Goal: Contribute content: Add original content to the website for others to see

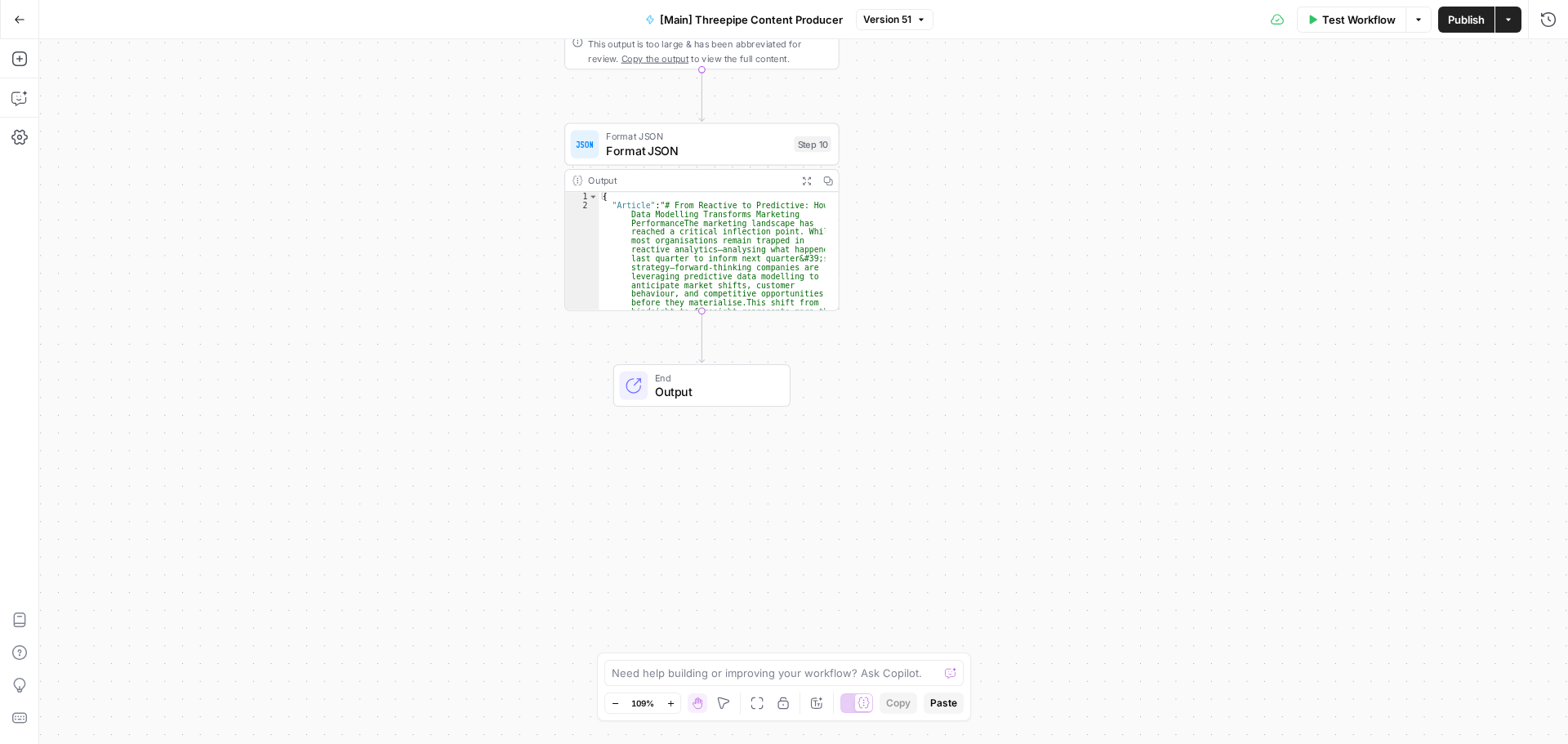
scroll to position [227, 0]
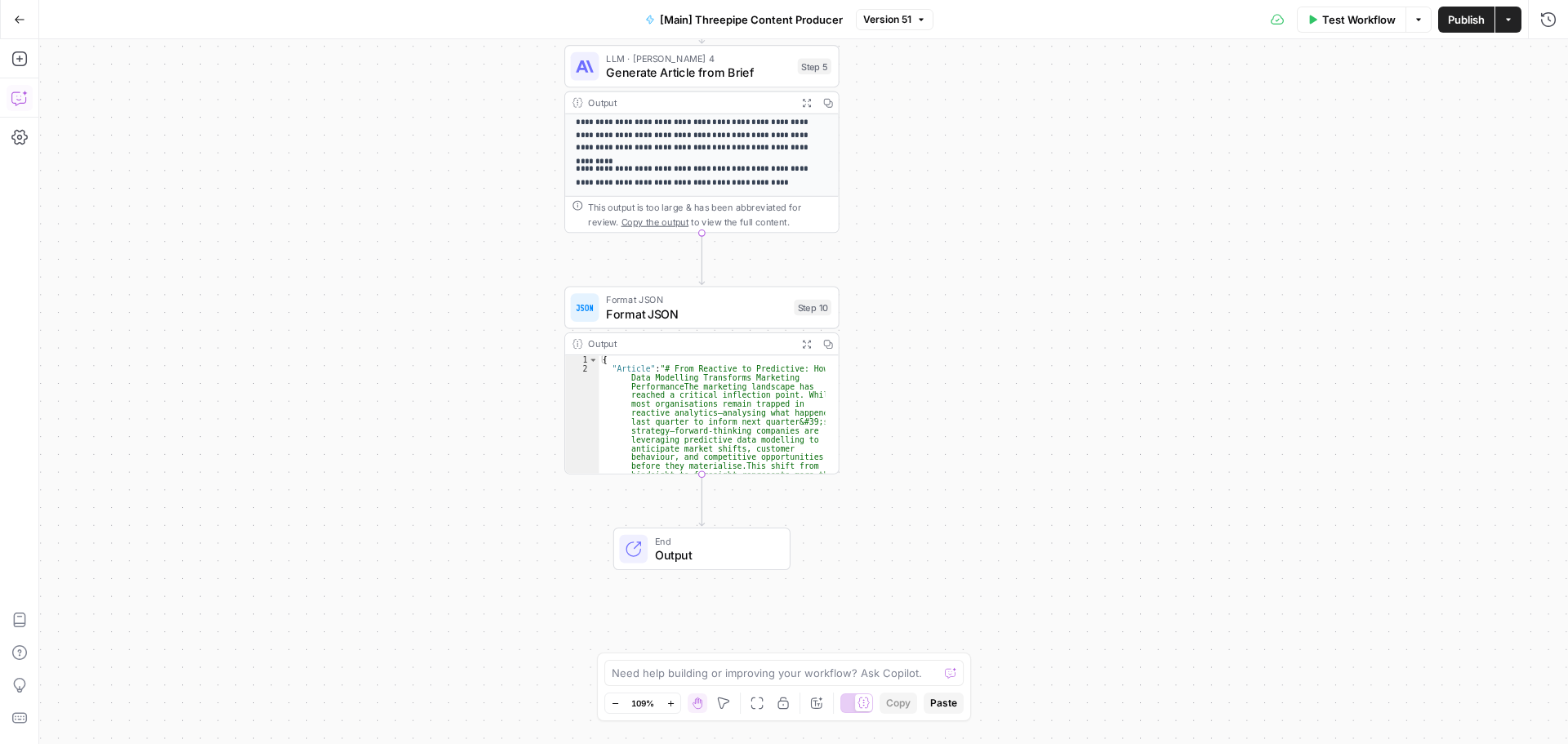
click at [26, 104] on icon "button" at bounding box center [20, 98] width 17 height 17
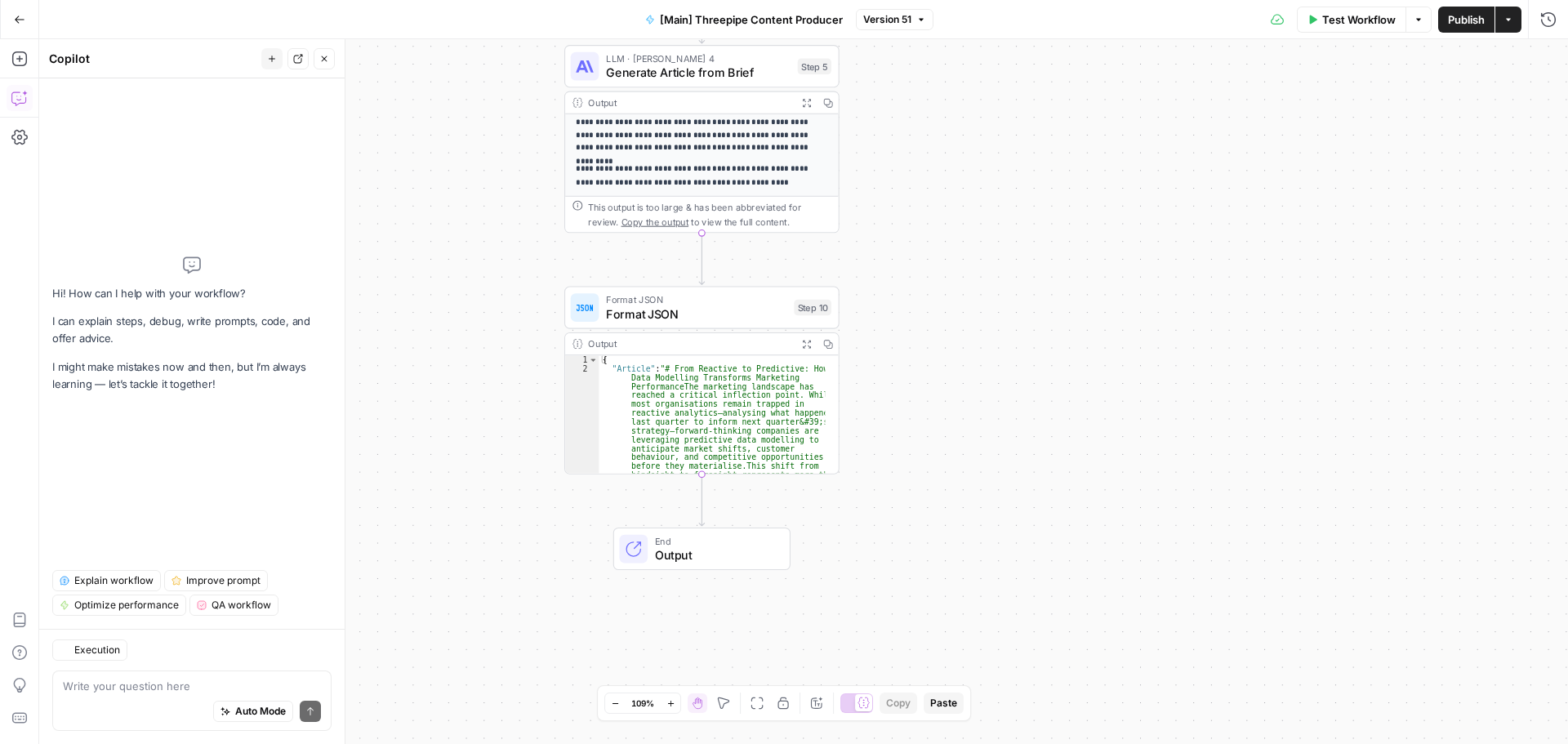
click at [130, 700] on div "Auto Mode Send" at bounding box center [192, 712] width 258 height 36
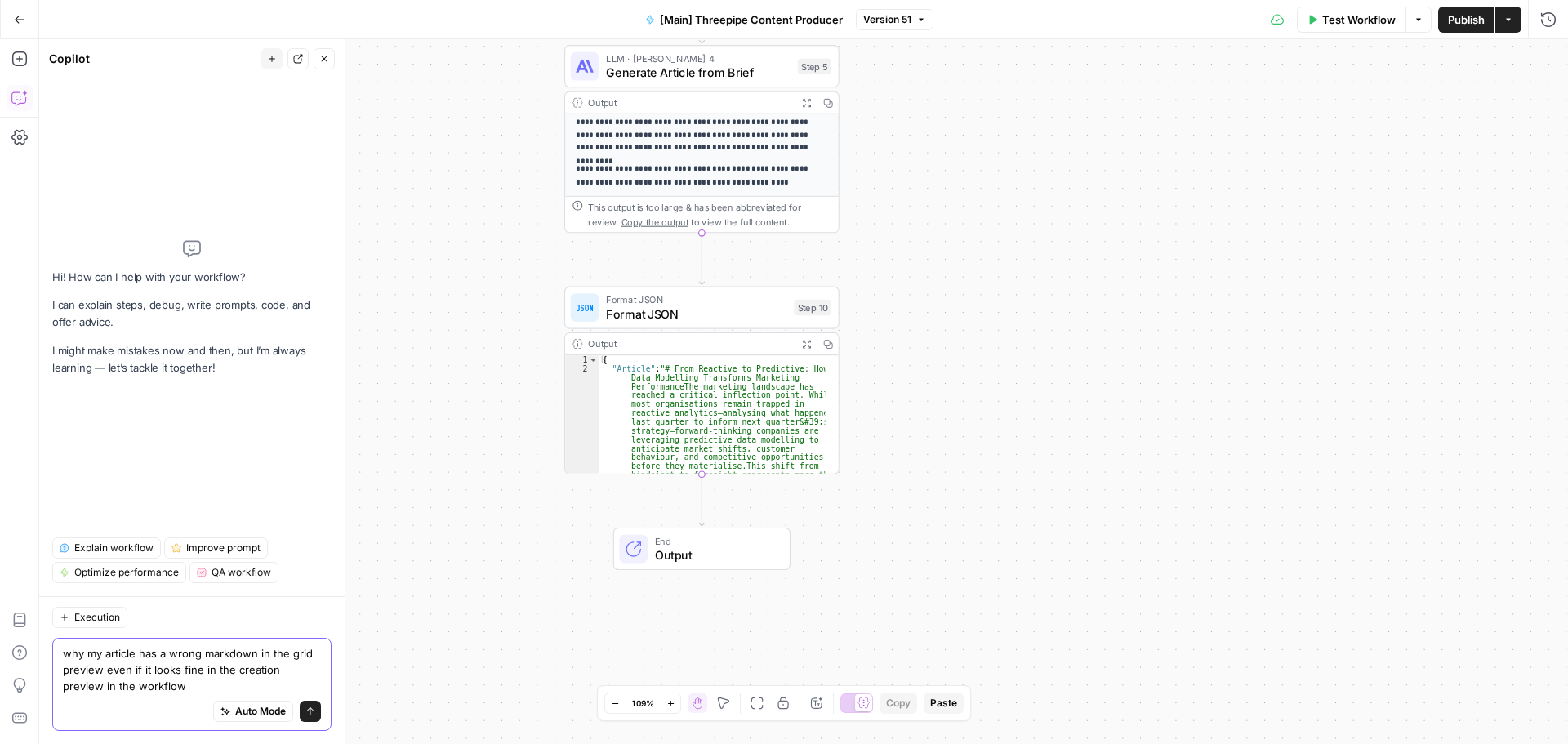
type textarea "why my article has a wrong markdown in the grid preview even if it looks fine i…"
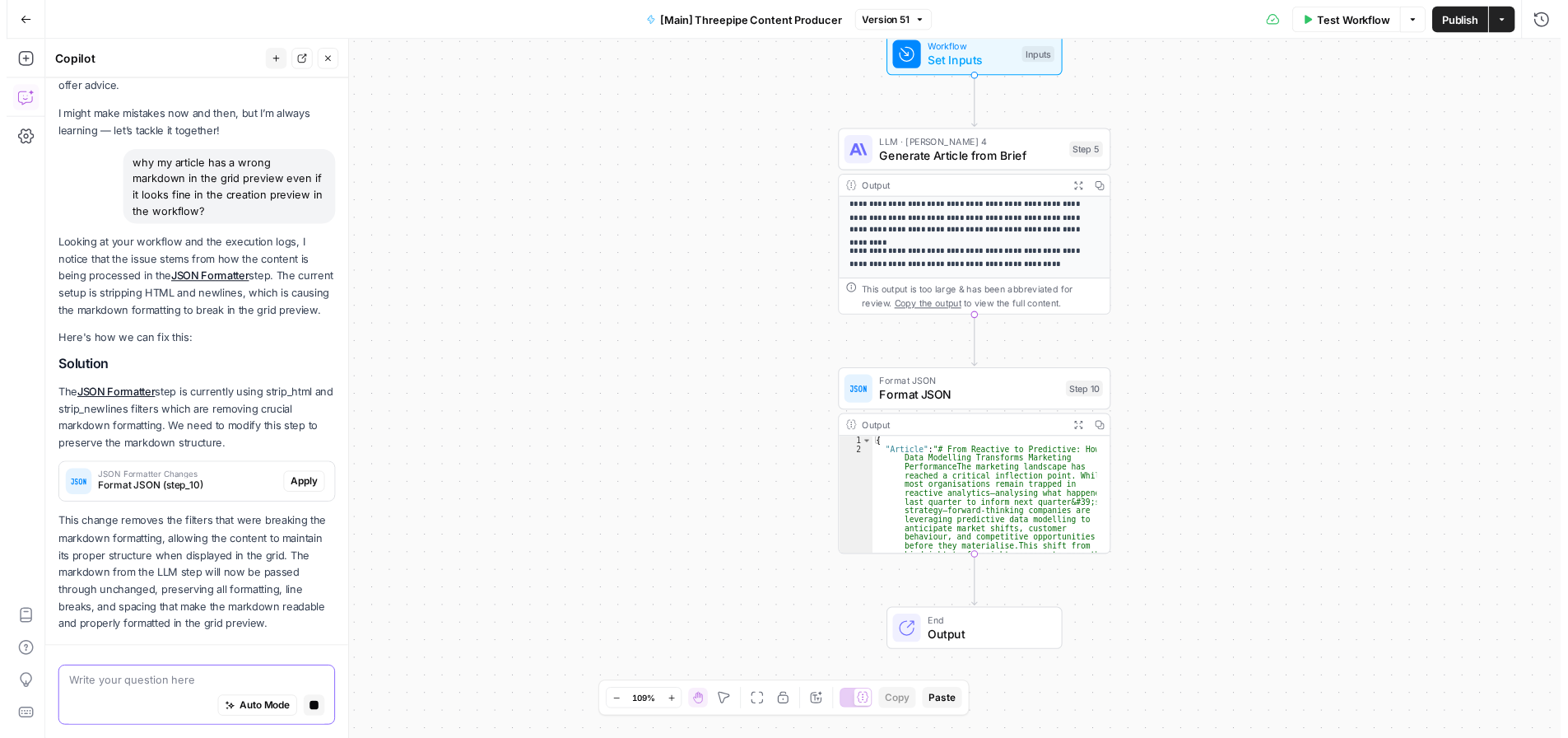
scroll to position [124, 0]
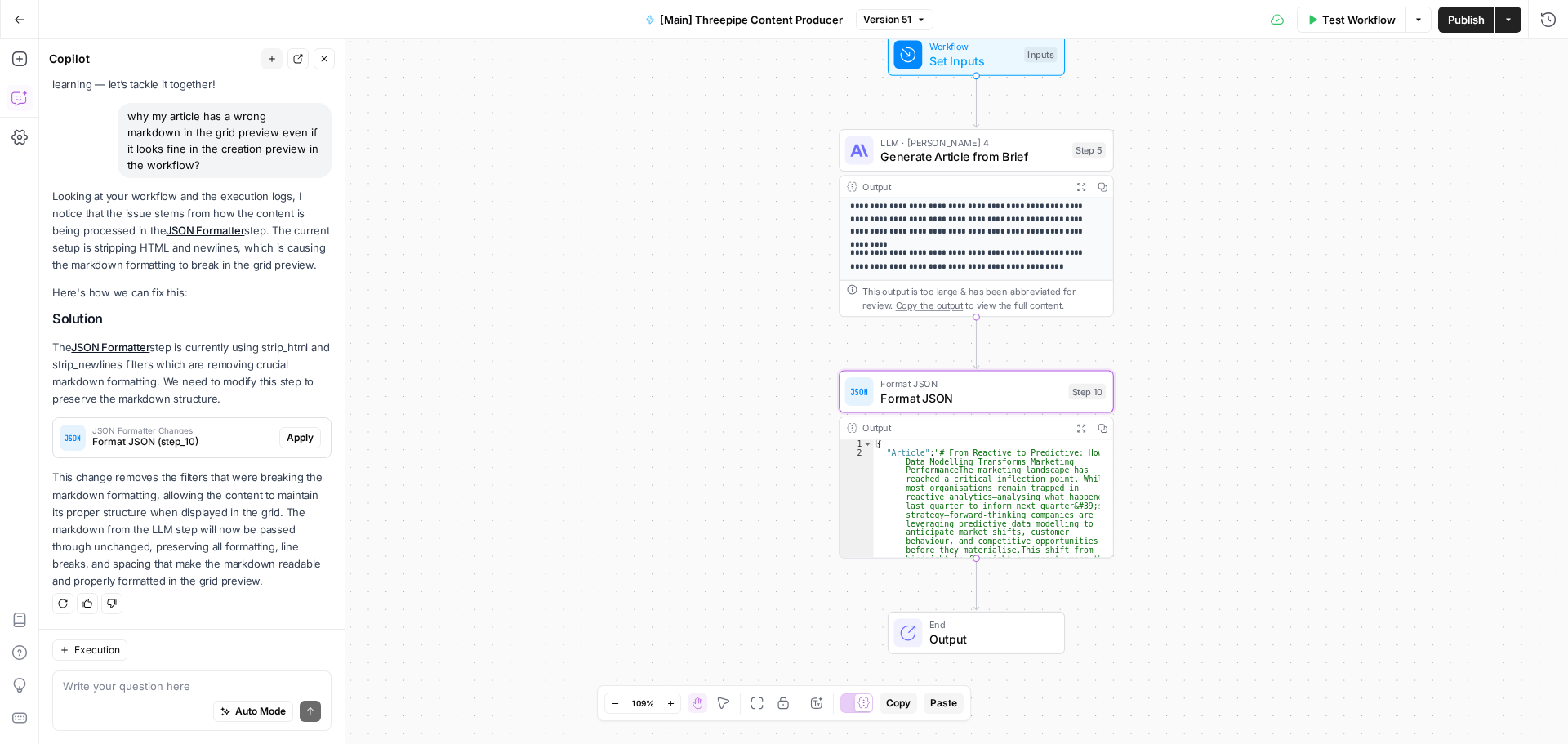
click at [227, 435] on span "Format JSON (step_10)" at bounding box center [182, 442] width 181 height 15
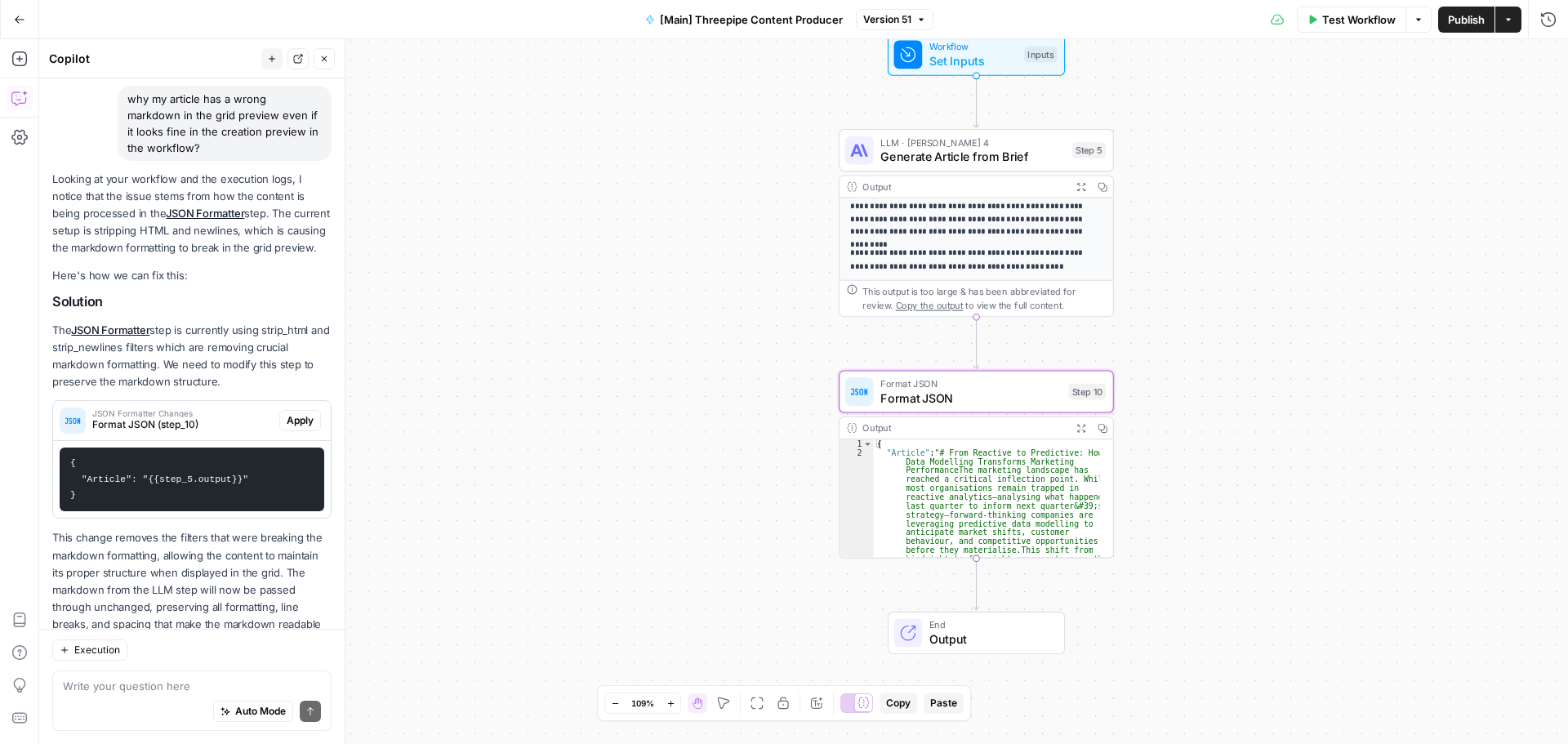
click at [287, 428] on span "Apply" at bounding box center [300, 421] width 27 height 15
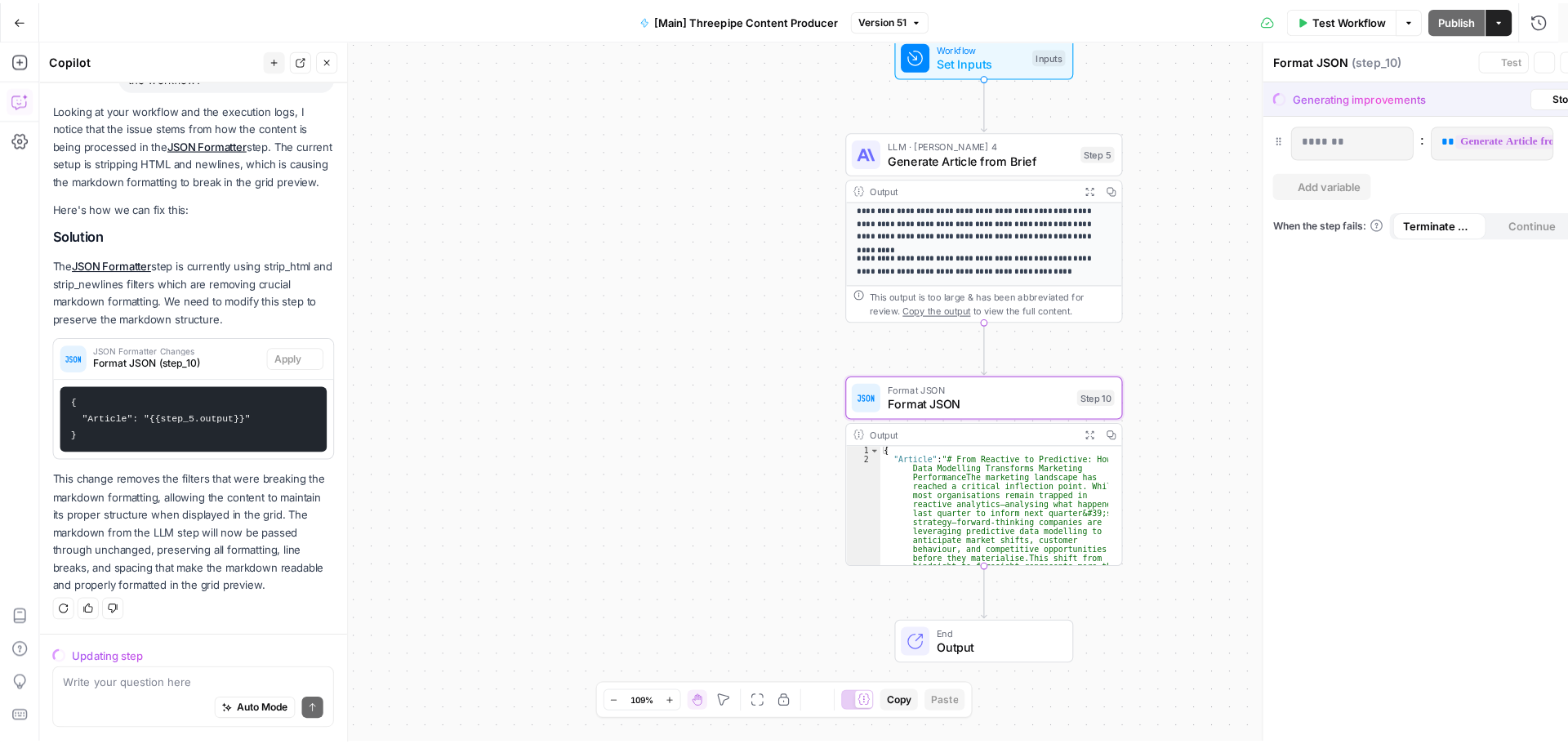
scroll to position [201, 0]
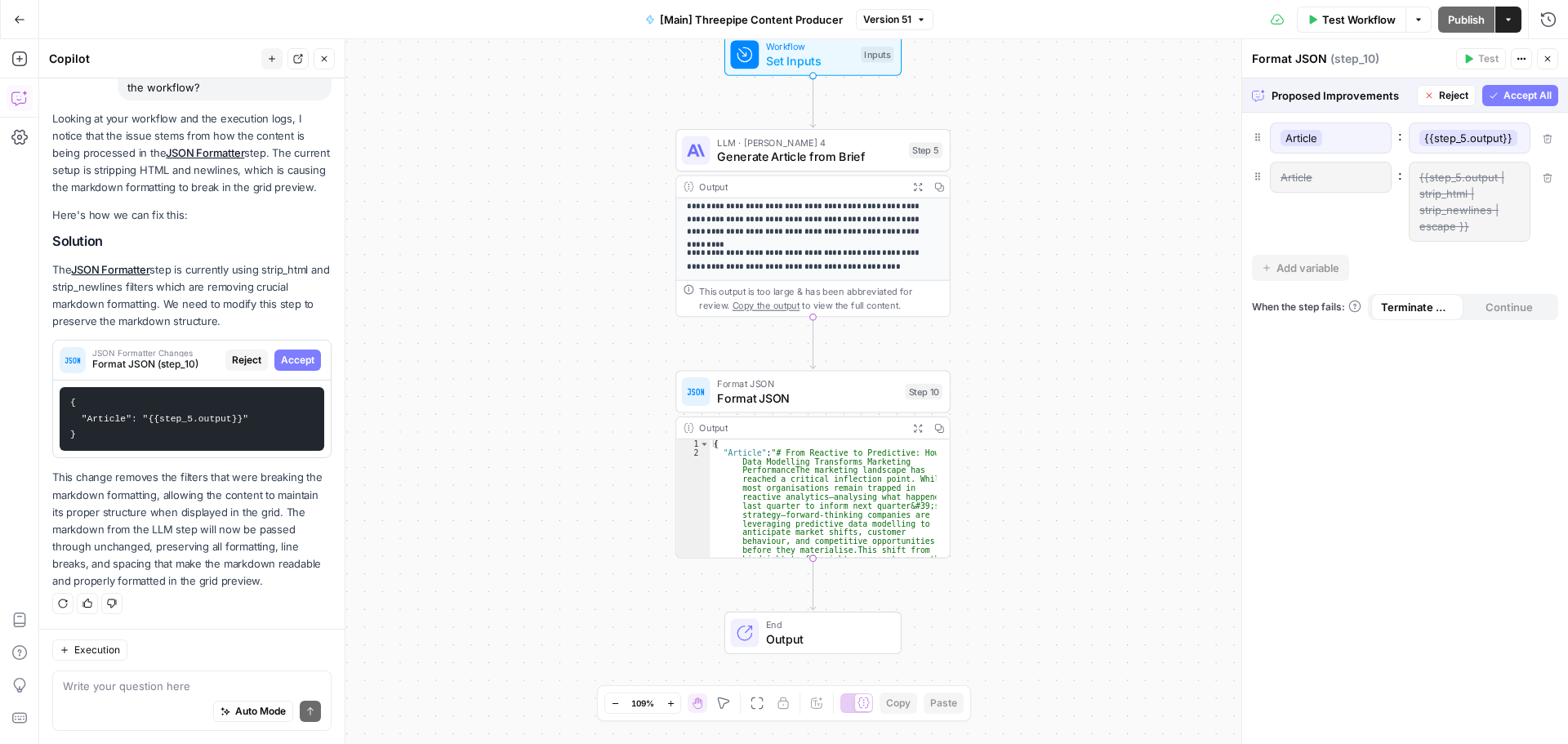
click at [1527, 89] on span "Accept All" at bounding box center [1528, 95] width 49 height 15
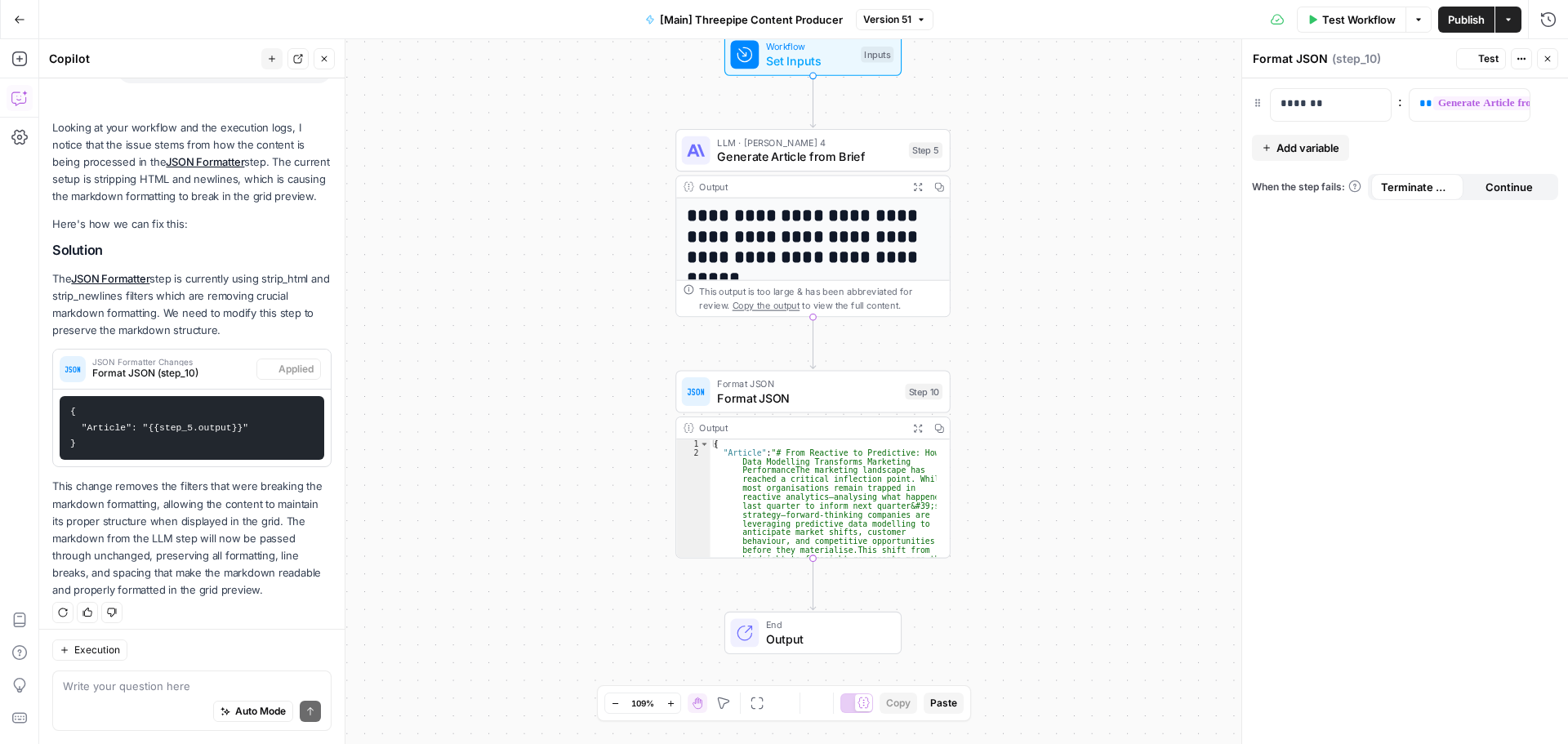
scroll to position [227, 0]
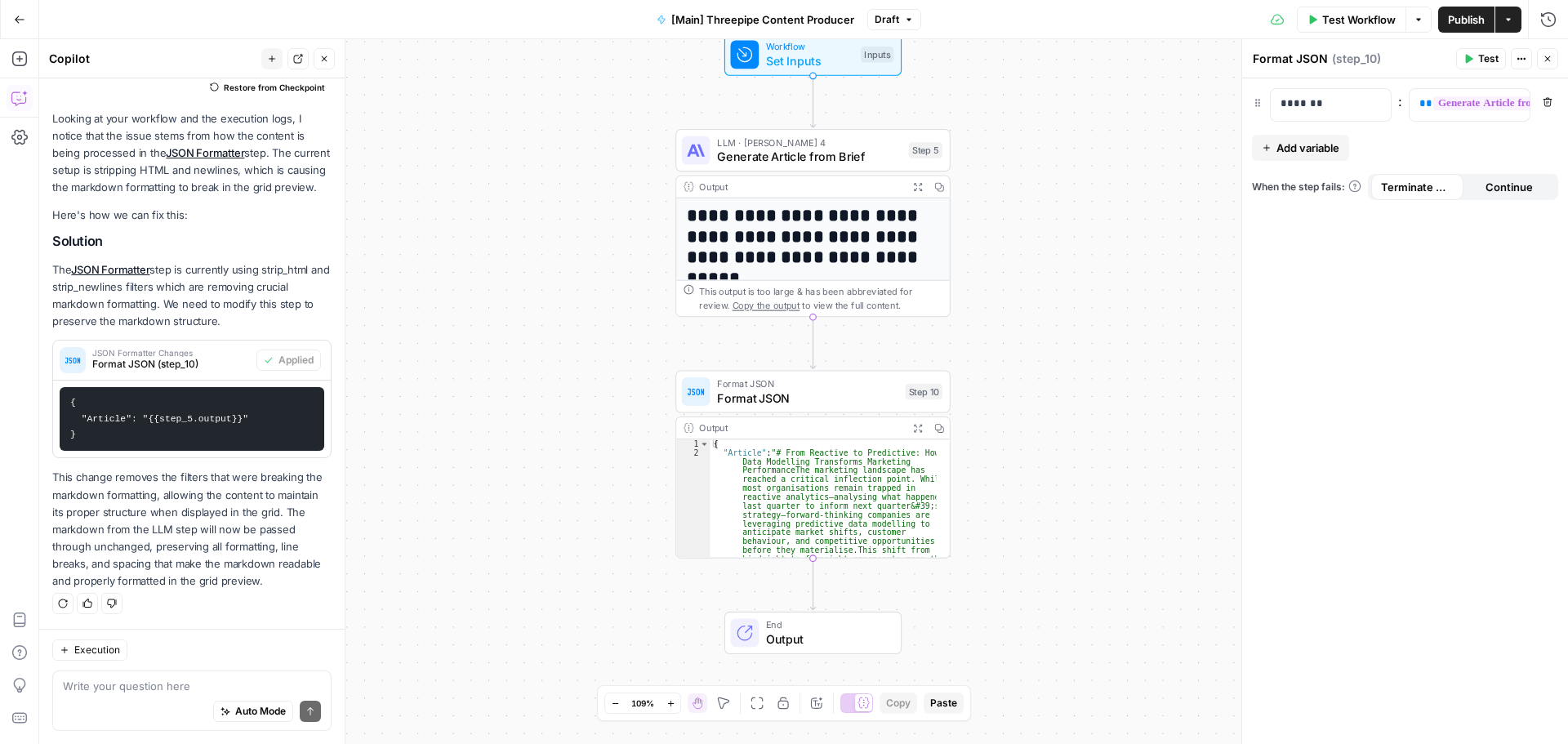
click at [1466, 27] on span "Publish" at bounding box center [1466, 20] width 37 height 17
click at [110, 695] on div "Auto Mode Send" at bounding box center [192, 712] width 258 height 36
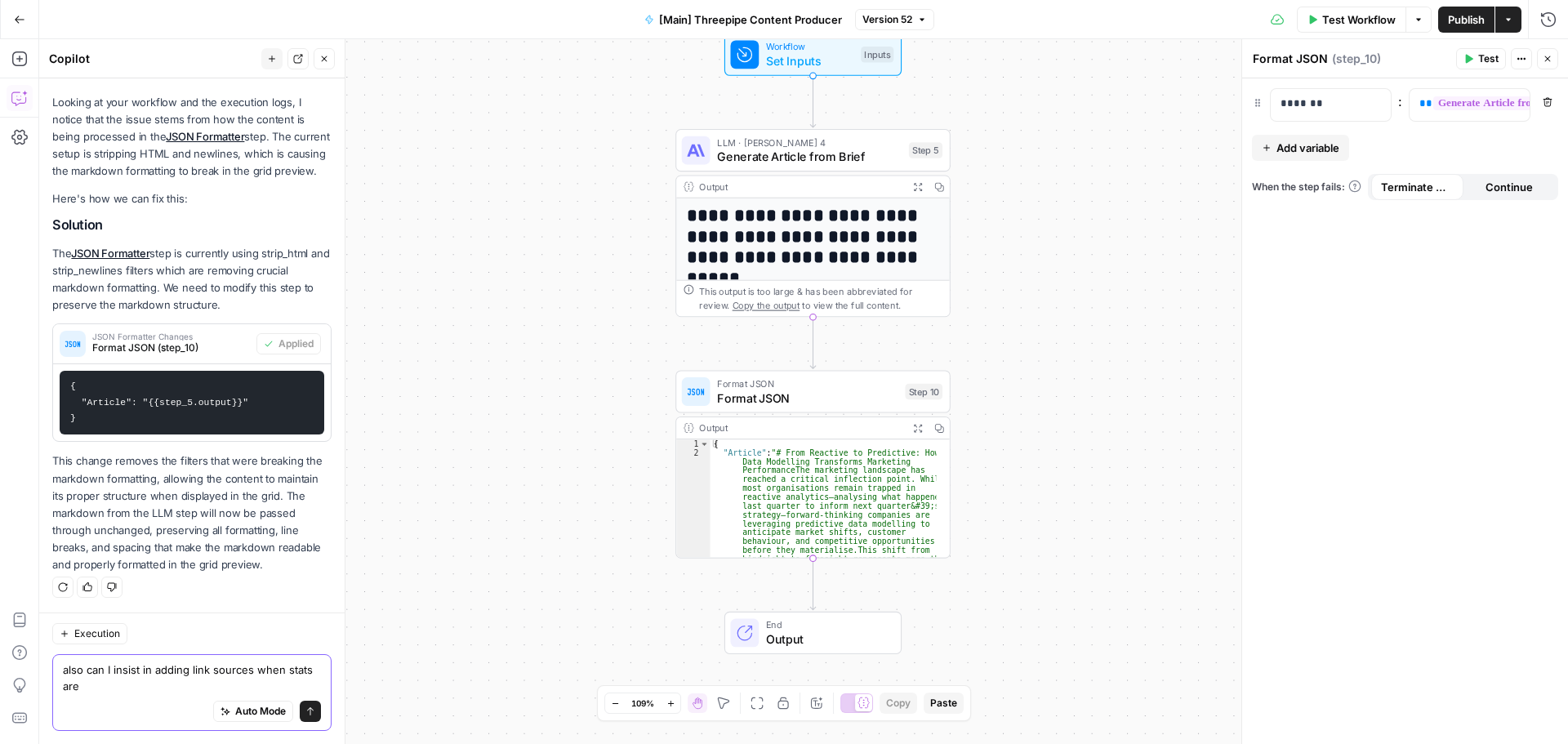
click at [150, 694] on textarea "also can I insist in adding link sources when stats are" at bounding box center [192, 678] width 258 height 33
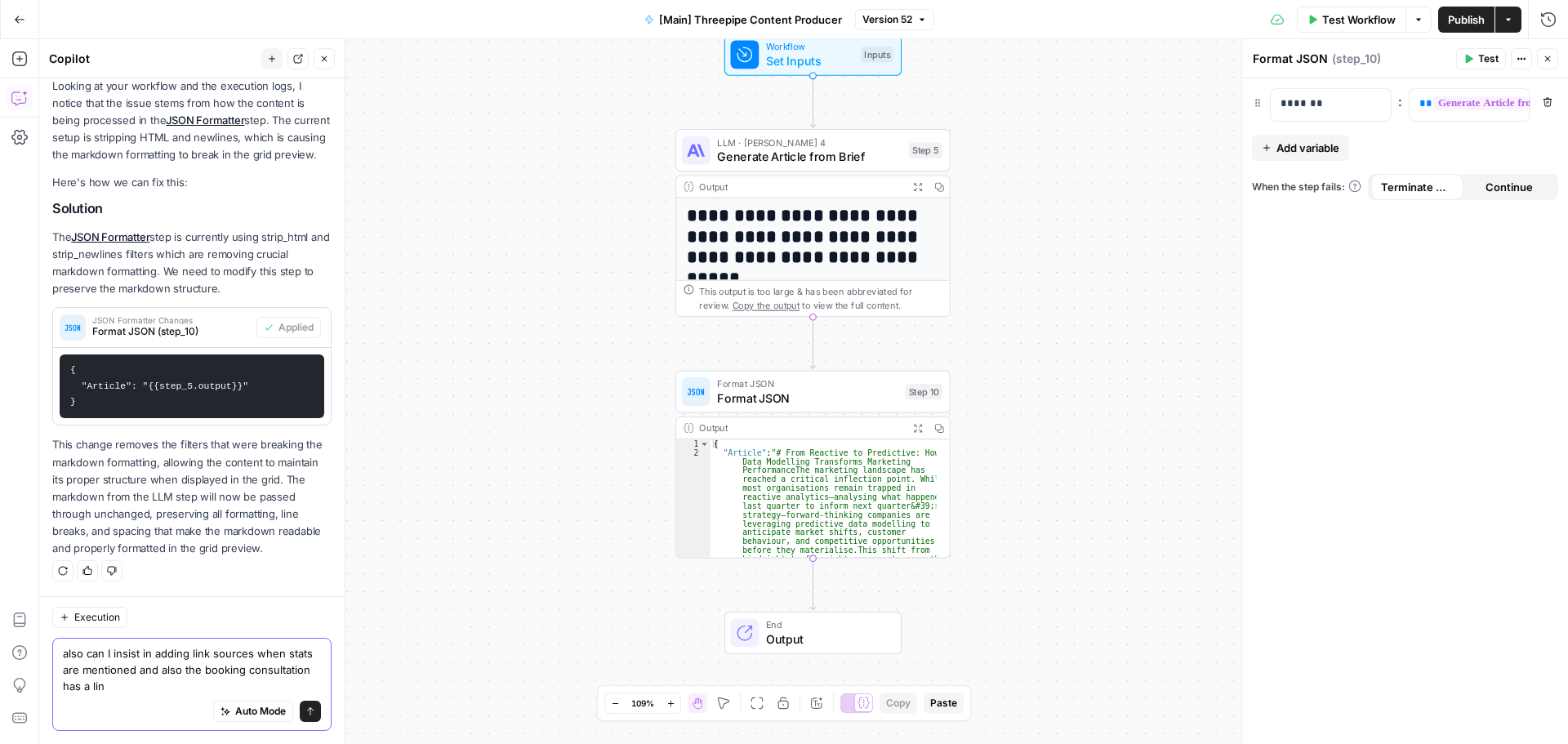
type textarea "also can I insist in adding link sources when stats are mentioned and also the …"
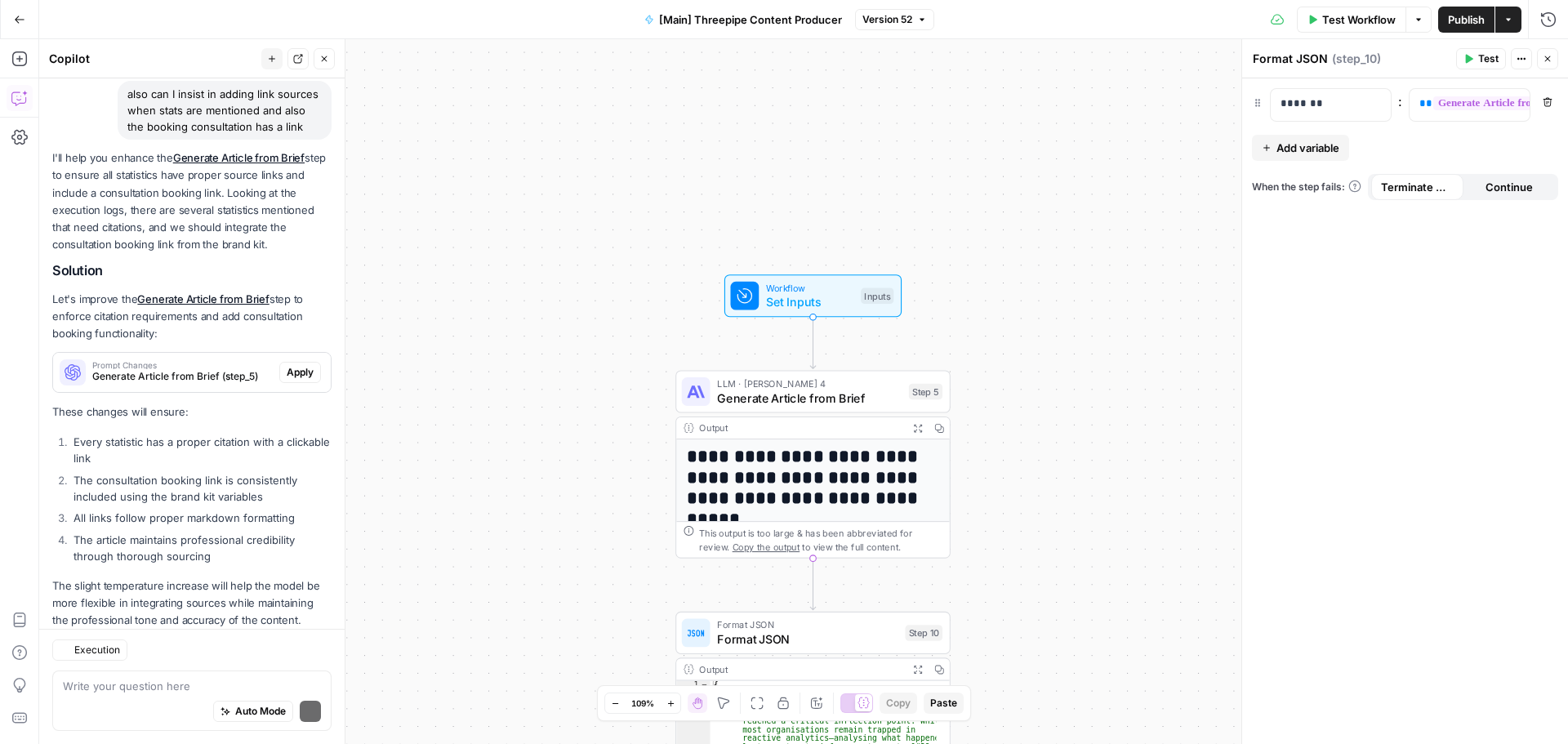
scroll to position [802, 0]
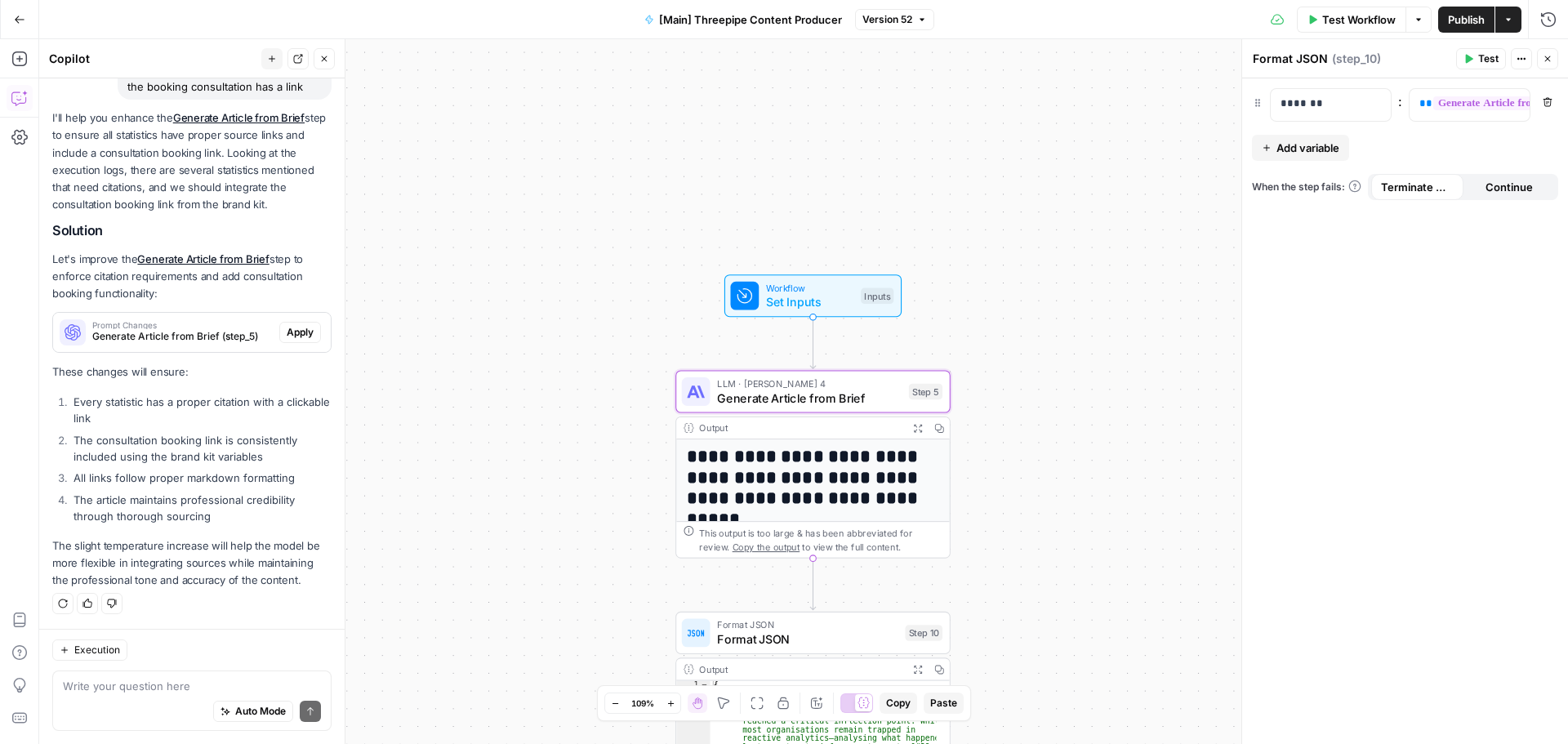
click at [221, 325] on span "Prompt Changes" at bounding box center [182, 326] width 181 height 8
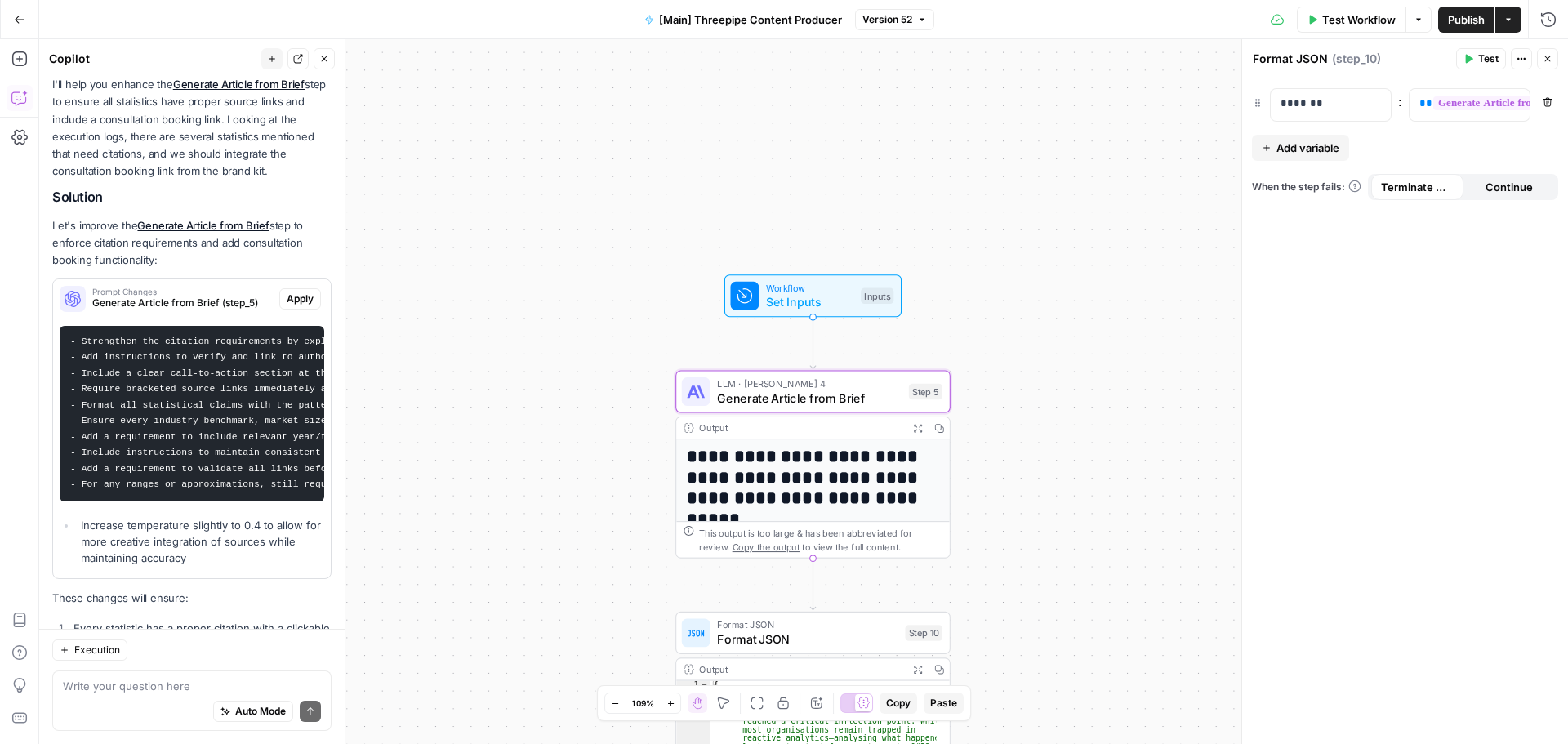
click at [287, 306] on span "Apply" at bounding box center [300, 299] width 27 height 15
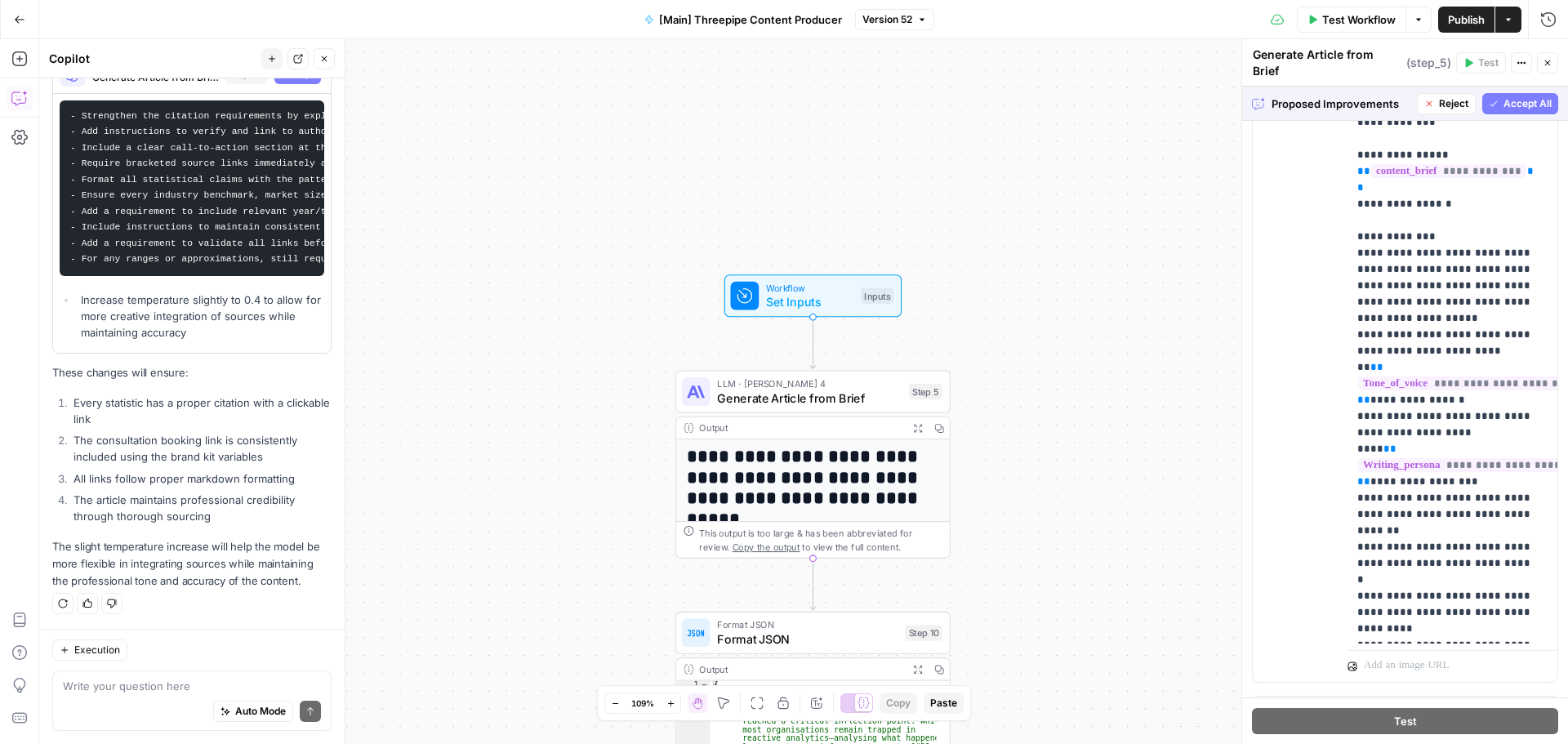
scroll to position [1301, 0]
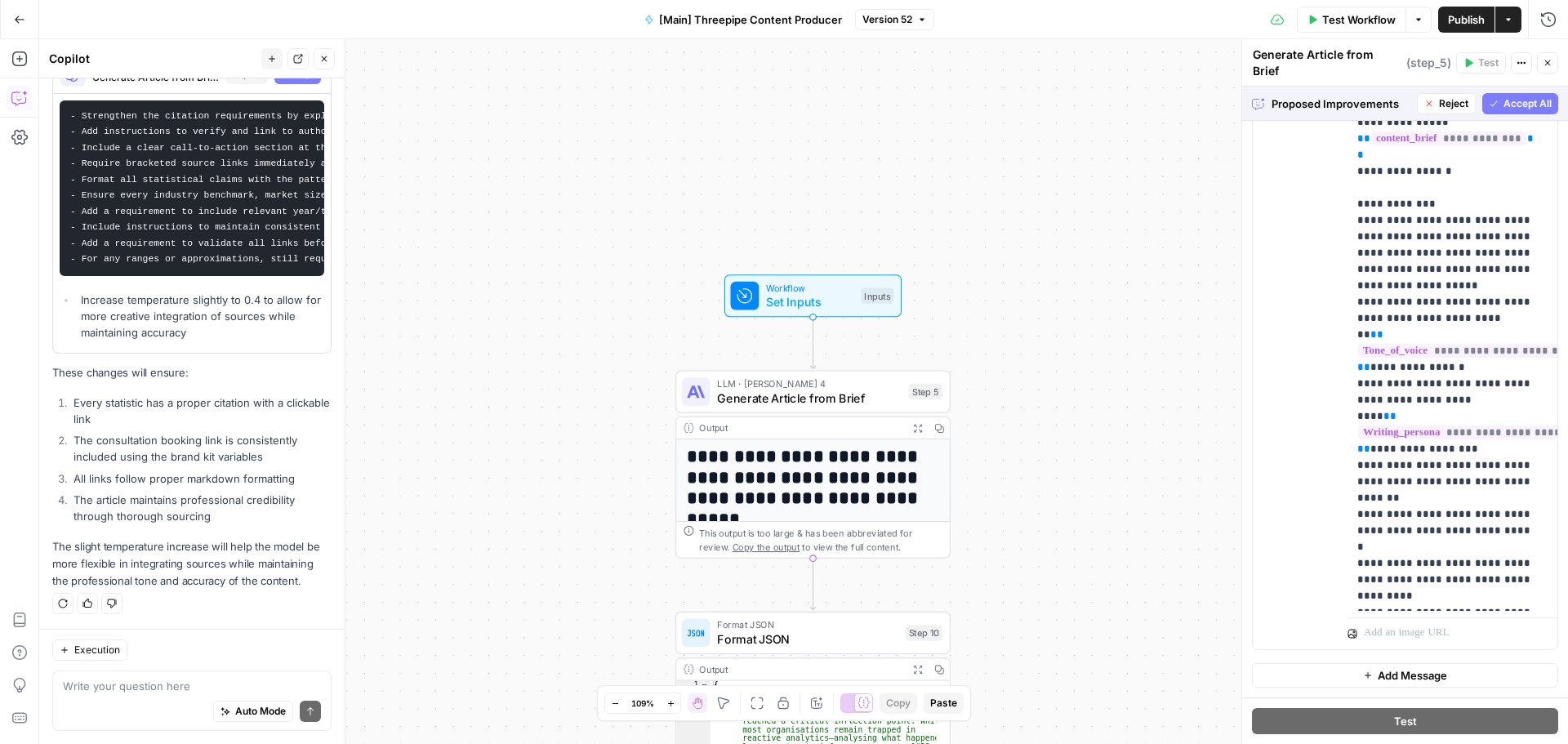
click at [1519, 96] on span "Accept All" at bounding box center [1528, 104] width 49 height 15
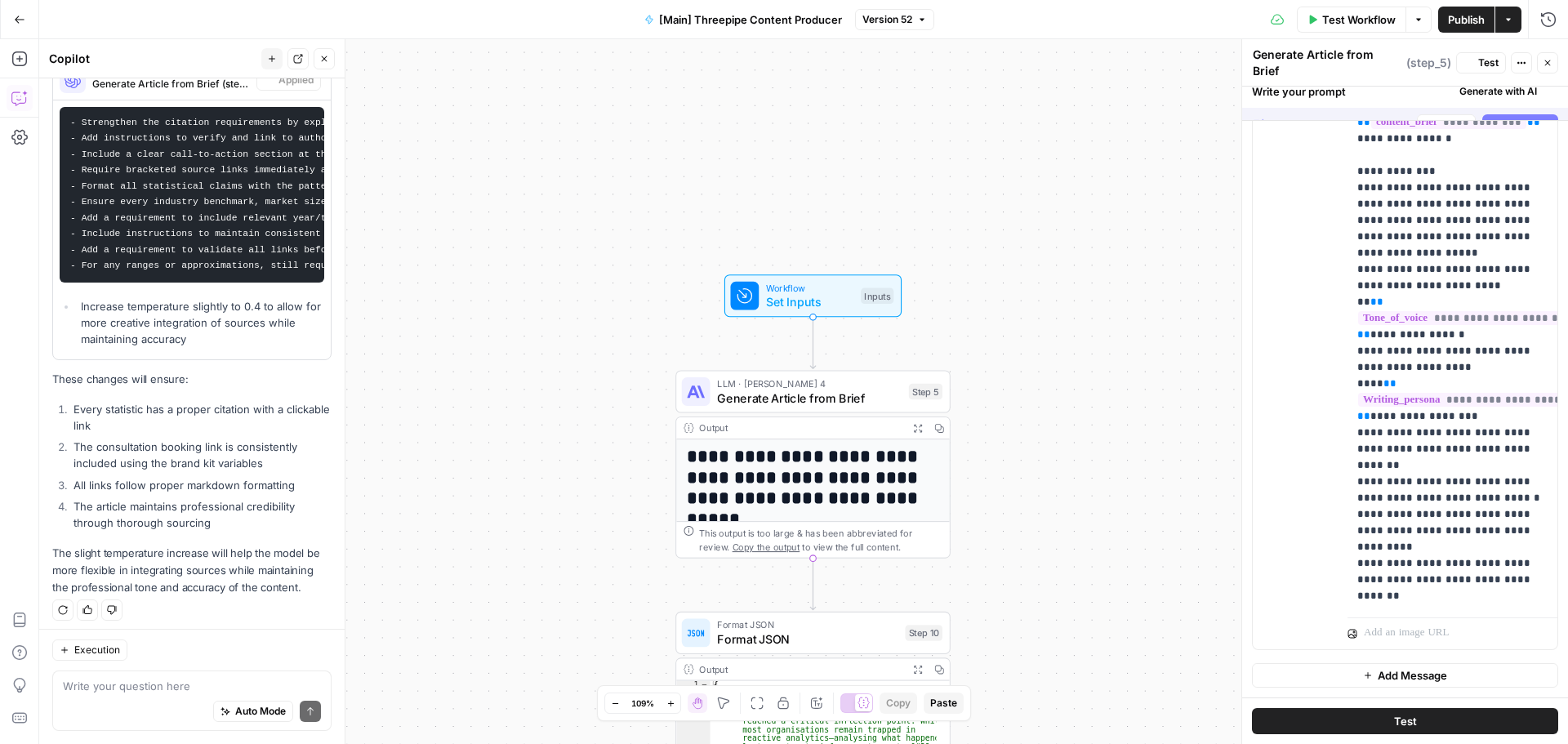
scroll to position [1100, 0]
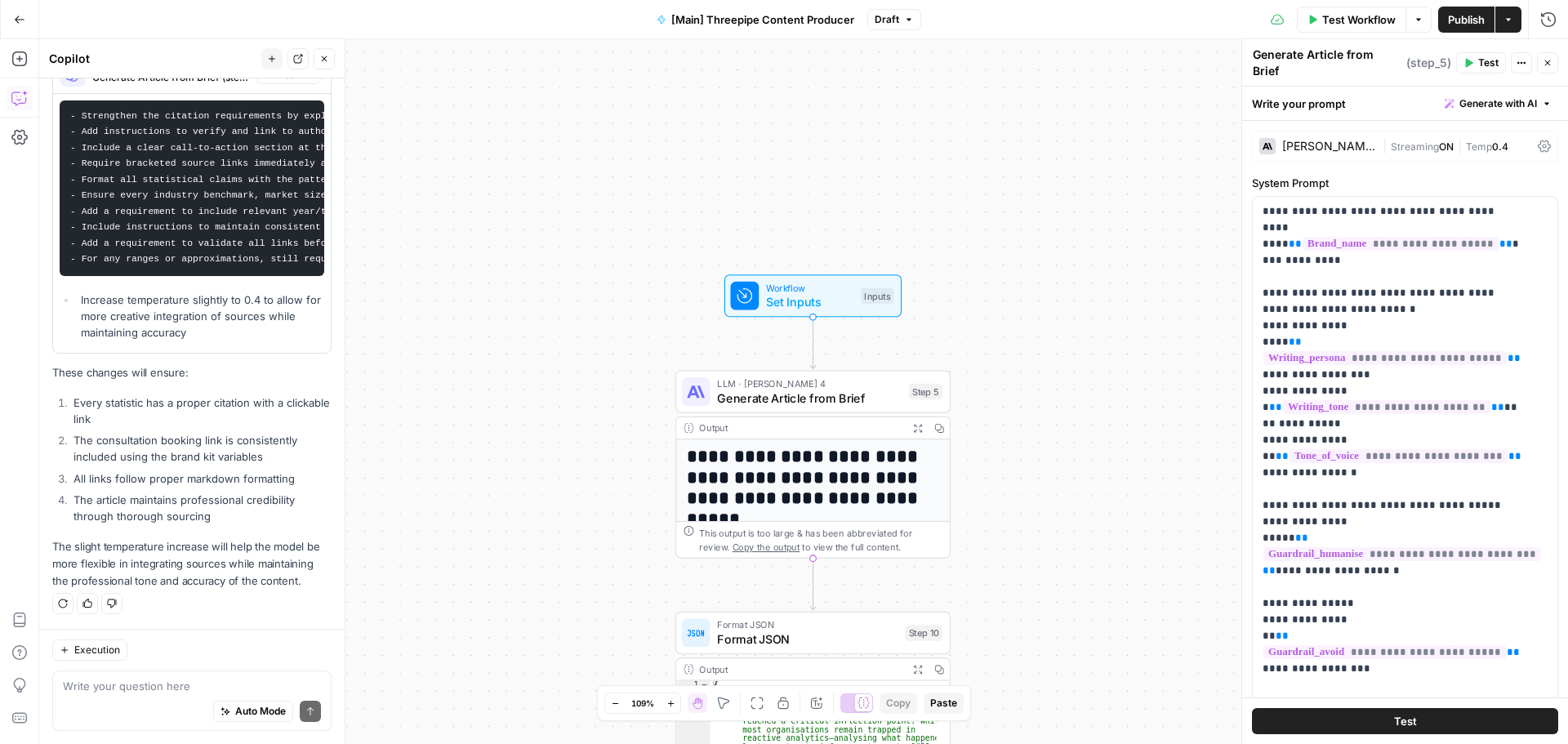
click at [1475, 23] on span "Publish" at bounding box center [1466, 20] width 37 height 17
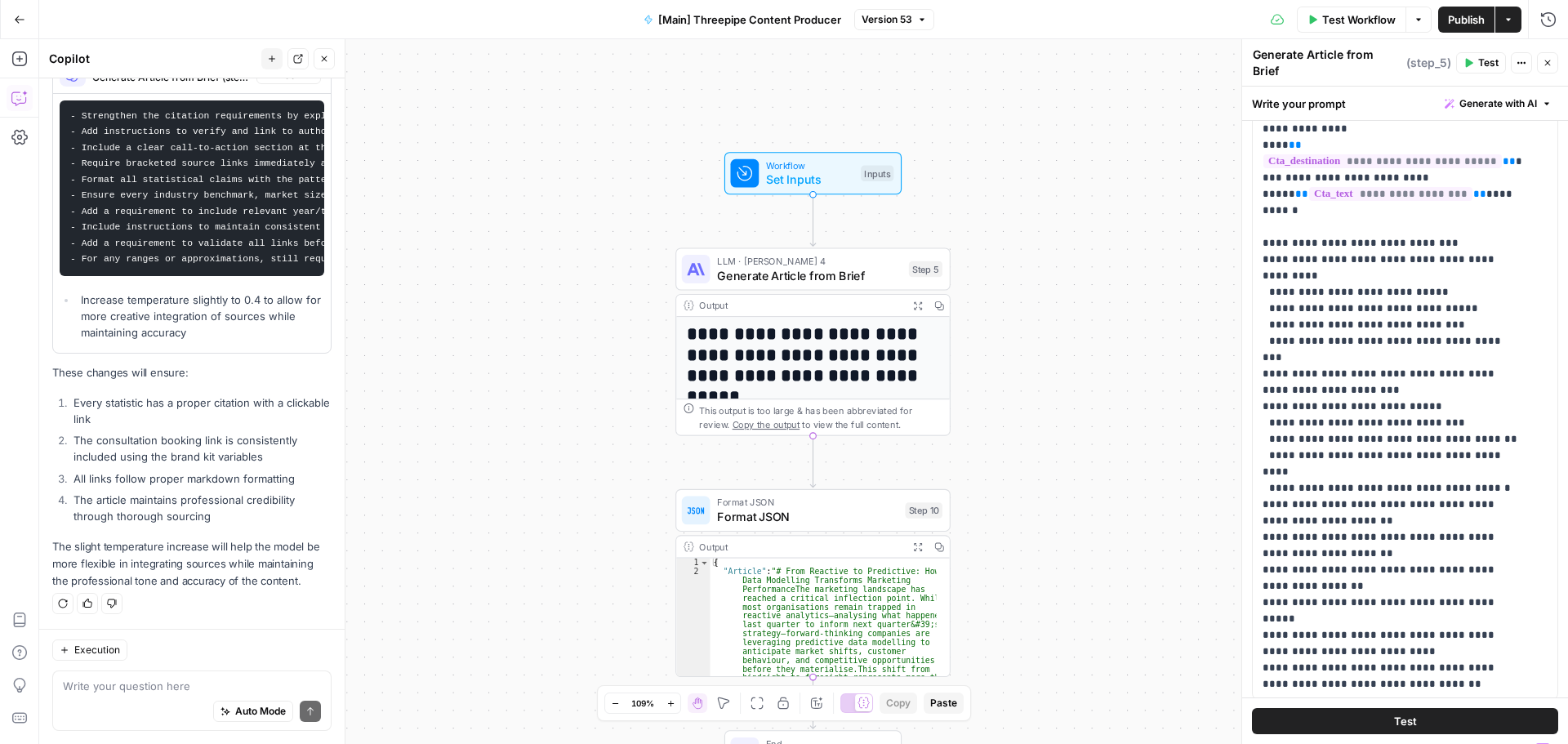
scroll to position [0, 0]
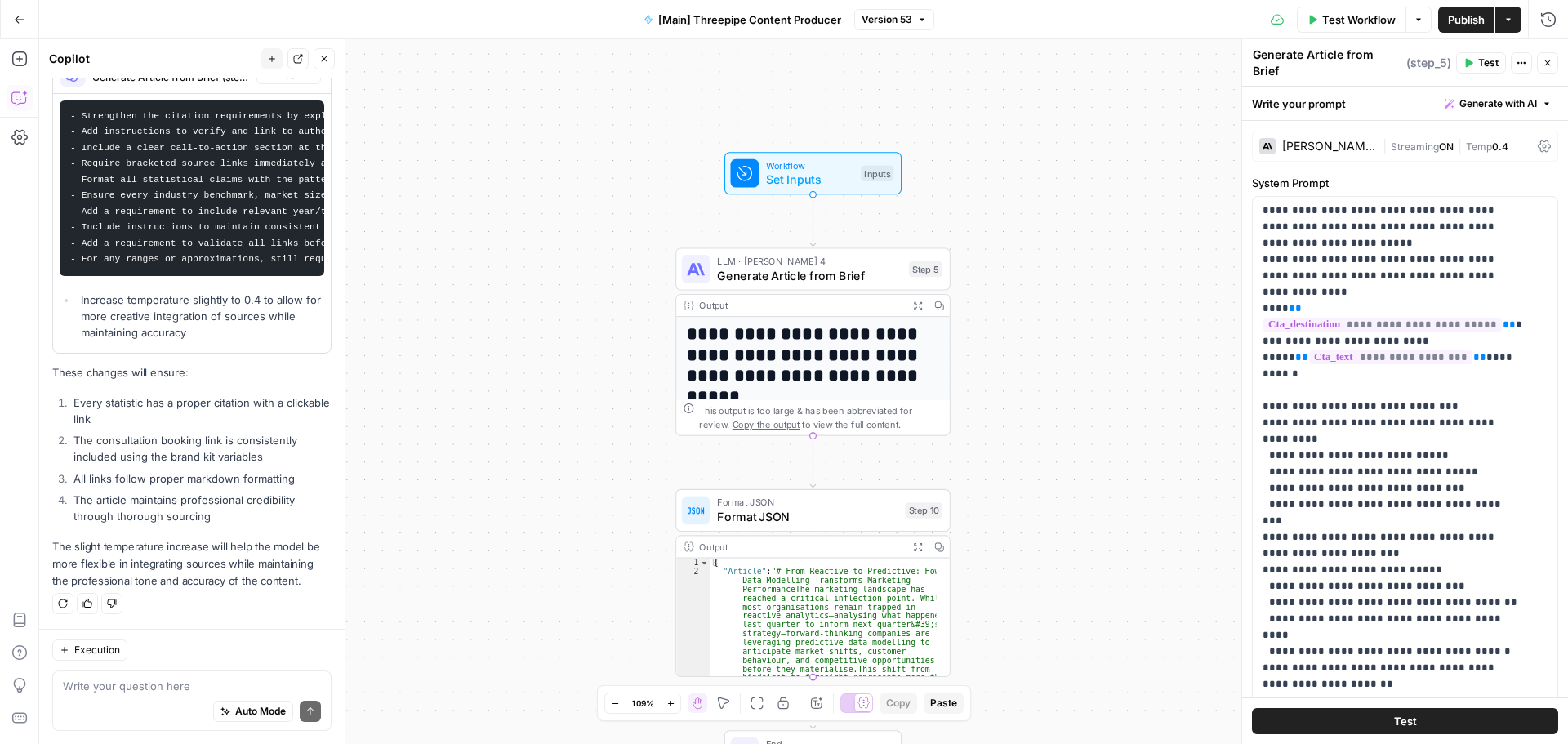
click at [158, 698] on div "Auto Mode Send" at bounding box center [192, 712] width 258 height 36
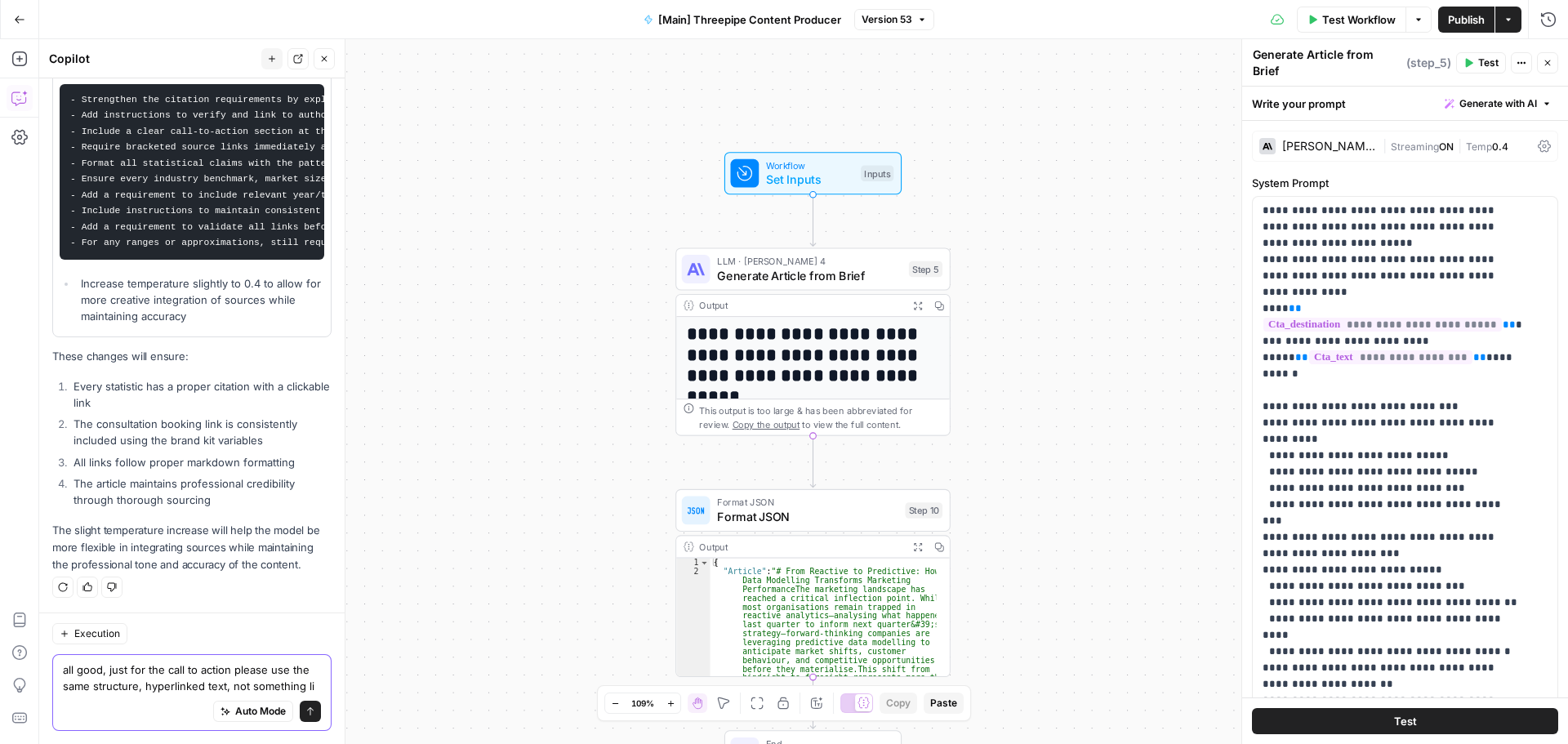
scroll to position [1132, 0]
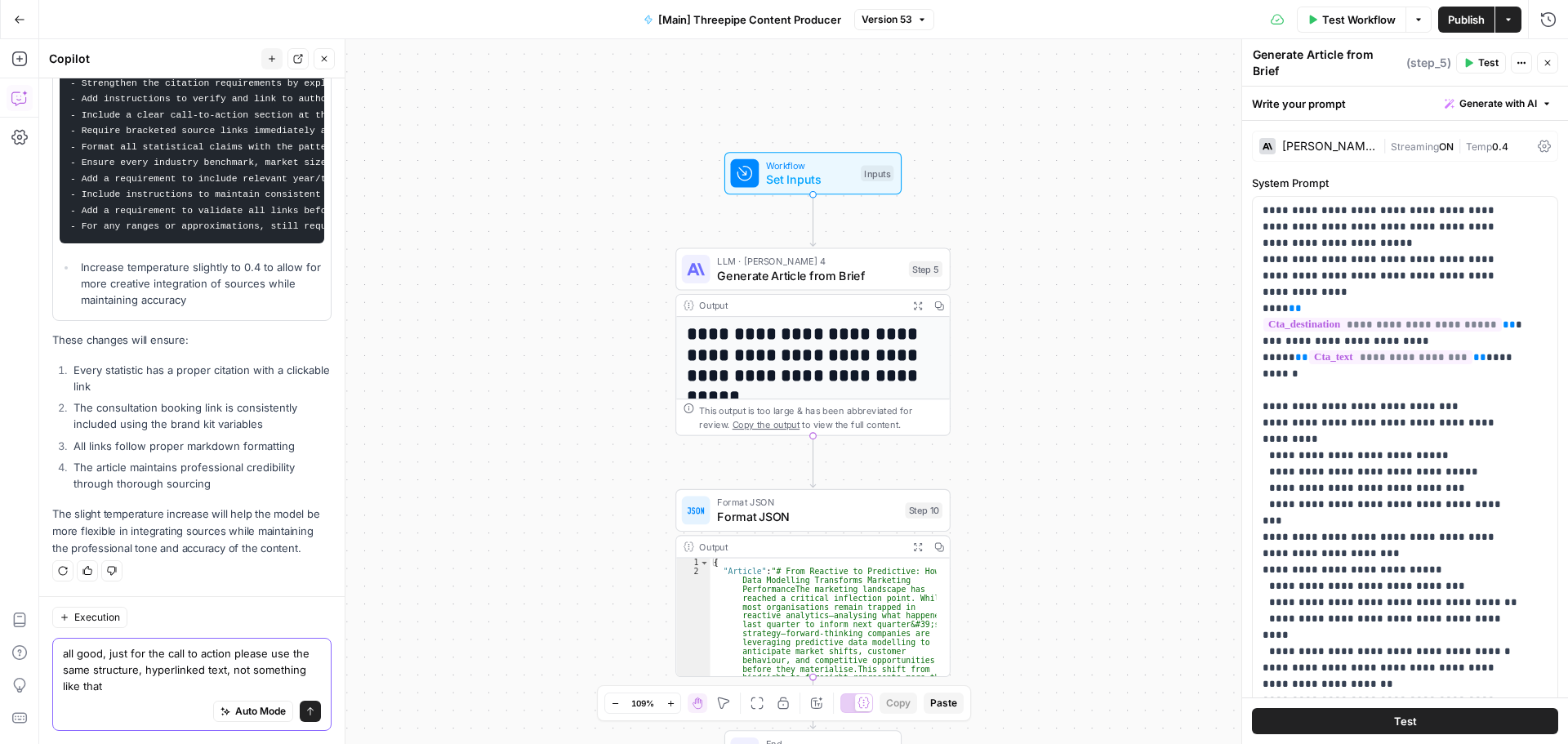
paste textarea "https://threepipereply.com/contact Book a strategic consultation with our attri…"
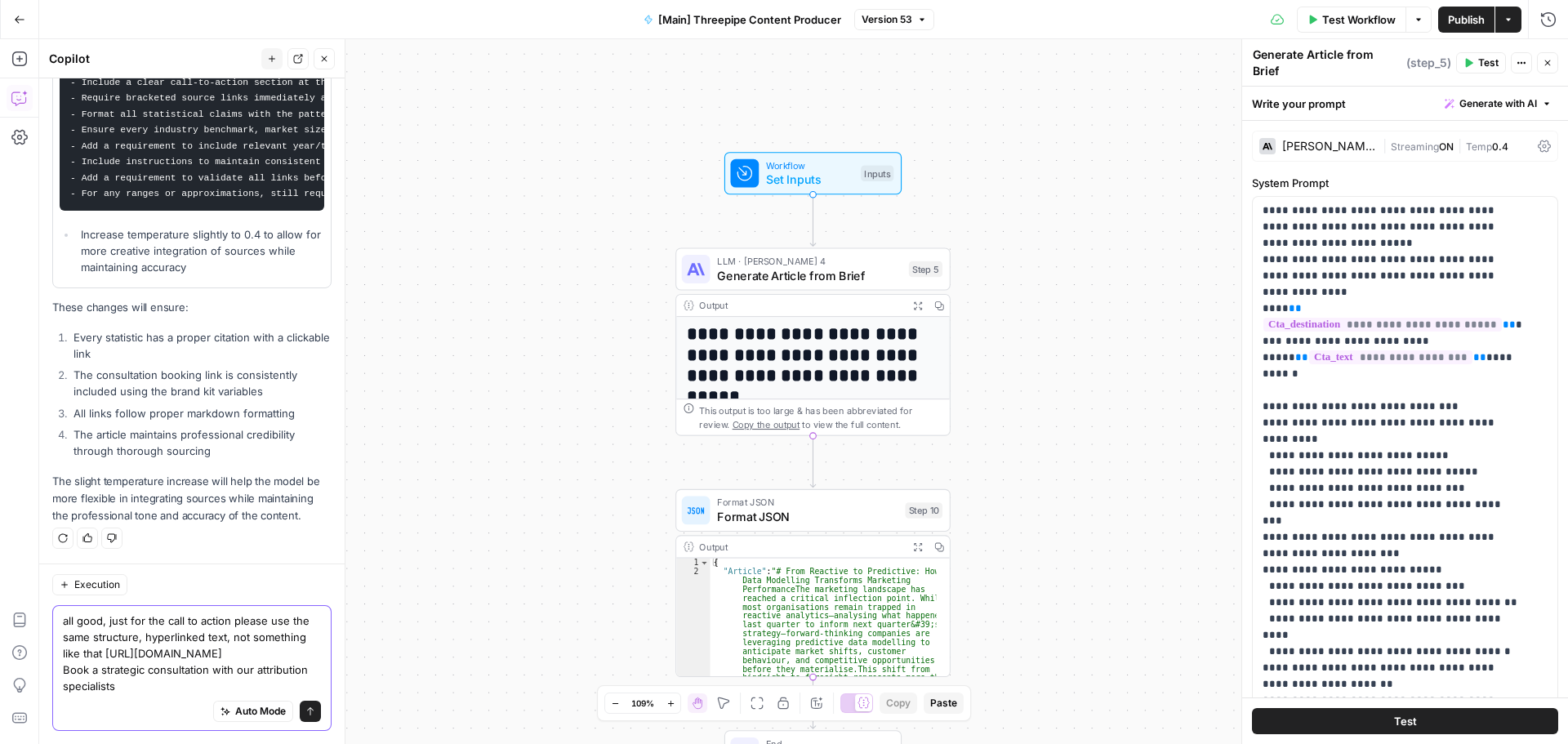
scroll to position [1165, 0]
click at [100, 656] on textarea "all good, just for the call to action please use the same structure, hyperlinke…" at bounding box center [192, 654] width 258 height 82
type textarea "all good, just for the call to action please use the same structure, hyperlinke…"
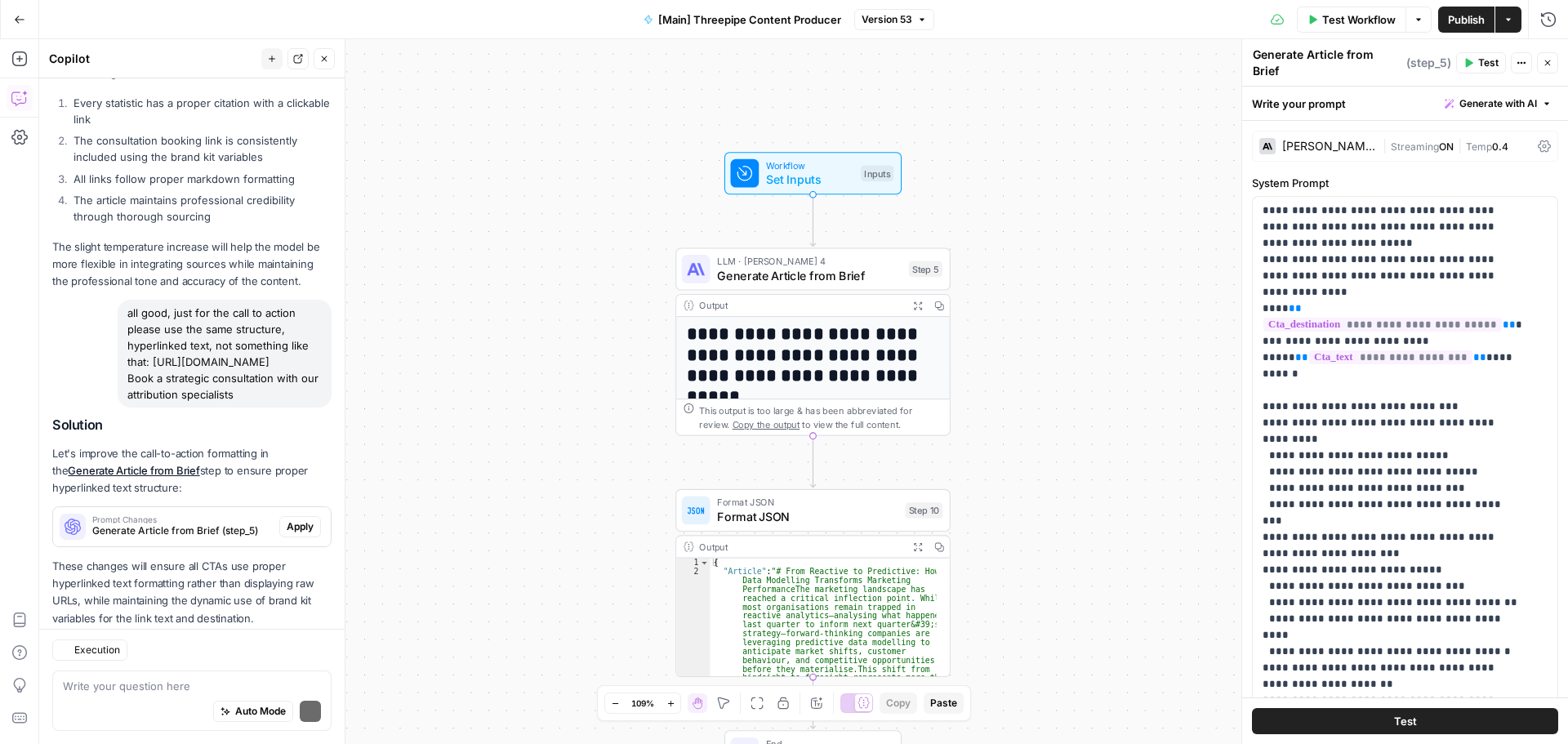
scroll to position [1453, 0]
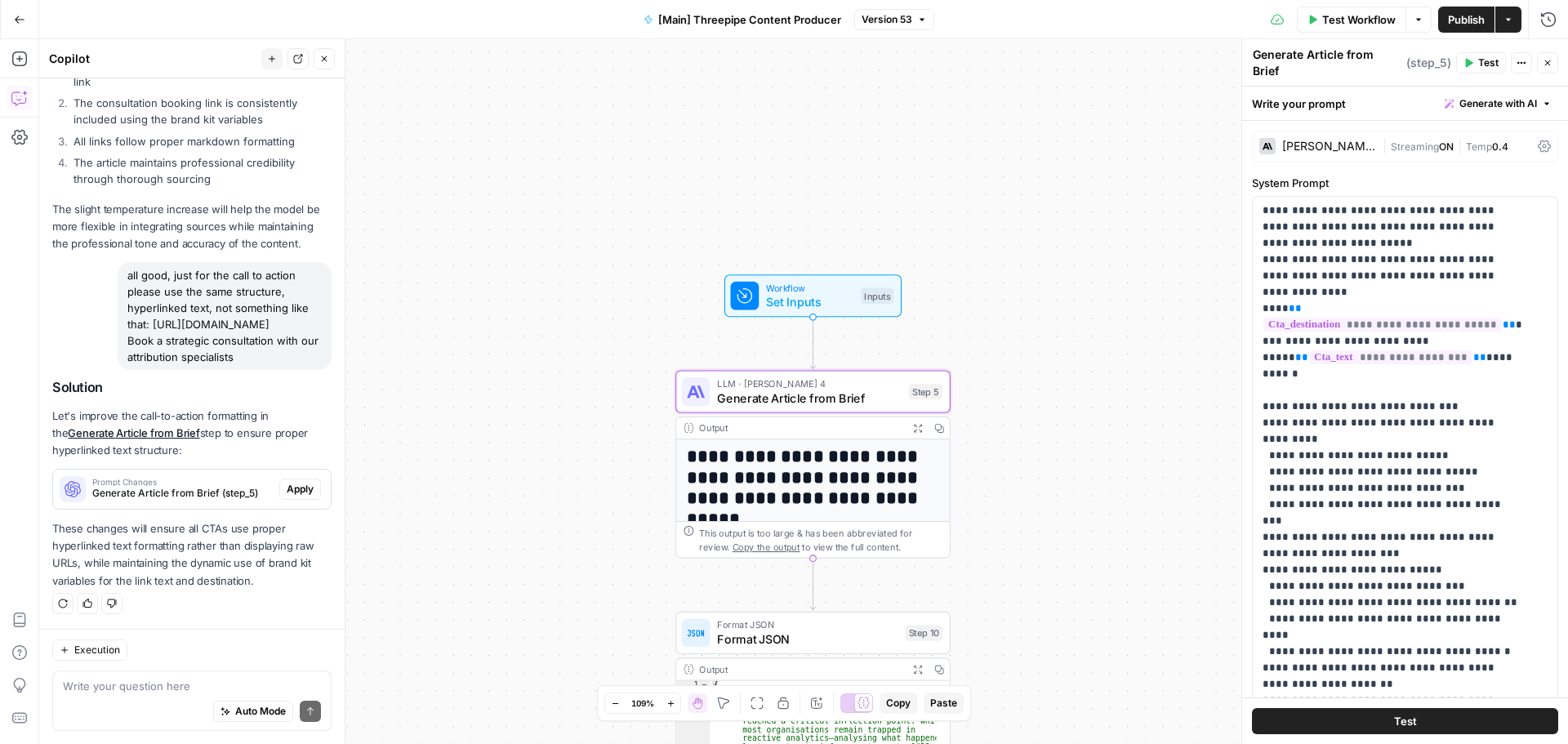
click at [290, 490] on span "Apply" at bounding box center [300, 490] width 27 height 15
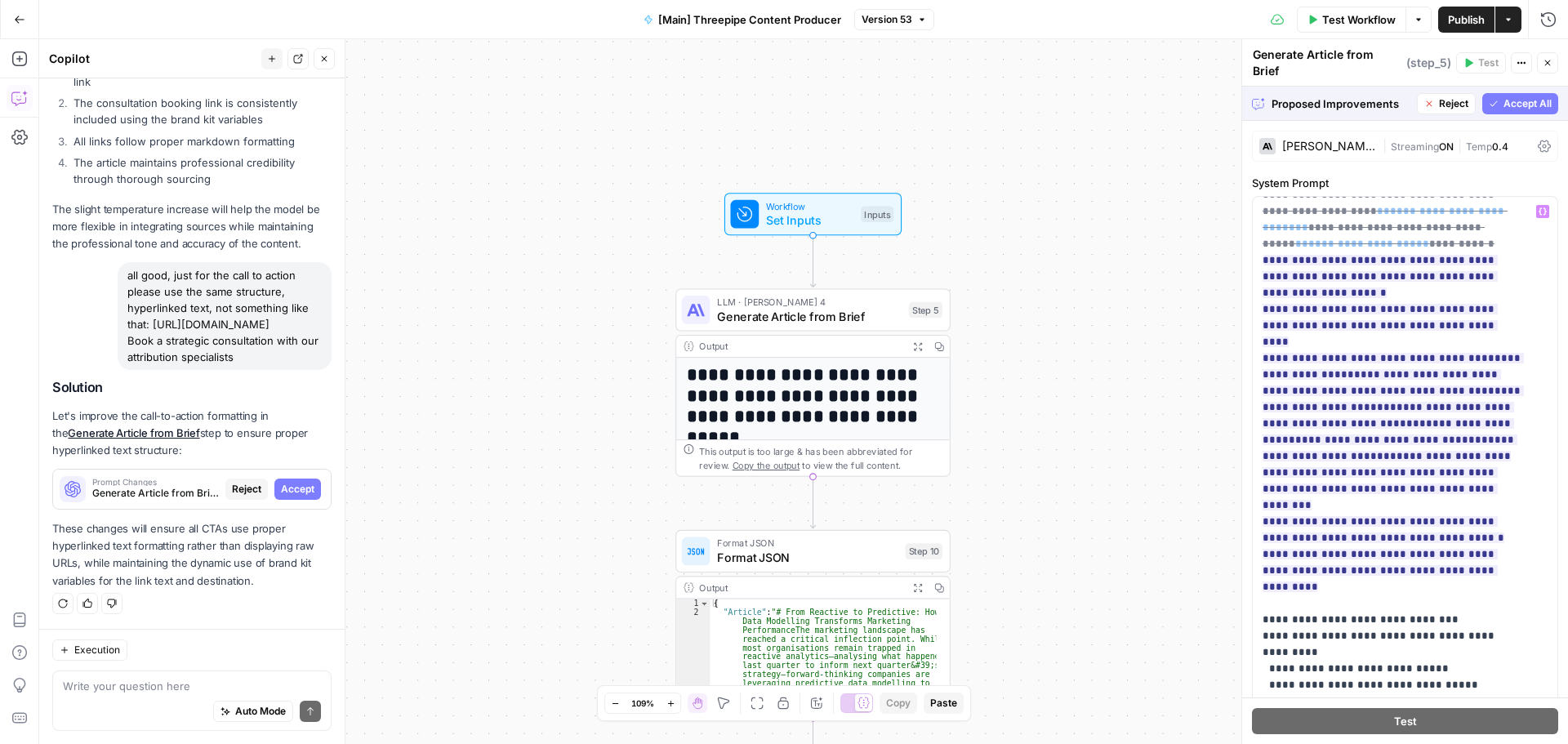
scroll to position [1634, 0]
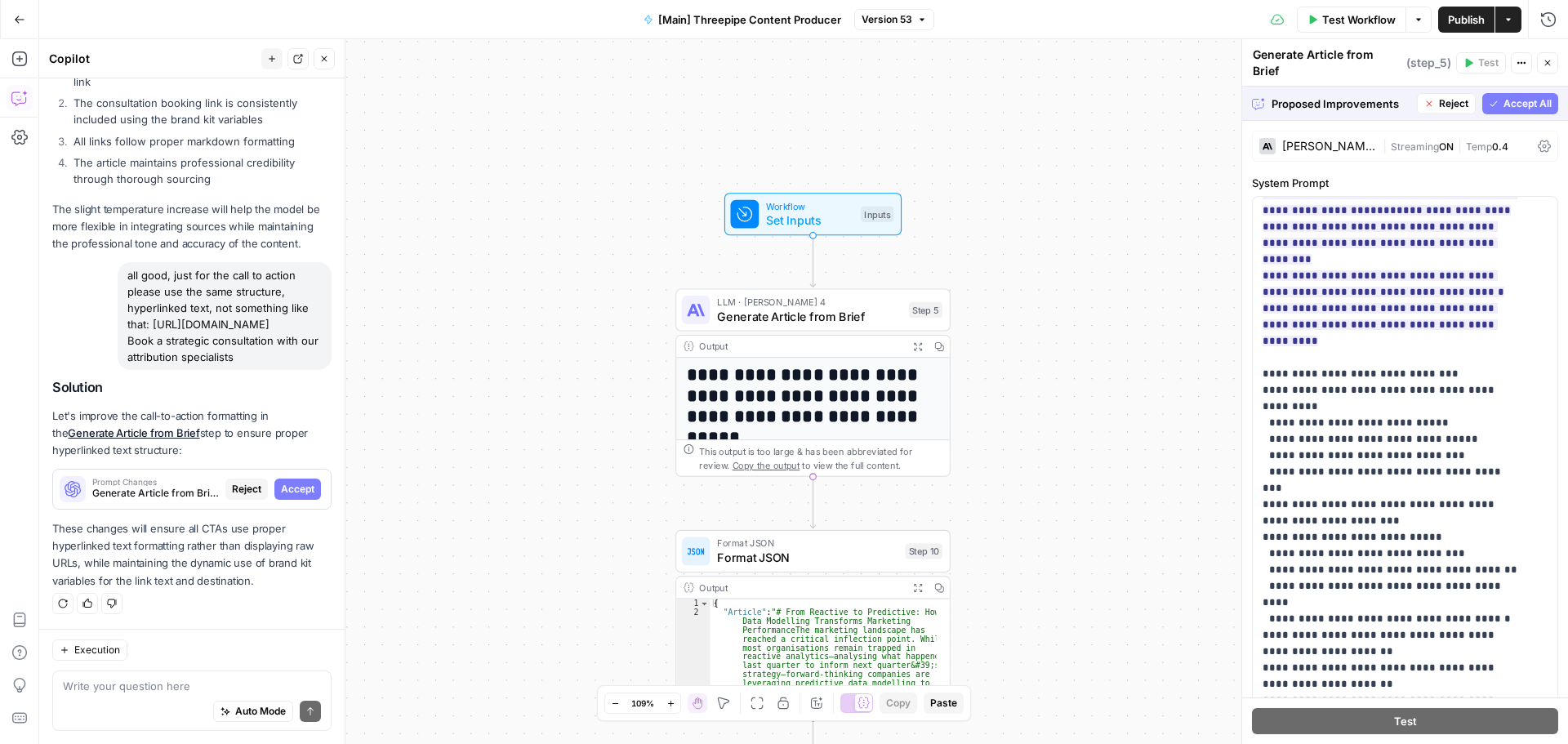
click at [1515, 96] on span "Accept All" at bounding box center [1528, 104] width 49 height 15
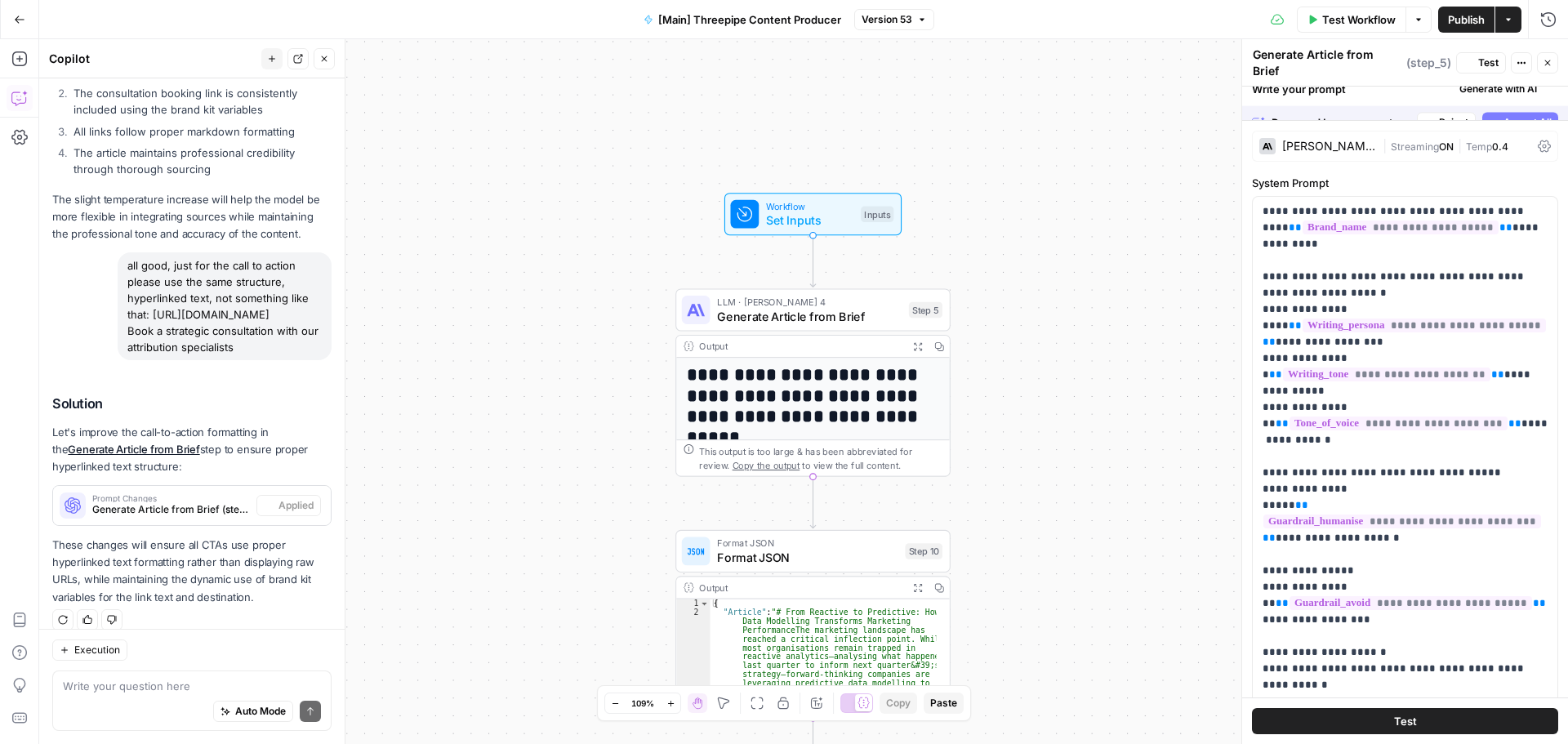
scroll to position [1480, 0]
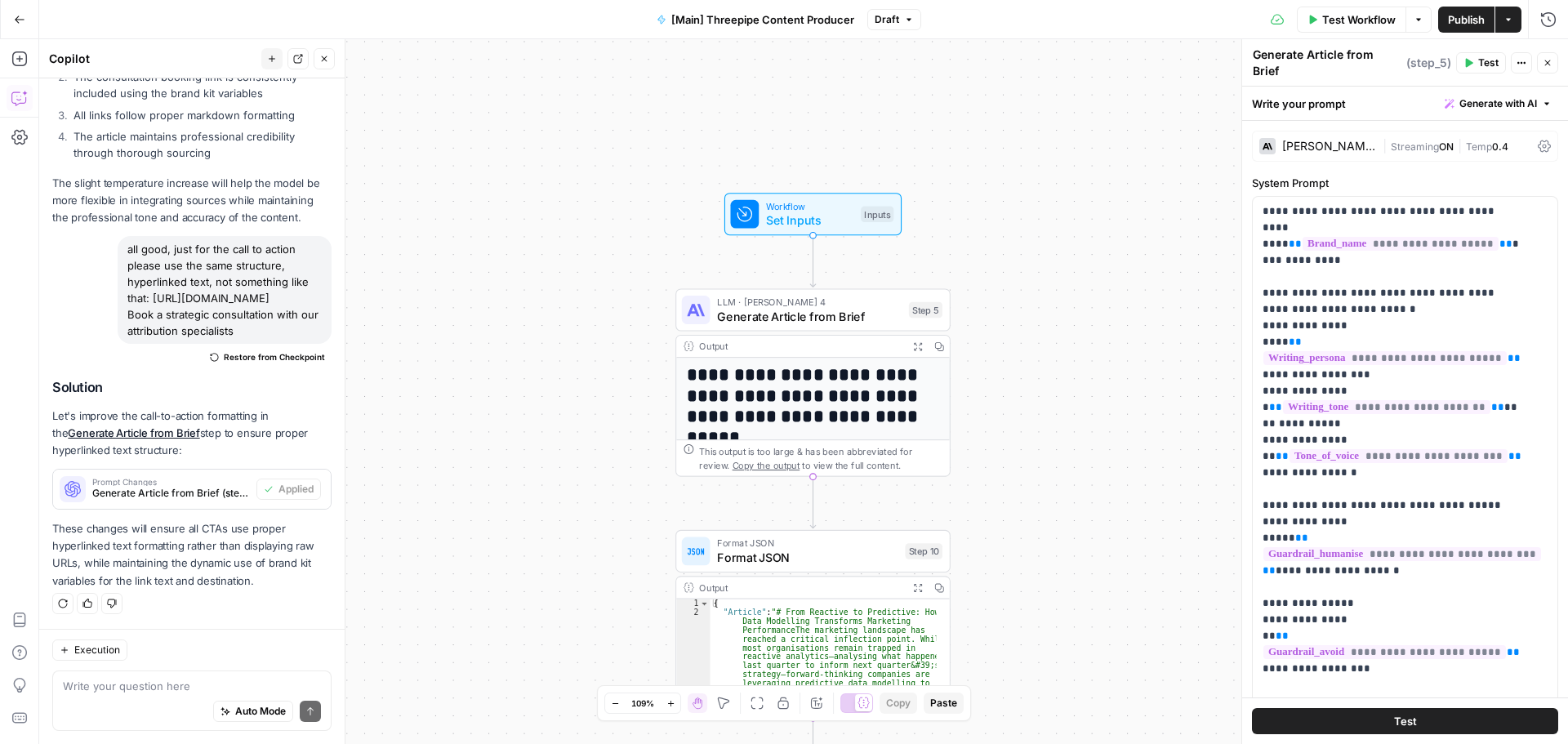
click at [1460, 14] on span "Publish" at bounding box center [1466, 20] width 37 height 17
click at [917, 18] on icon "button" at bounding box center [922, 20] width 10 height 10
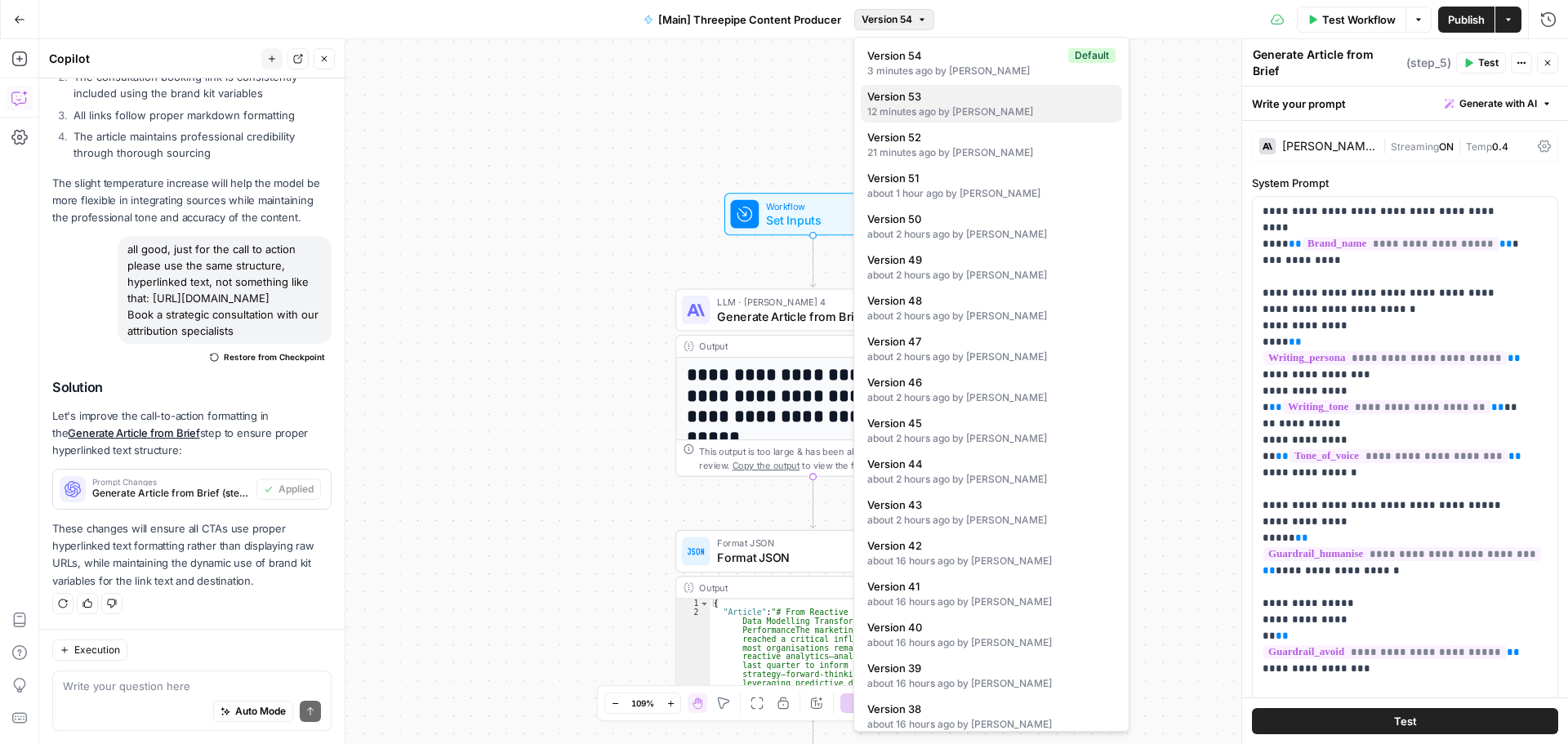
click at [952, 105] on div "12 minutes ago by Luigi Romagnuolo" at bounding box center [992, 112] width 249 height 15
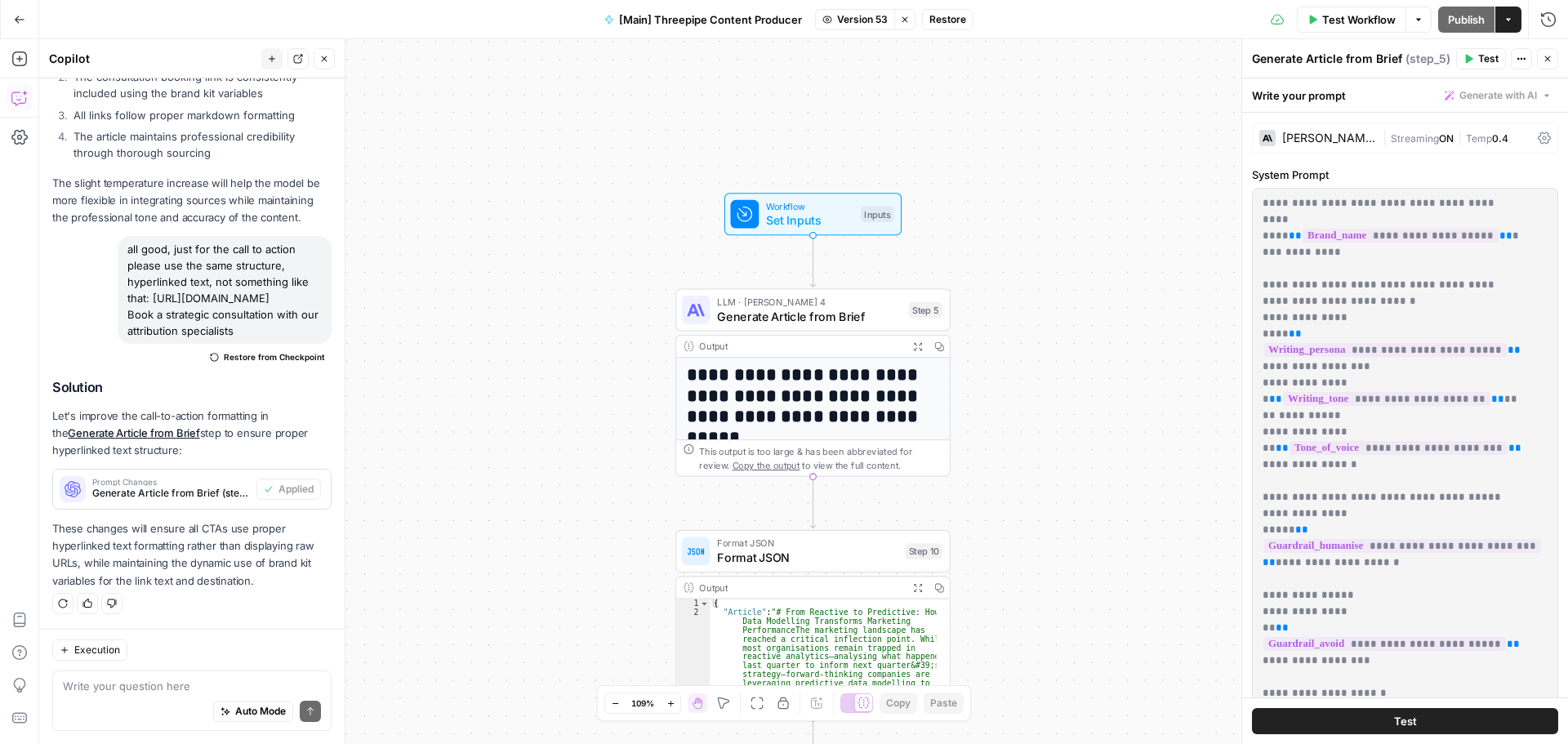
click at [948, 20] on span "Restore" at bounding box center [948, 20] width 37 height 15
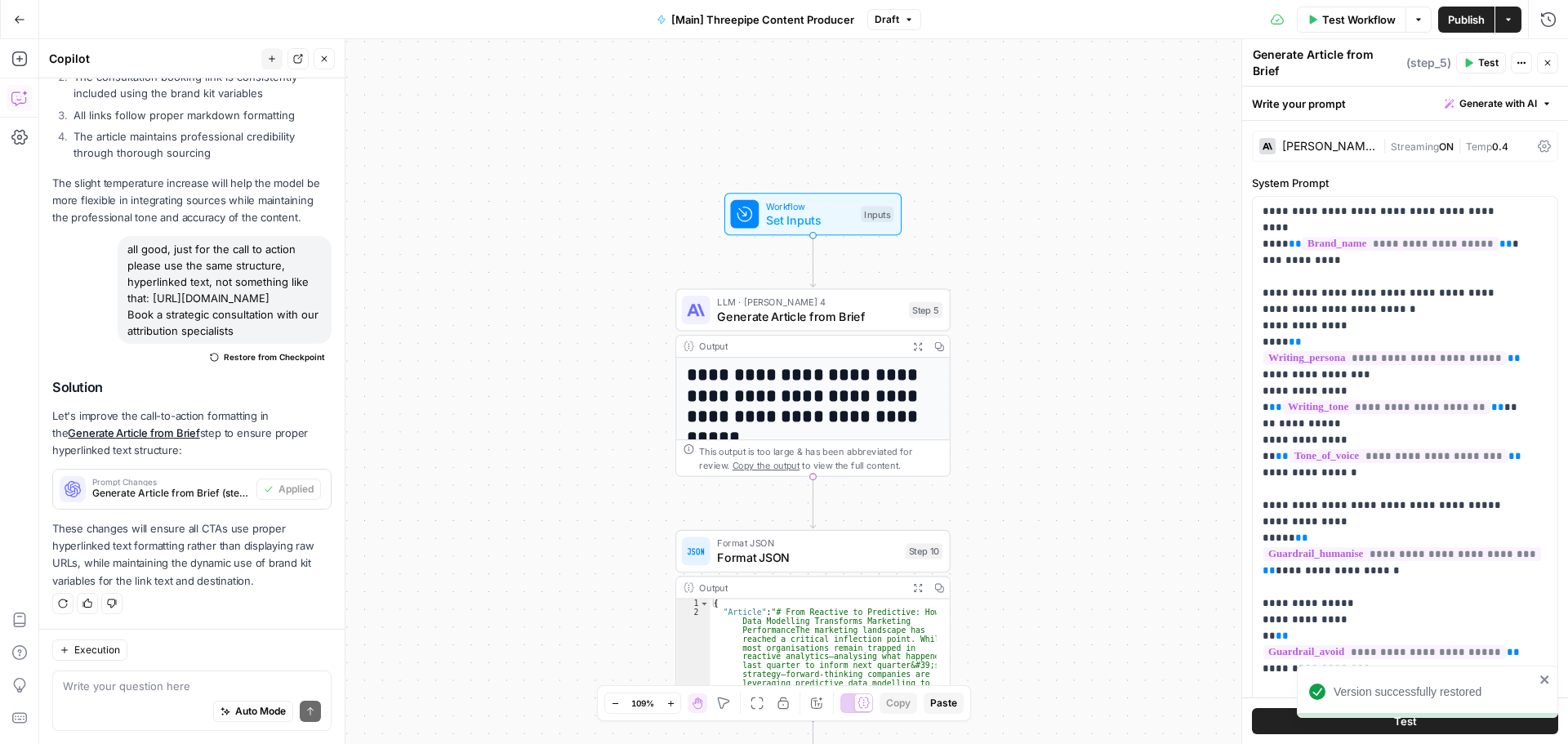
click at [1483, 14] on span "Publish" at bounding box center [1466, 20] width 37 height 17
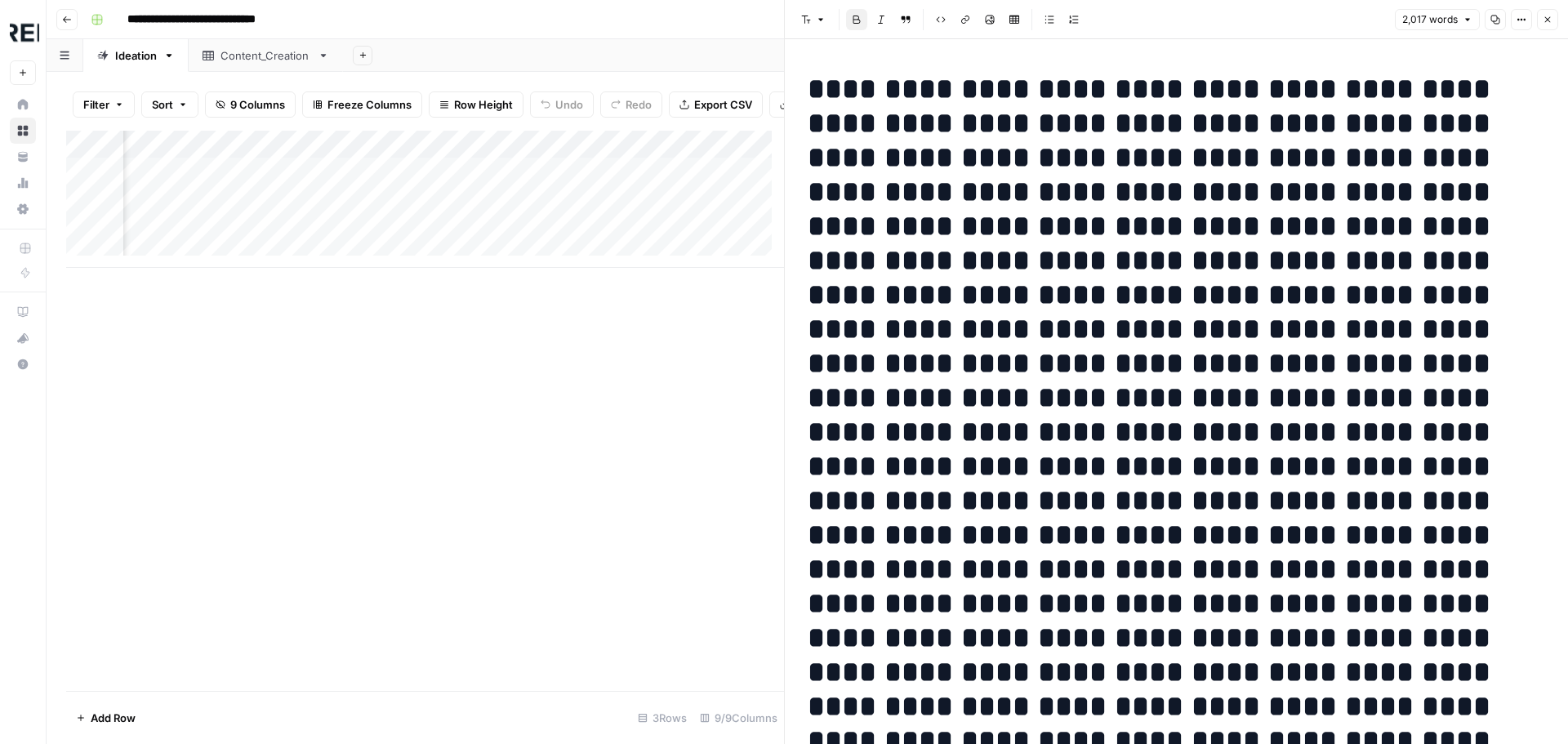
scroll to position [0, 1596]
click at [518, 184] on div "Add Column" at bounding box center [425, 199] width 718 height 137
click at [516, 209] on div "Add Column" at bounding box center [425, 199] width 718 height 137
click at [515, 233] on div "Add Column" at bounding box center [425, 199] width 718 height 137
click at [524, 180] on div "Add Column" at bounding box center [425, 199] width 718 height 137
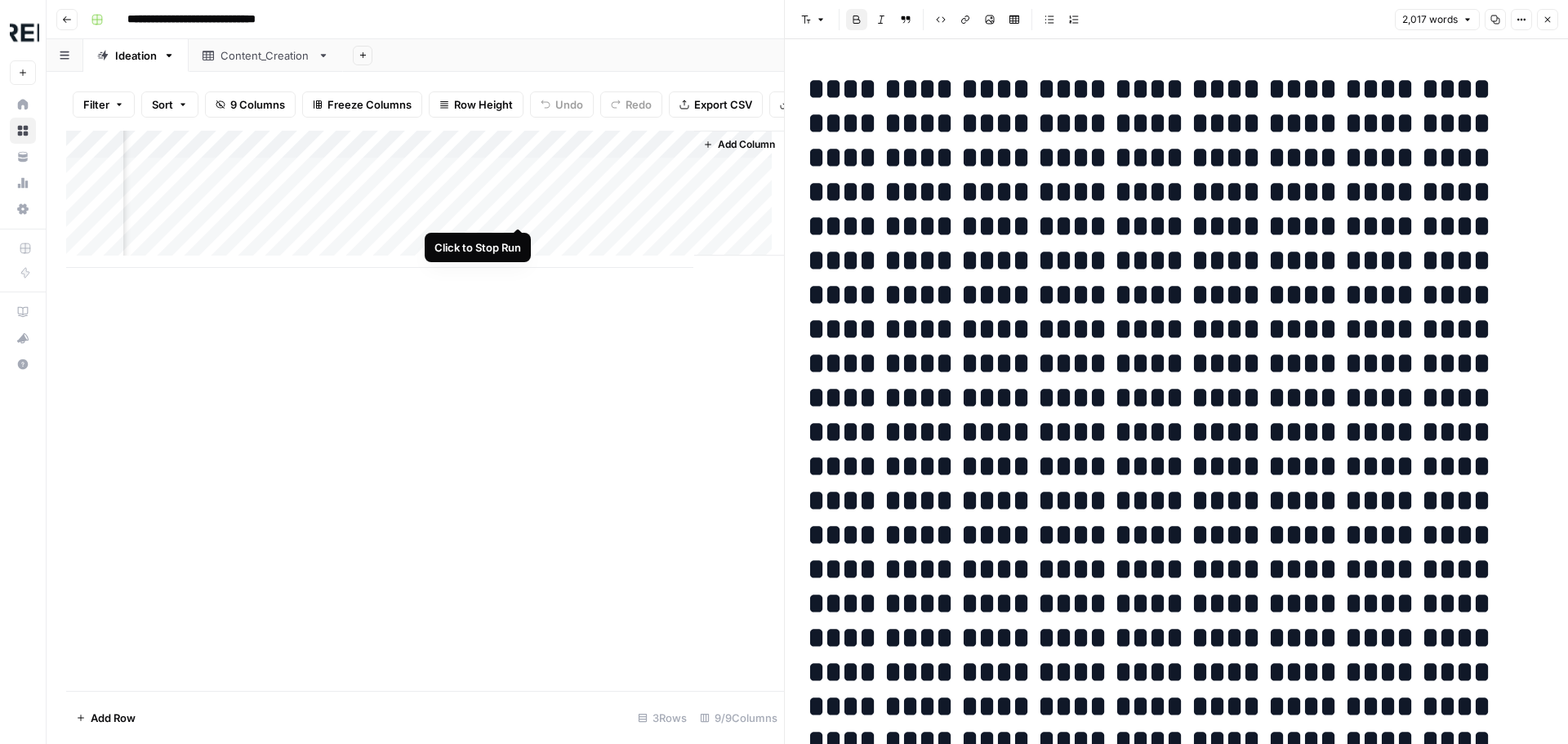
click at [517, 208] on div "Add Column" at bounding box center [425, 199] width 718 height 137
click at [520, 237] on div "Add Column" at bounding box center [425, 199] width 718 height 137
click at [516, 183] on div "Add Column" at bounding box center [425, 199] width 718 height 137
click at [1555, 21] on button "Close" at bounding box center [1547, 19] width 21 height 21
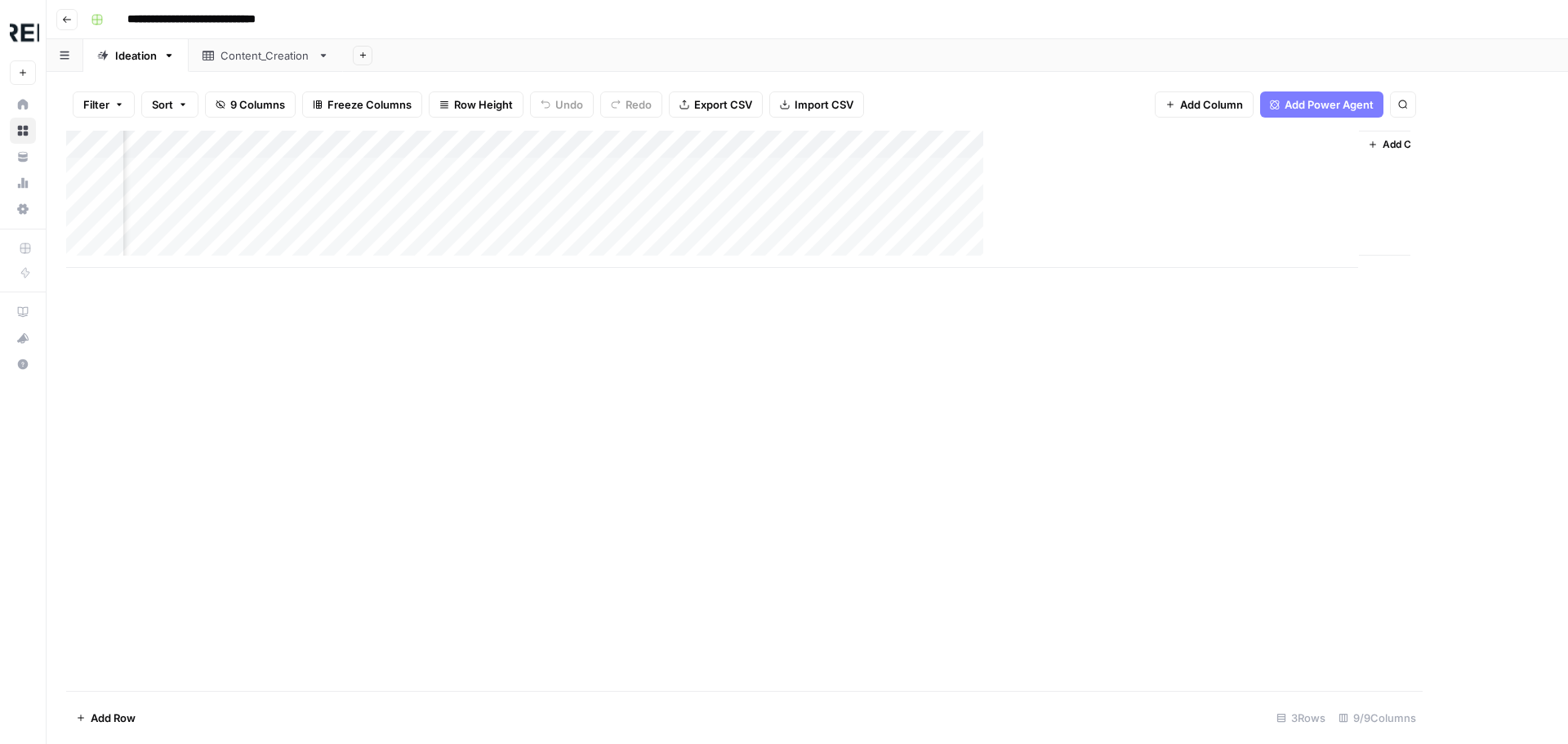
scroll to position [0, 812]
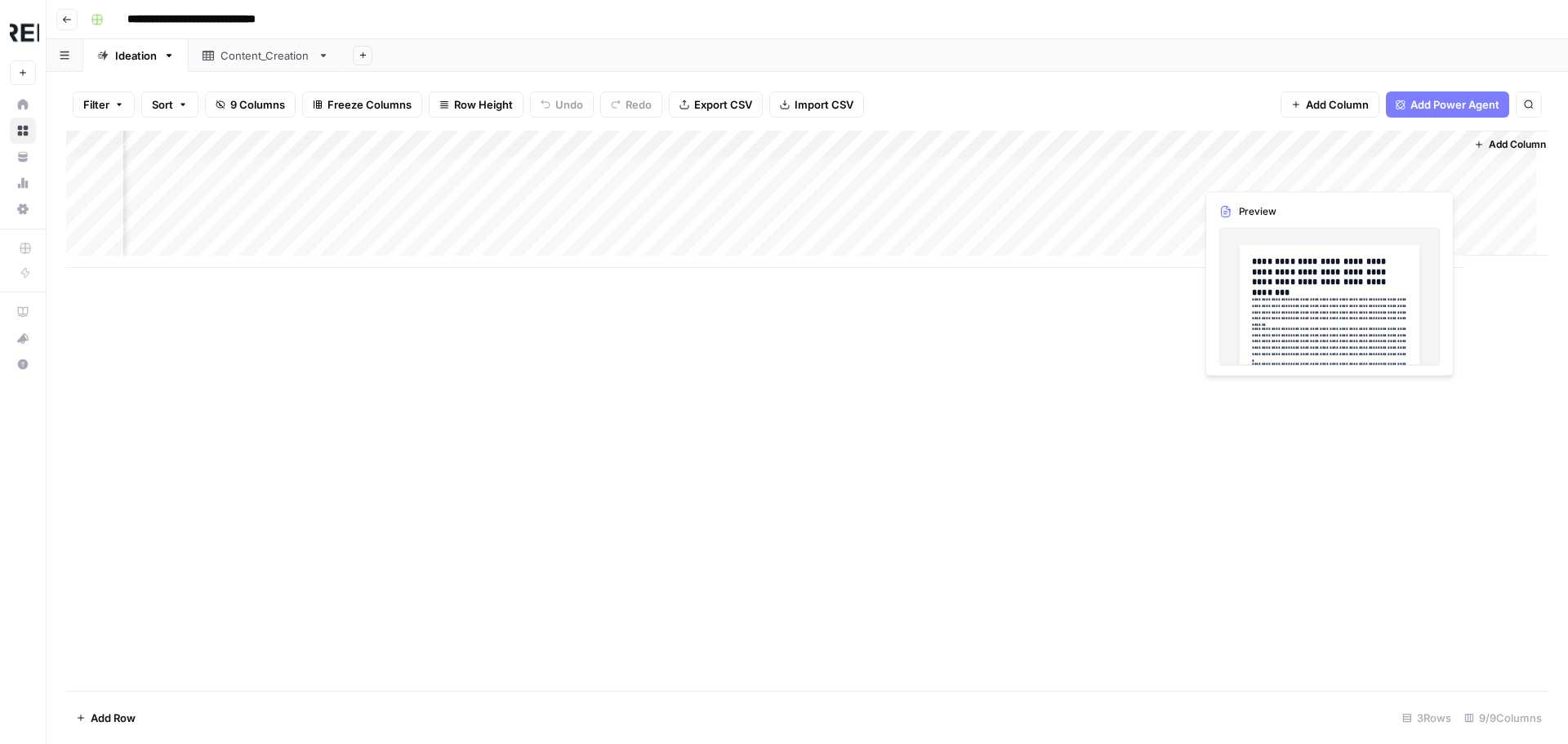
click at [1378, 170] on div "Add Column" at bounding box center [807, 199] width 1482 height 137
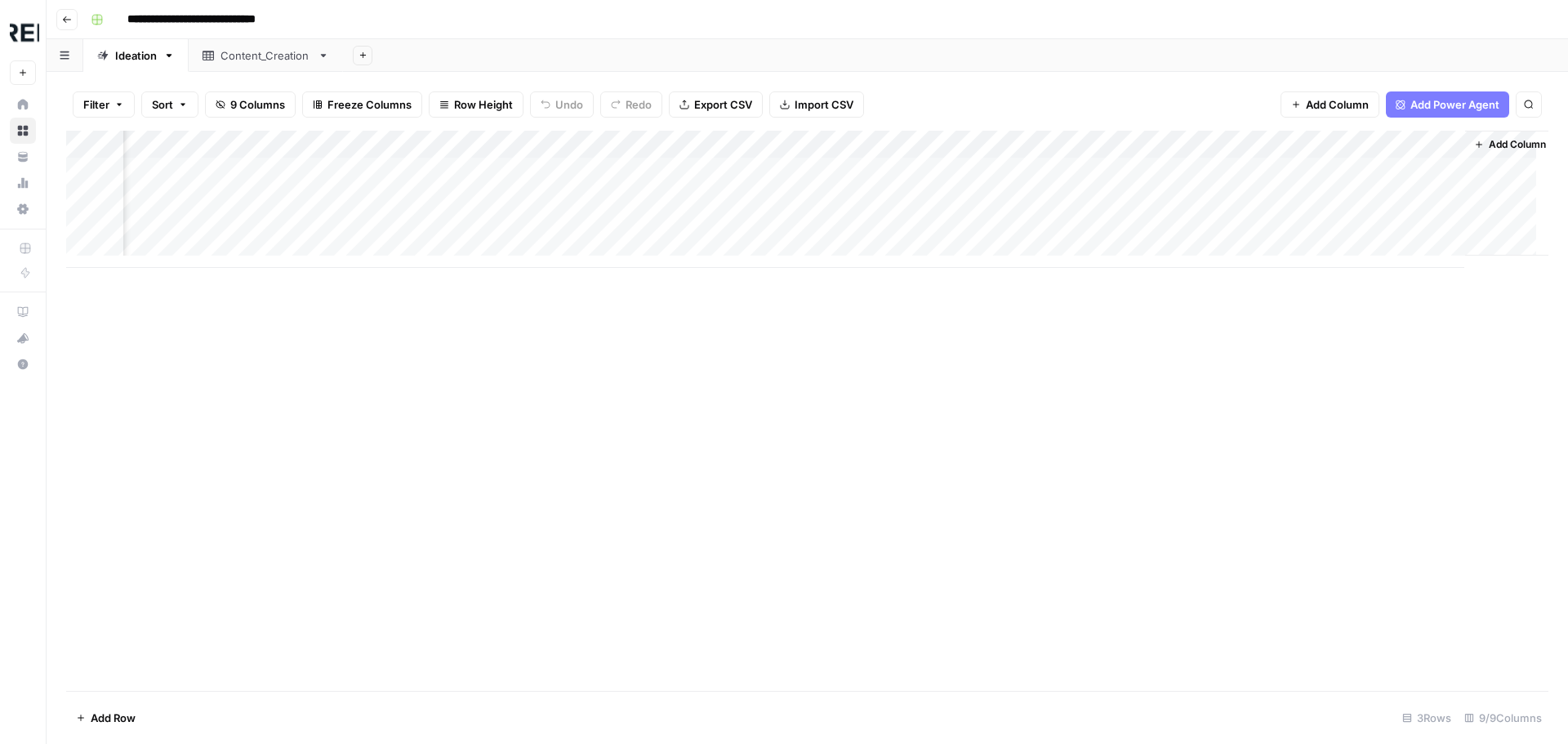
click at [1378, 170] on div "Add Column" at bounding box center [807, 199] width 1482 height 137
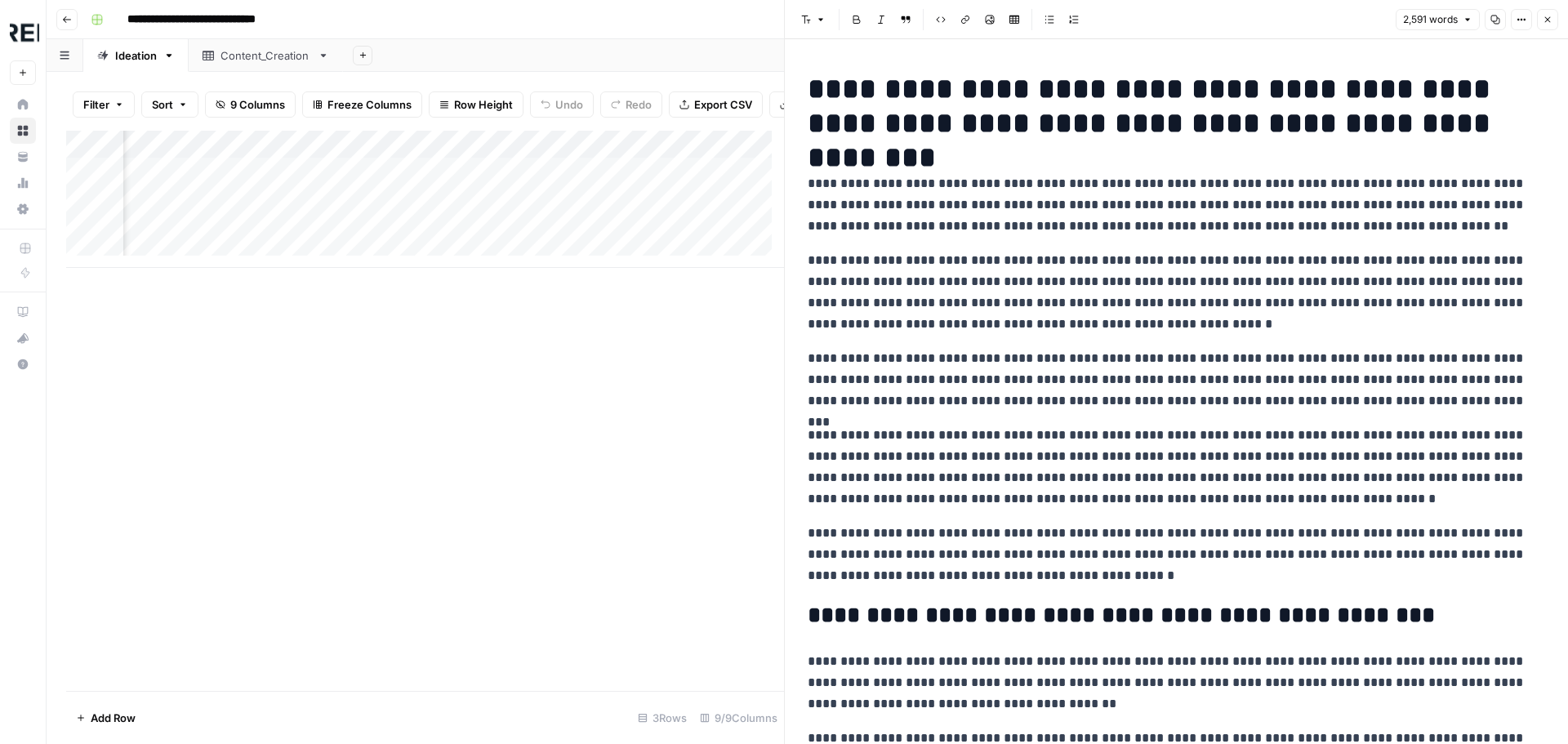
click at [1217, 305] on p "**********" at bounding box center [1170, 293] width 725 height 85
click at [85, 254] on div "Add Column" at bounding box center [425, 213] width 718 height 165
click at [103, 713] on span "Delete 1 Row" at bounding box center [109, 718] width 65 height 17
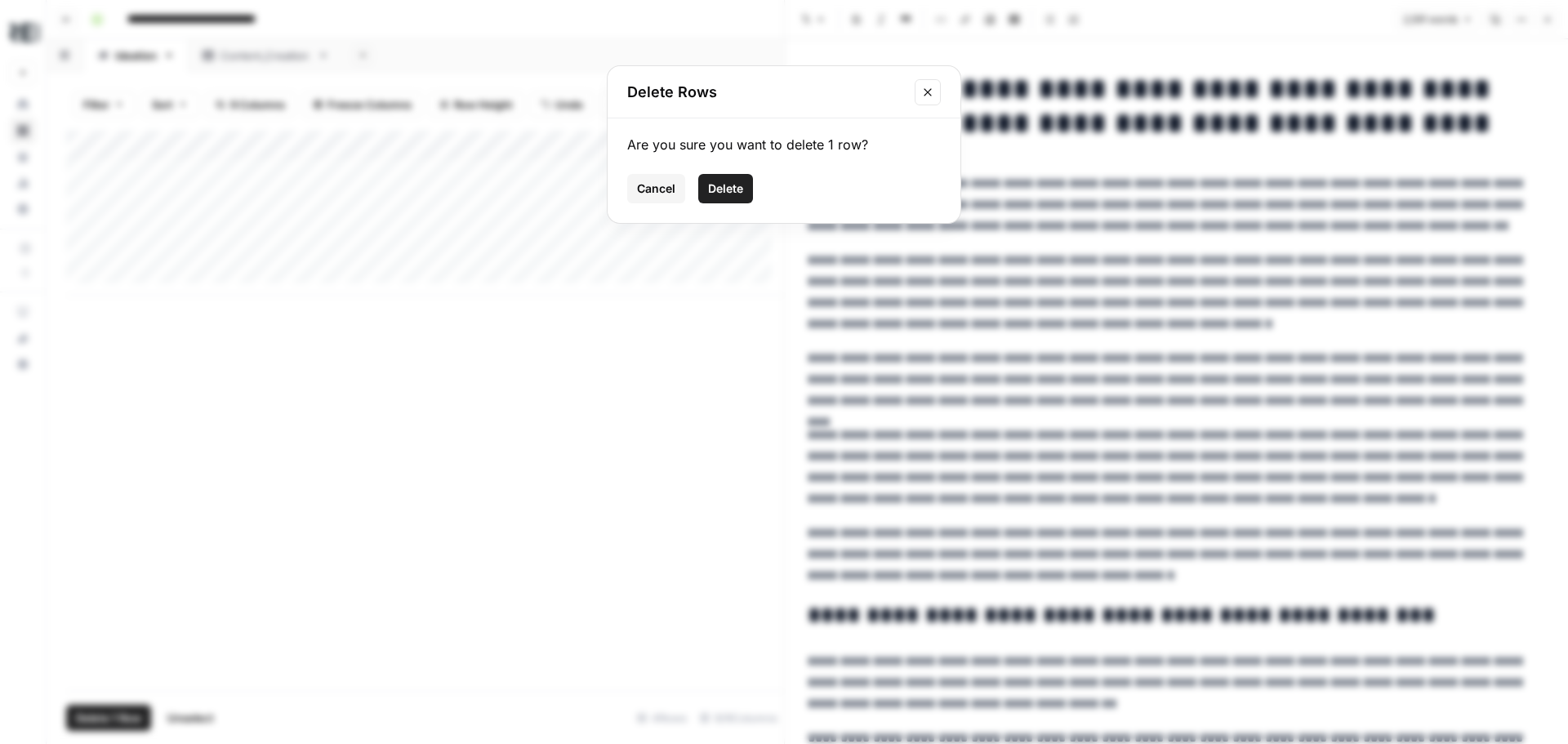
click at [709, 196] on span "Delete" at bounding box center [725, 189] width 35 height 17
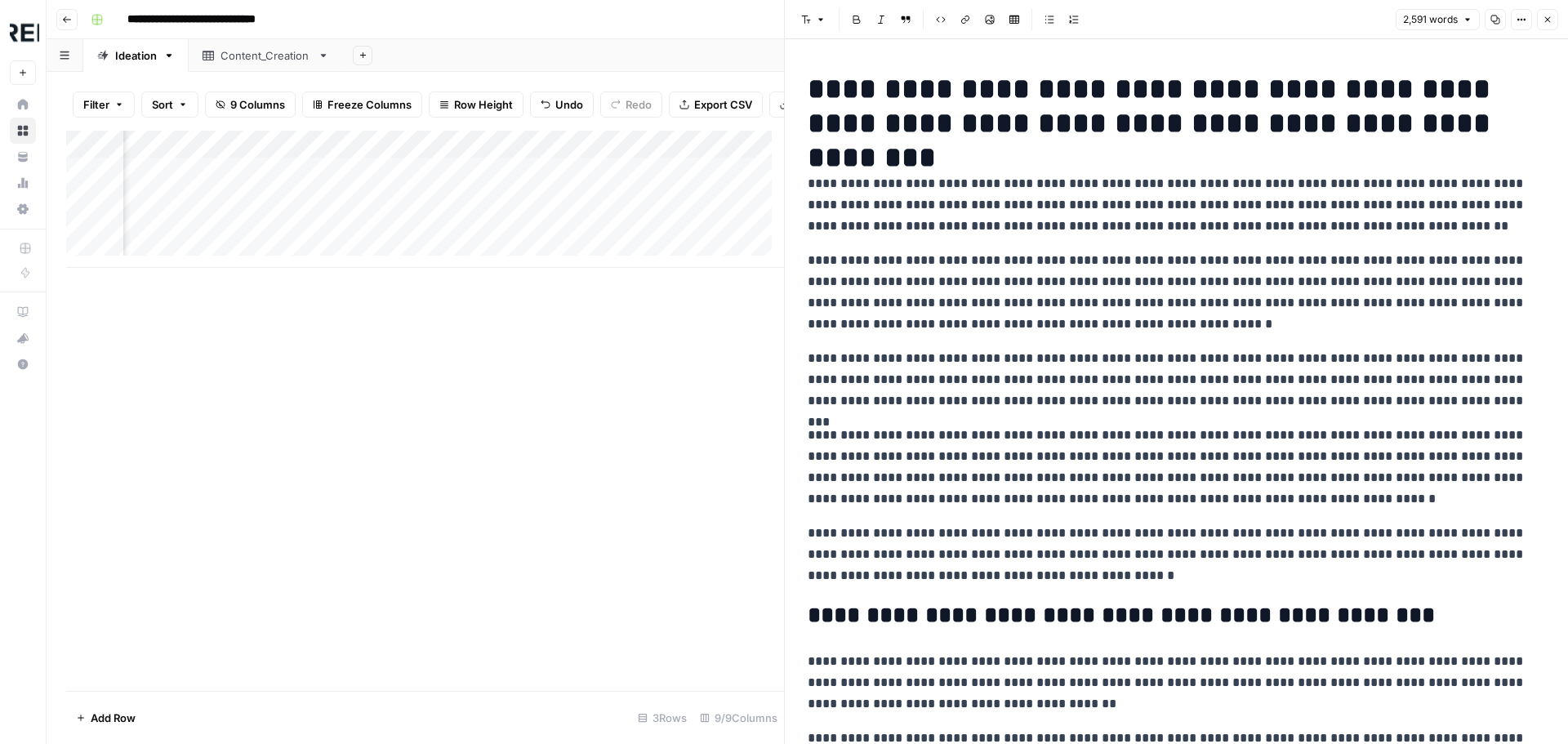
scroll to position [0, 1596]
click at [519, 210] on div "Add Column" at bounding box center [425, 199] width 718 height 137
click at [519, 238] on div "Add Column" at bounding box center [425, 199] width 718 height 137
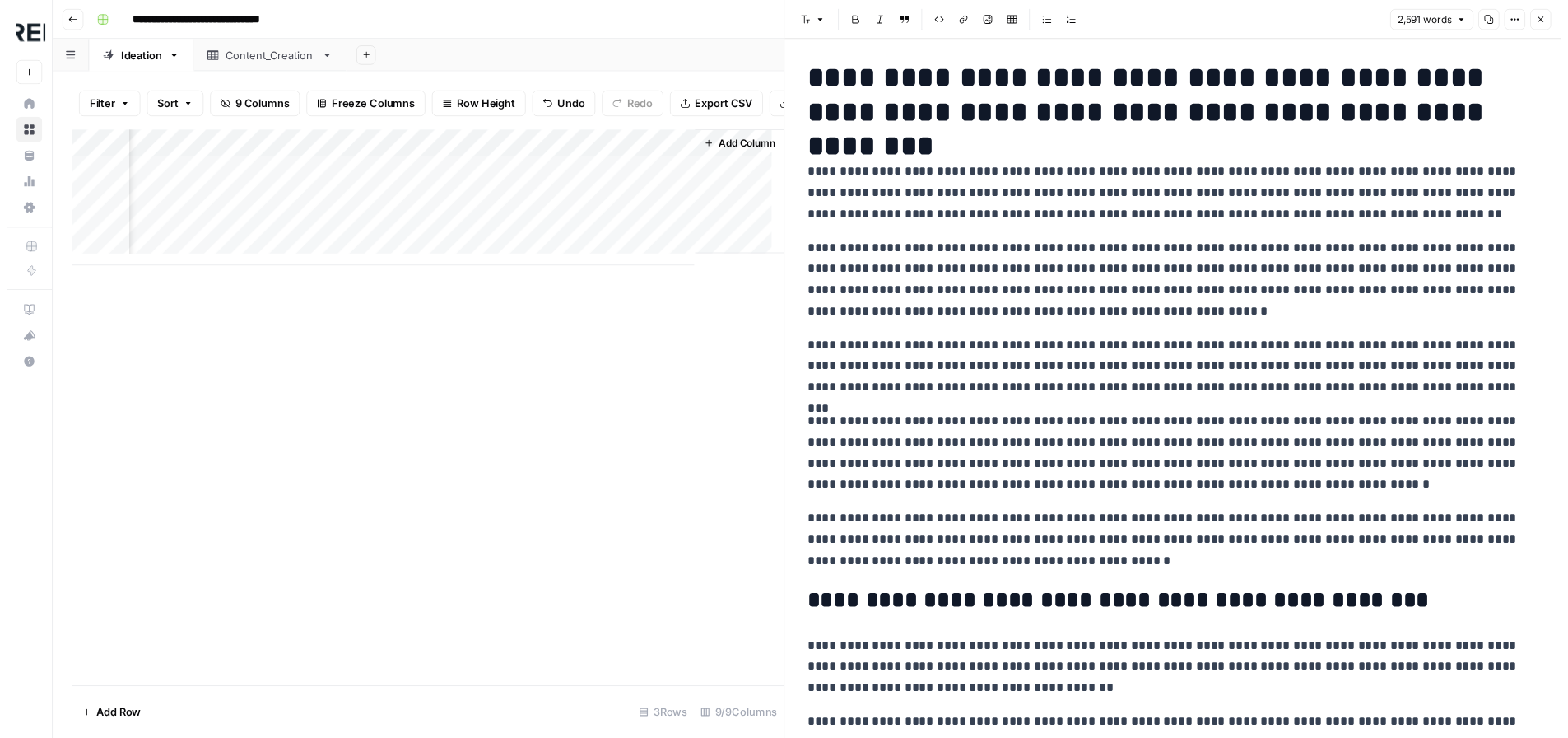
scroll to position [0, 0]
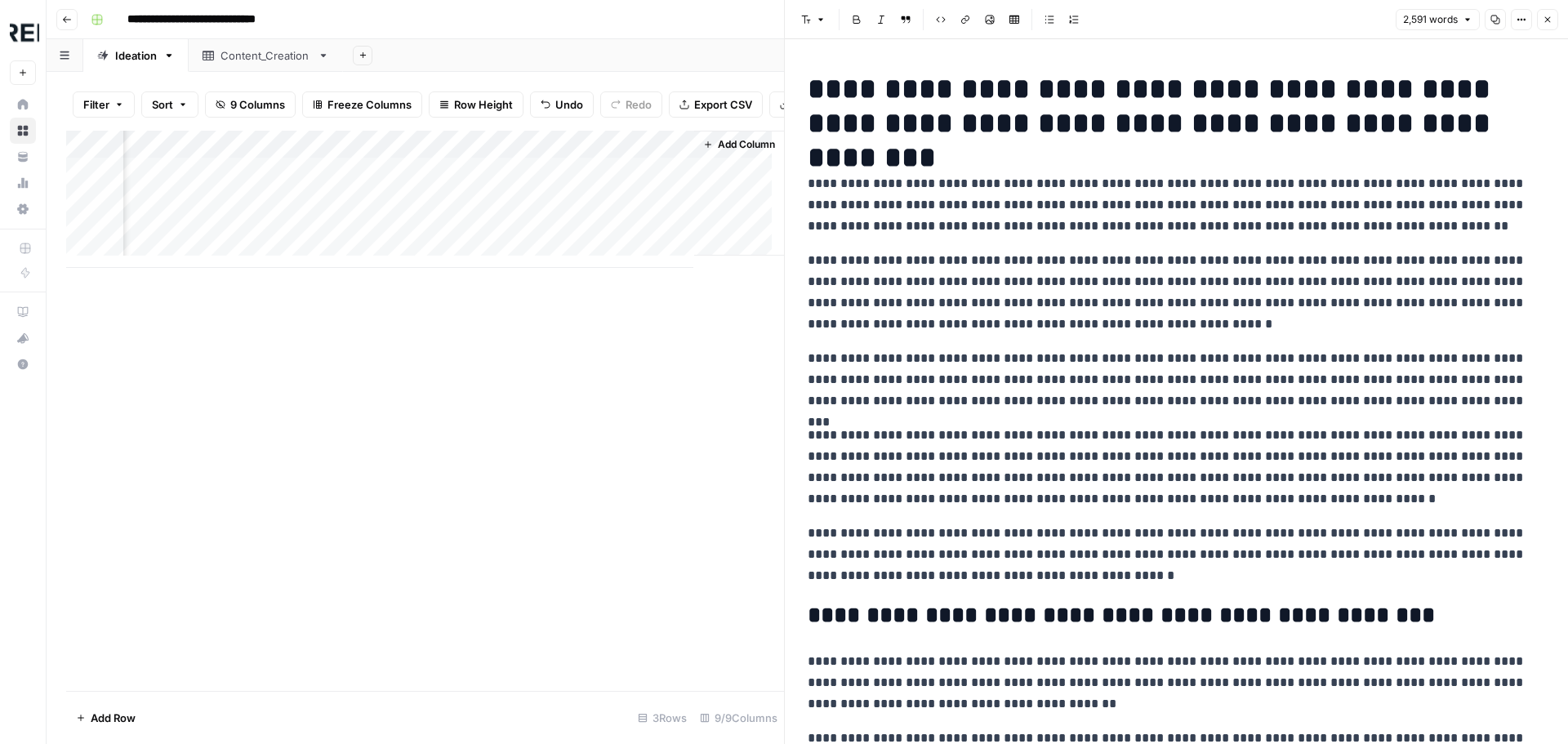
click at [1542, 16] on button "Close" at bounding box center [1547, 19] width 21 height 21
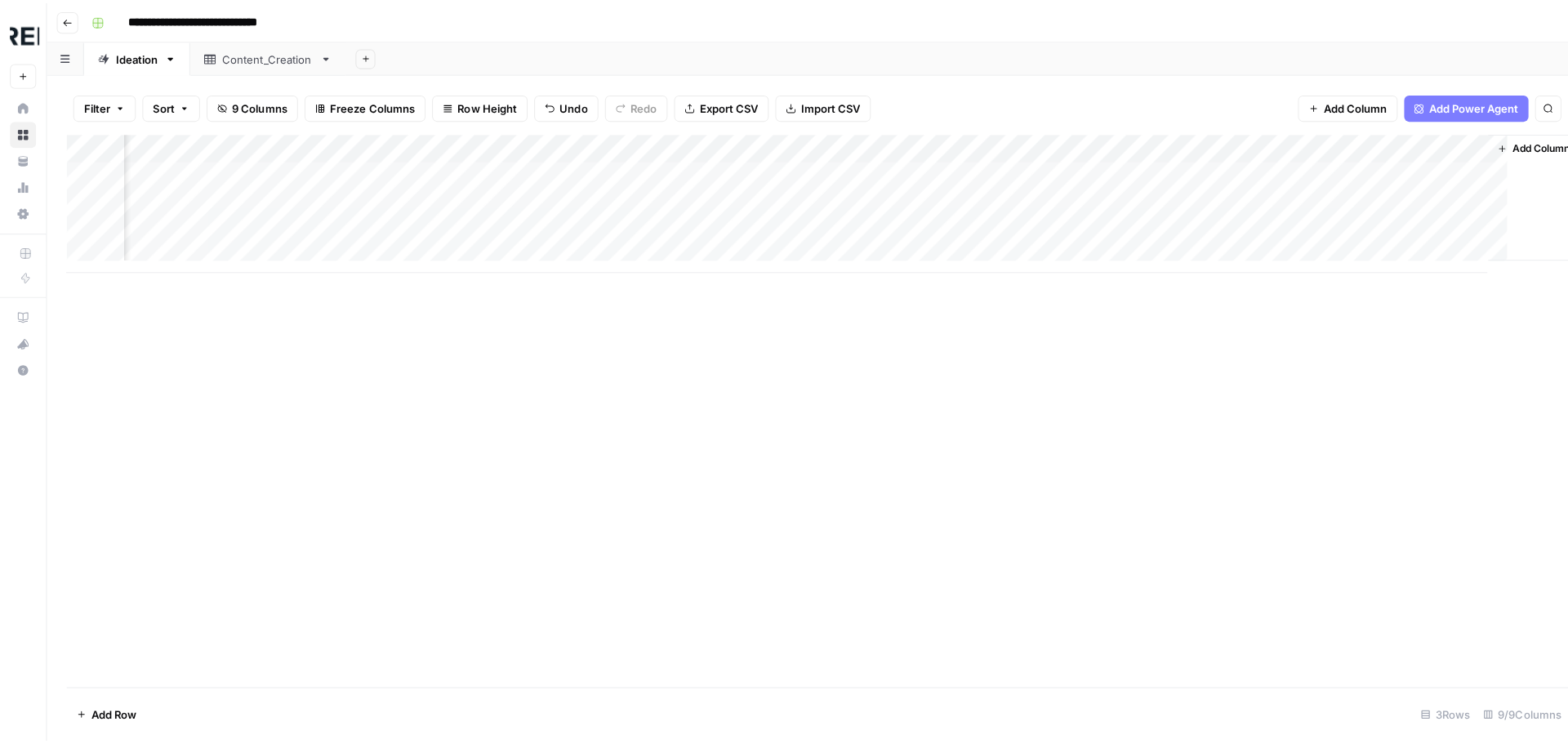
scroll to position [0, 812]
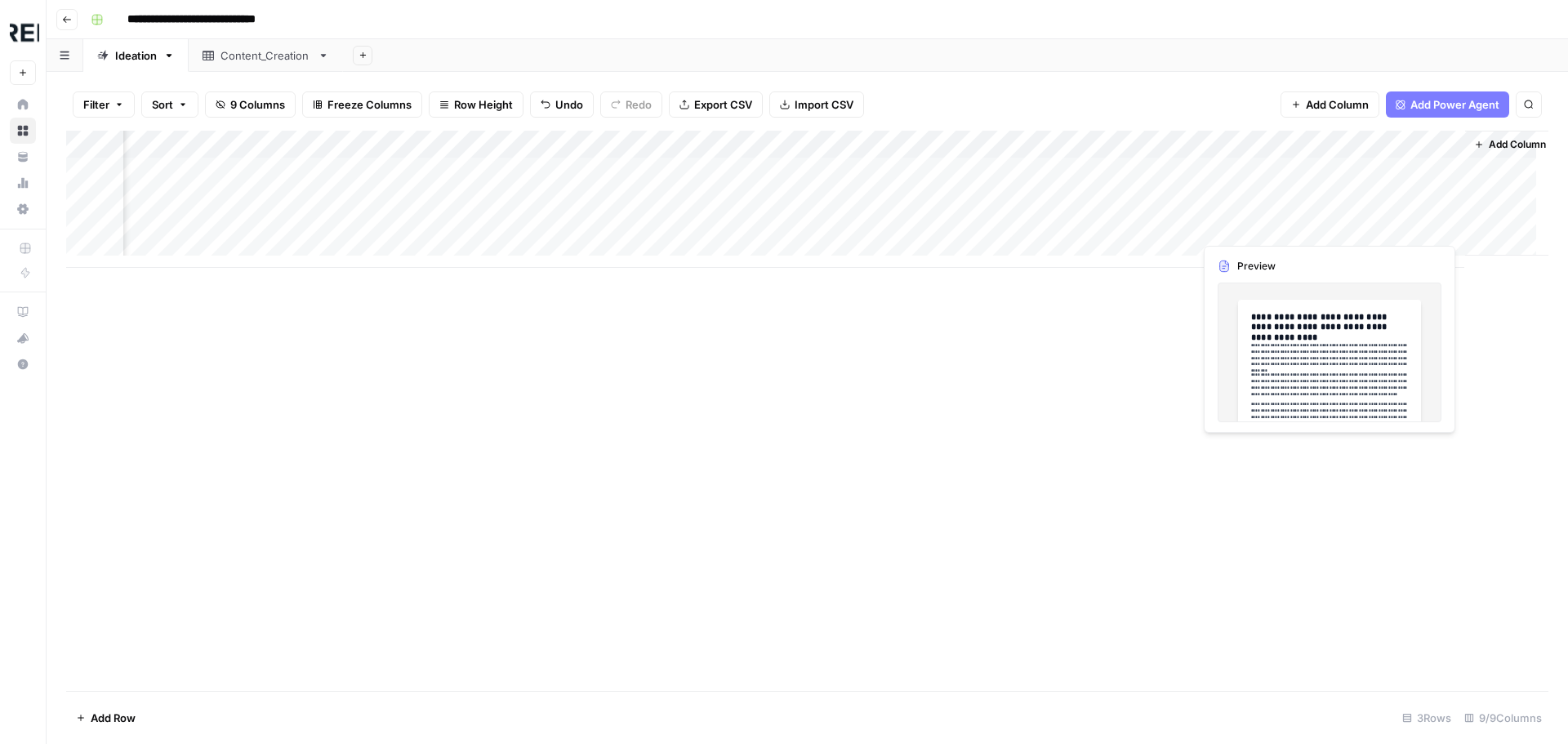
click at [1394, 226] on div "Add Column" at bounding box center [807, 199] width 1482 height 137
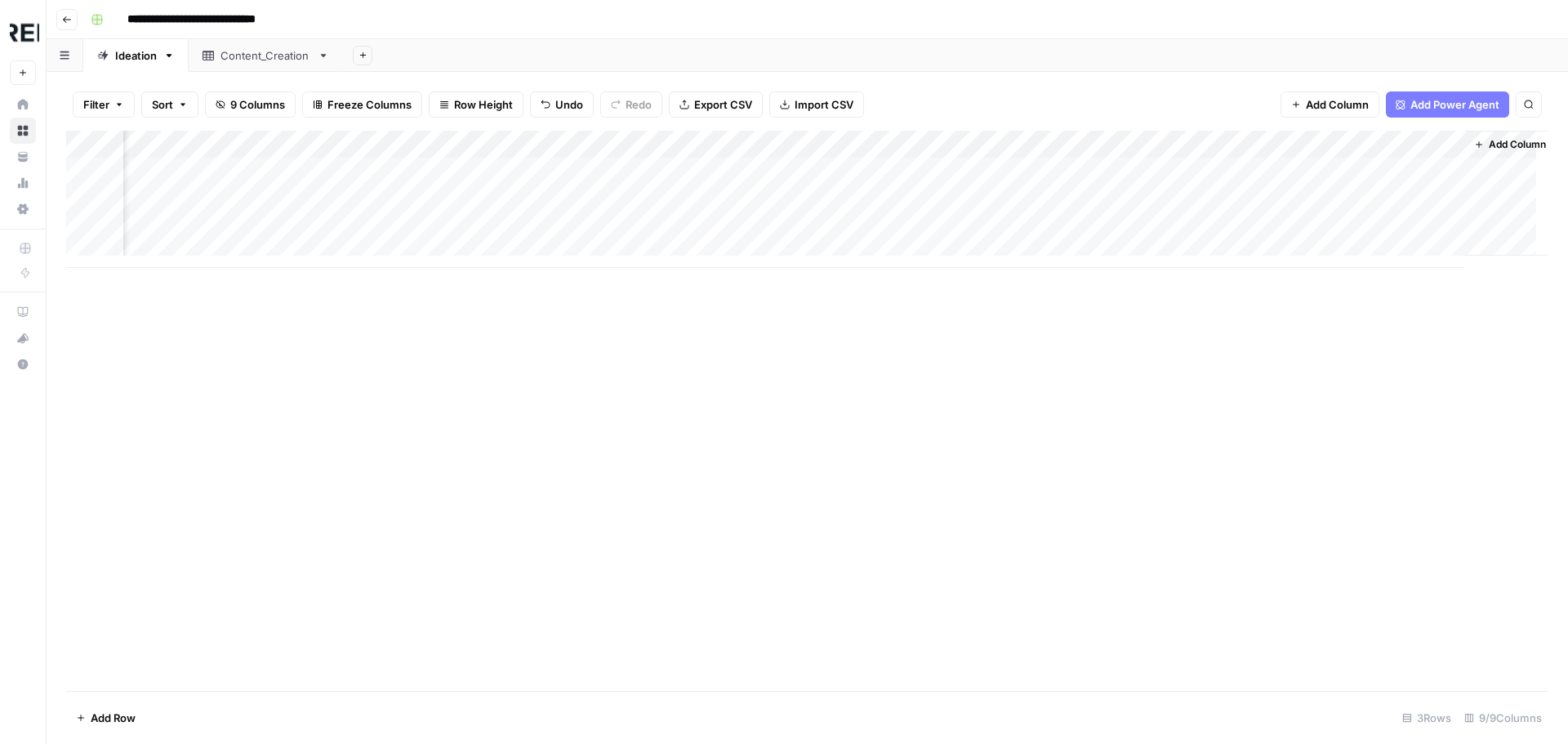
click at [1453, 221] on div "Add Column" at bounding box center [807, 199] width 1482 height 137
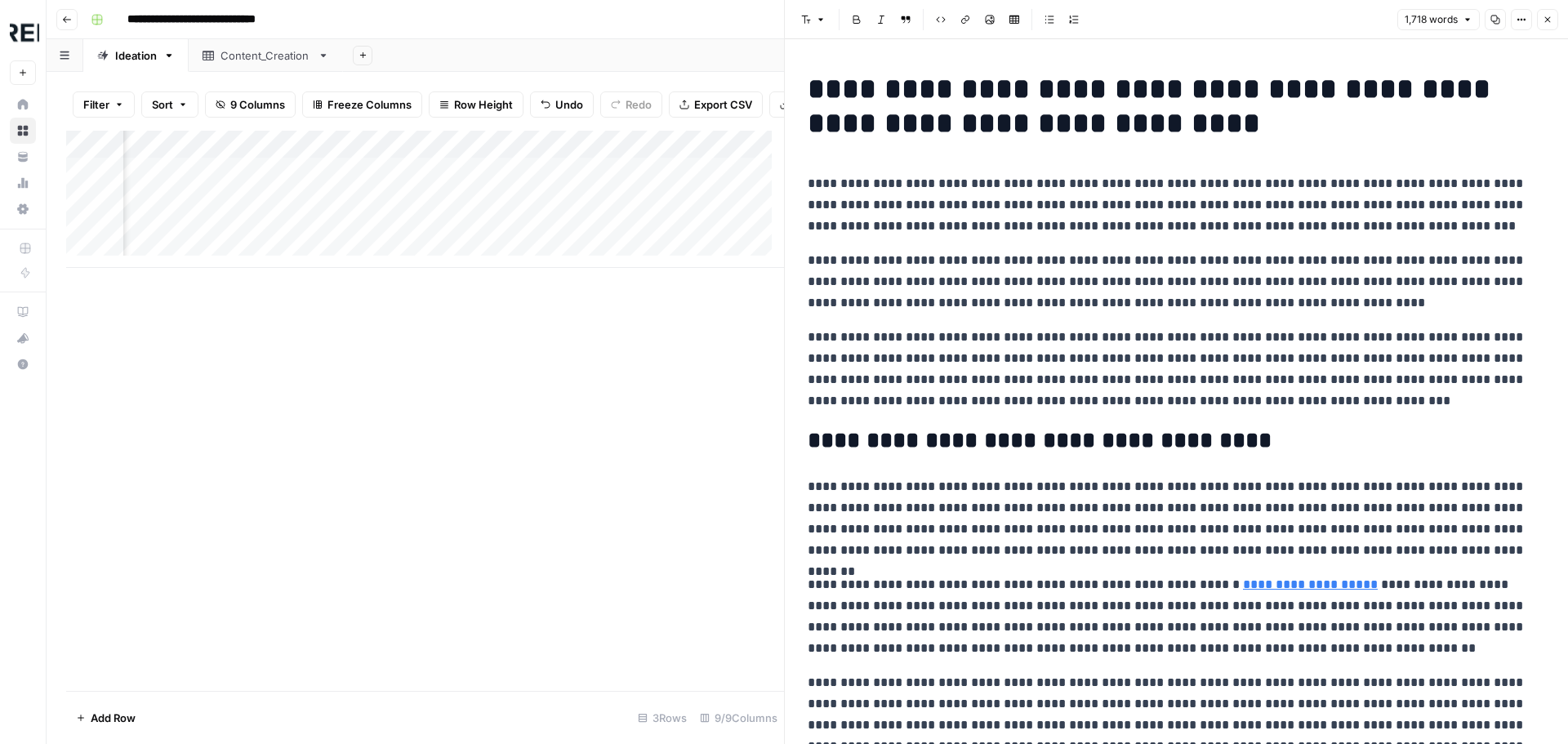
click at [1550, 18] on icon "button" at bounding box center [1548, 20] width 10 height 10
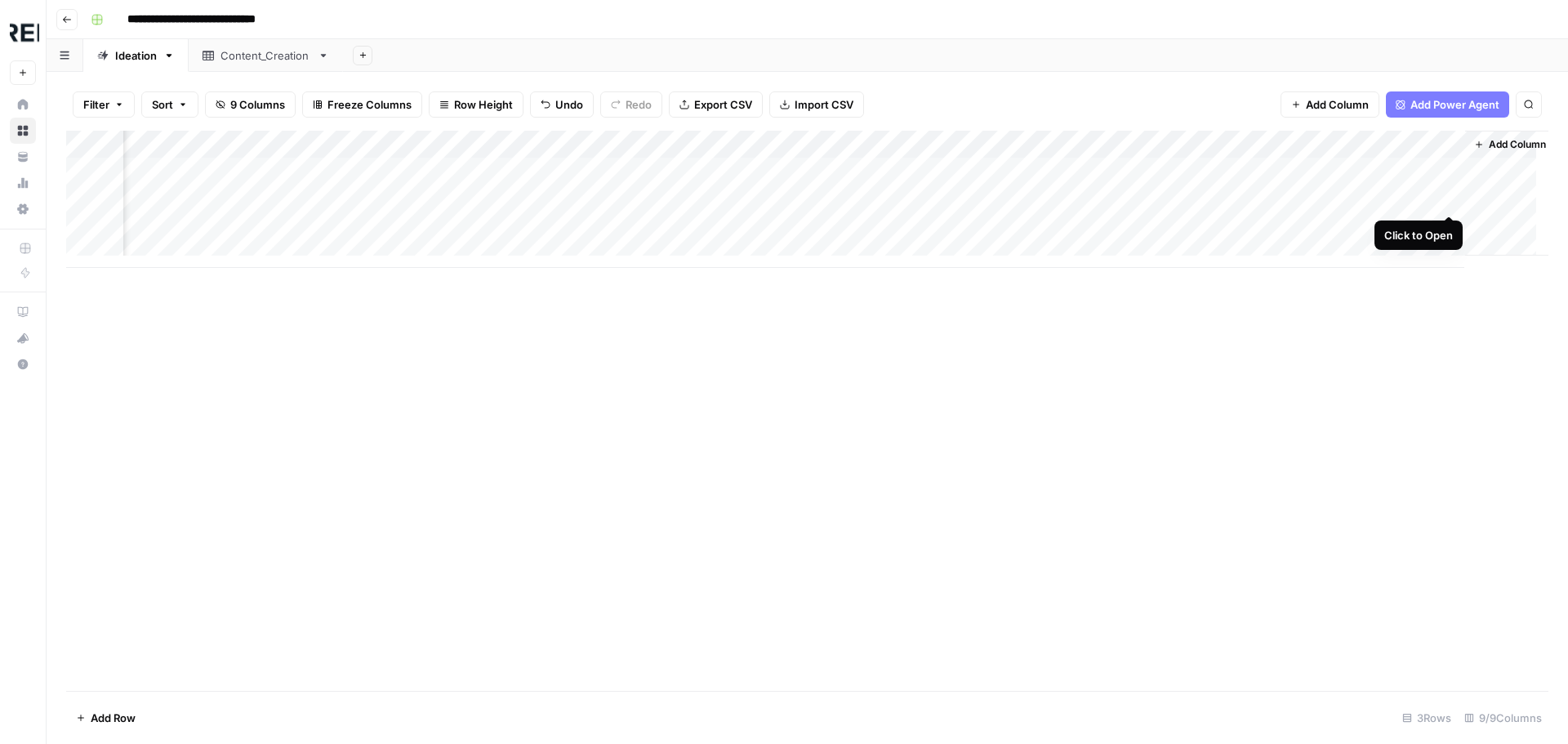
click at [1448, 193] on div "Add Column" at bounding box center [807, 199] width 1482 height 137
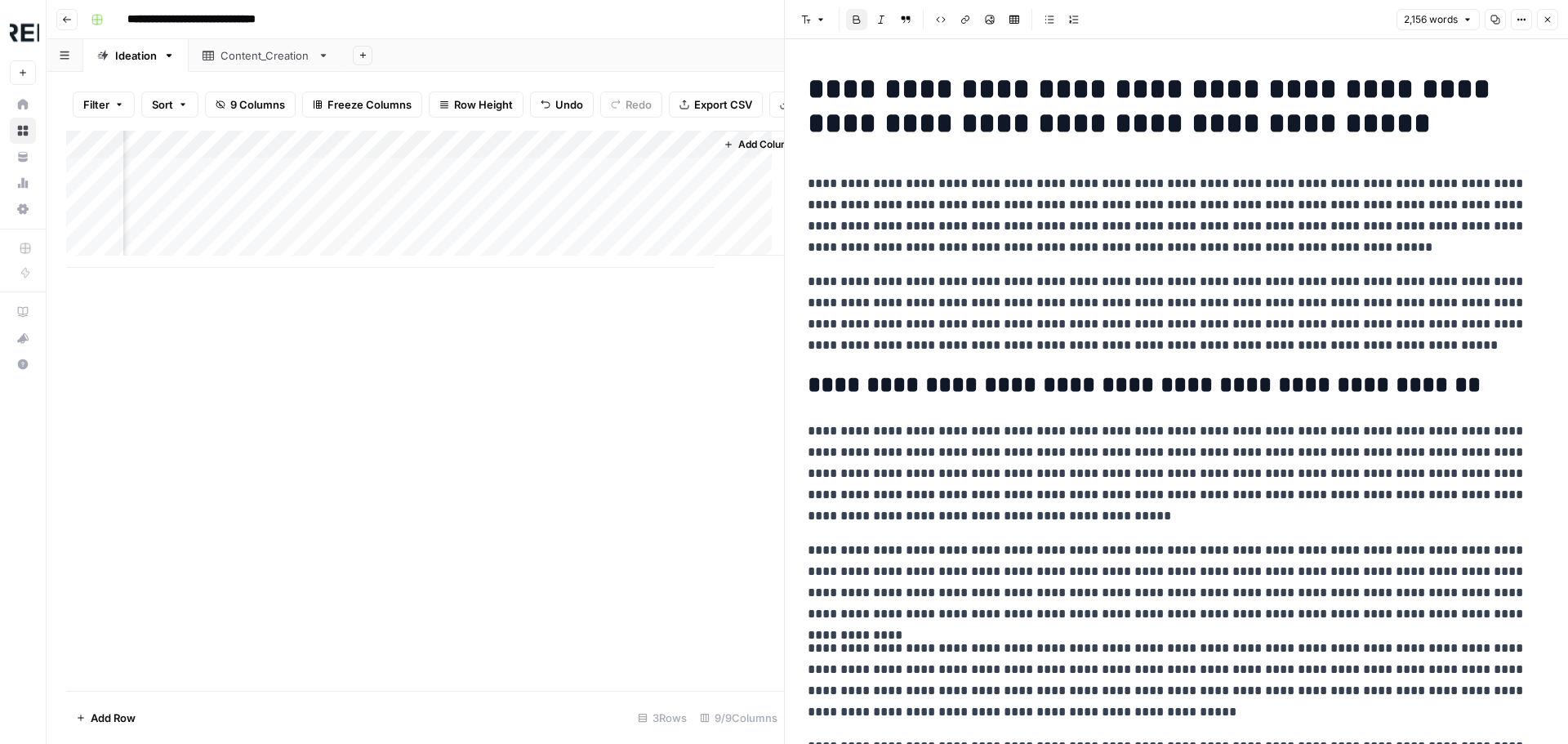
scroll to position [0, 1596]
click at [517, 182] on div "Add Column" at bounding box center [425, 199] width 718 height 137
click at [519, 211] on div "Add Column" at bounding box center [425, 199] width 718 height 137
click at [518, 239] on div "Add Column" at bounding box center [425, 199] width 718 height 137
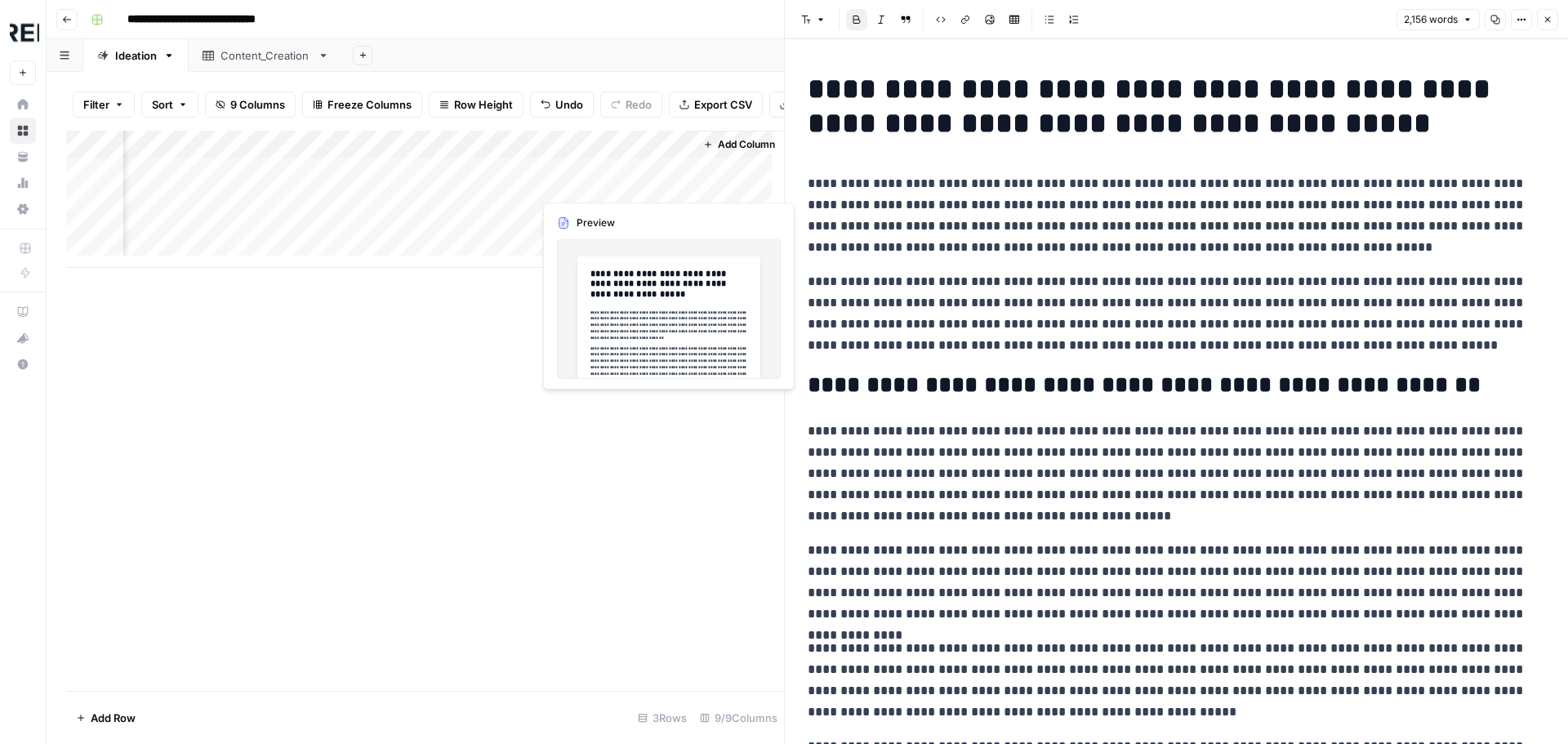
click at [583, 187] on div "Add Column" at bounding box center [425, 199] width 718 height 137
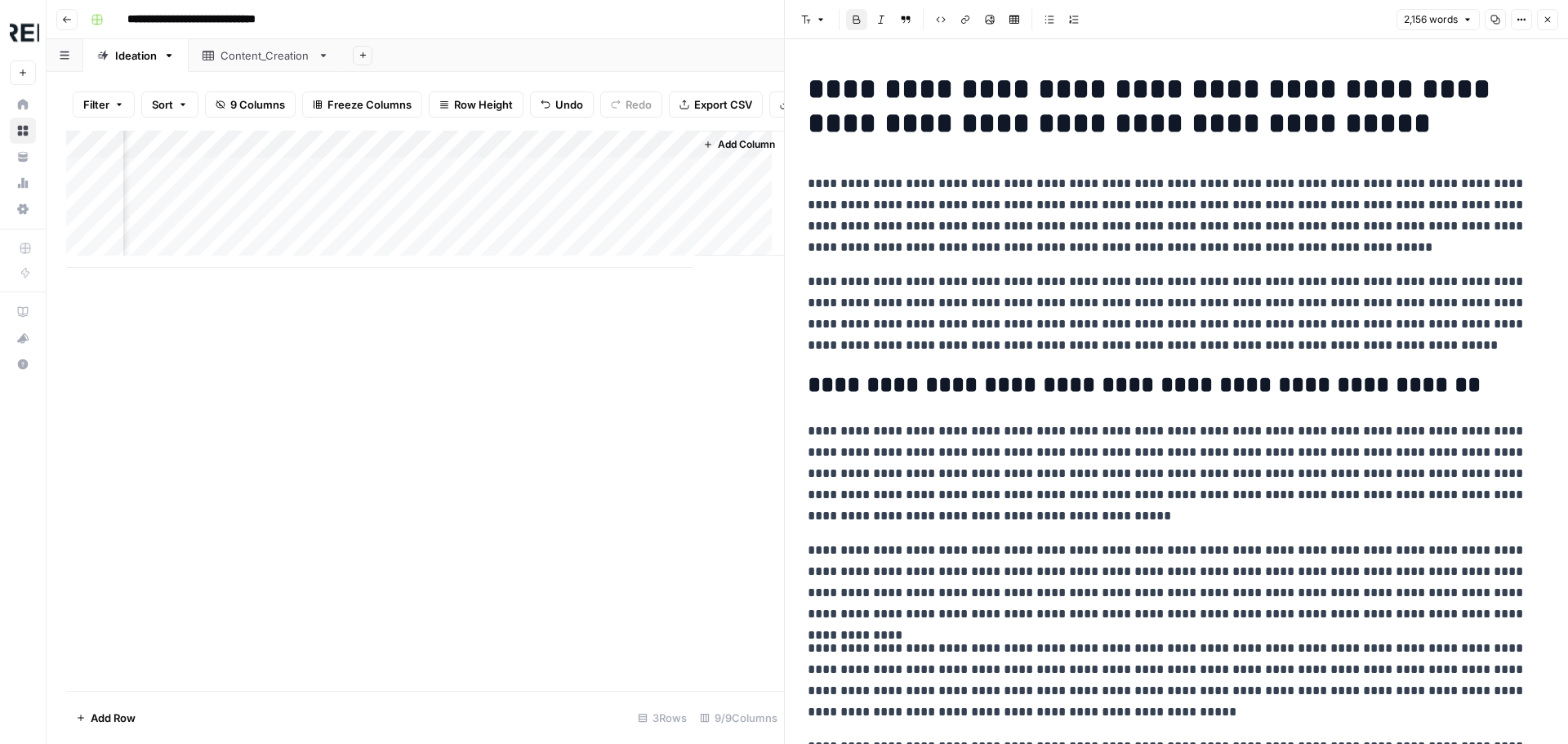
click at [1548, 21] on icon "button" at bounding box center [1548, 20] width 10 height 10
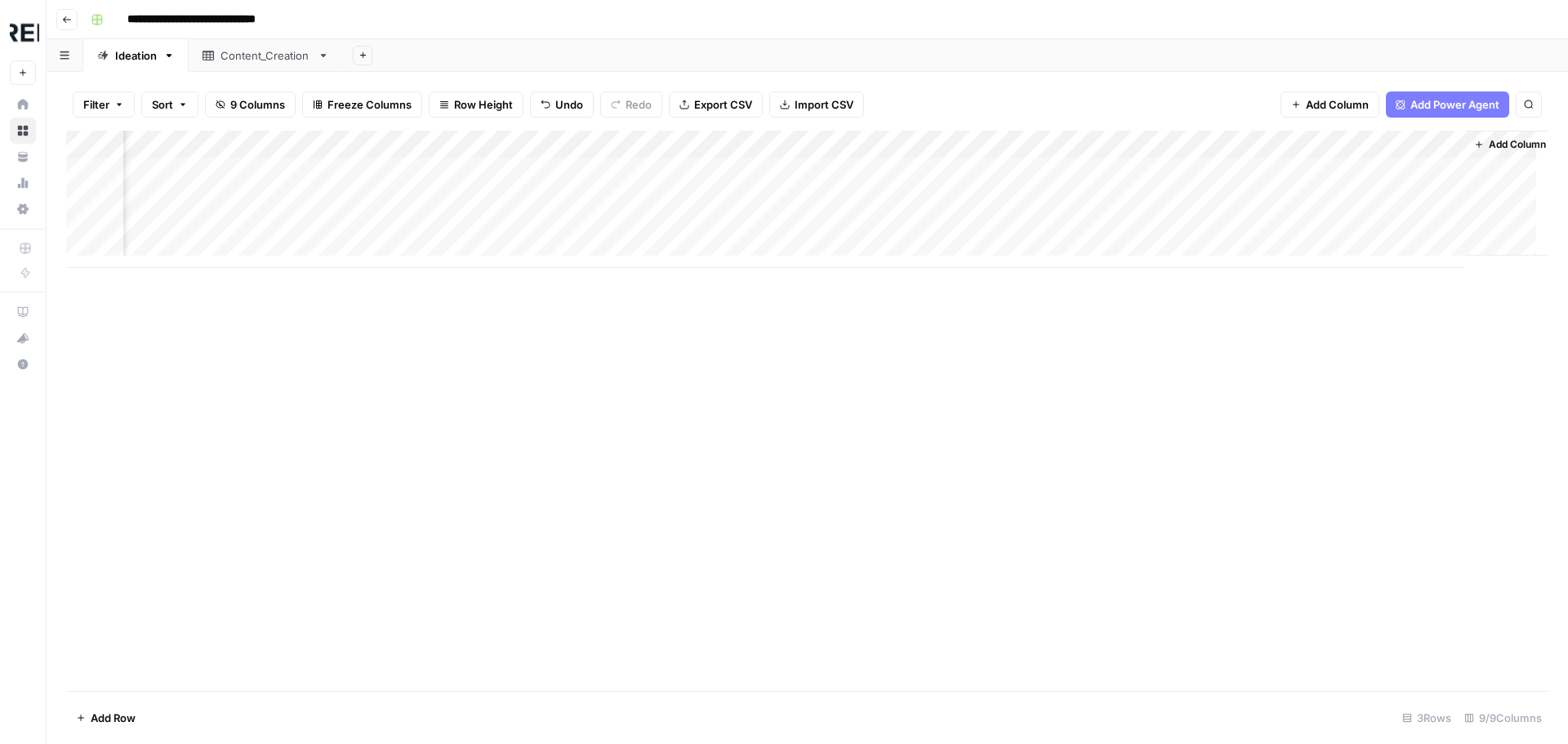
scroll to position [0, 832]
click at [1371, 163] on div "Add Column" at bounding box center [807, 199] width 1482 height 137
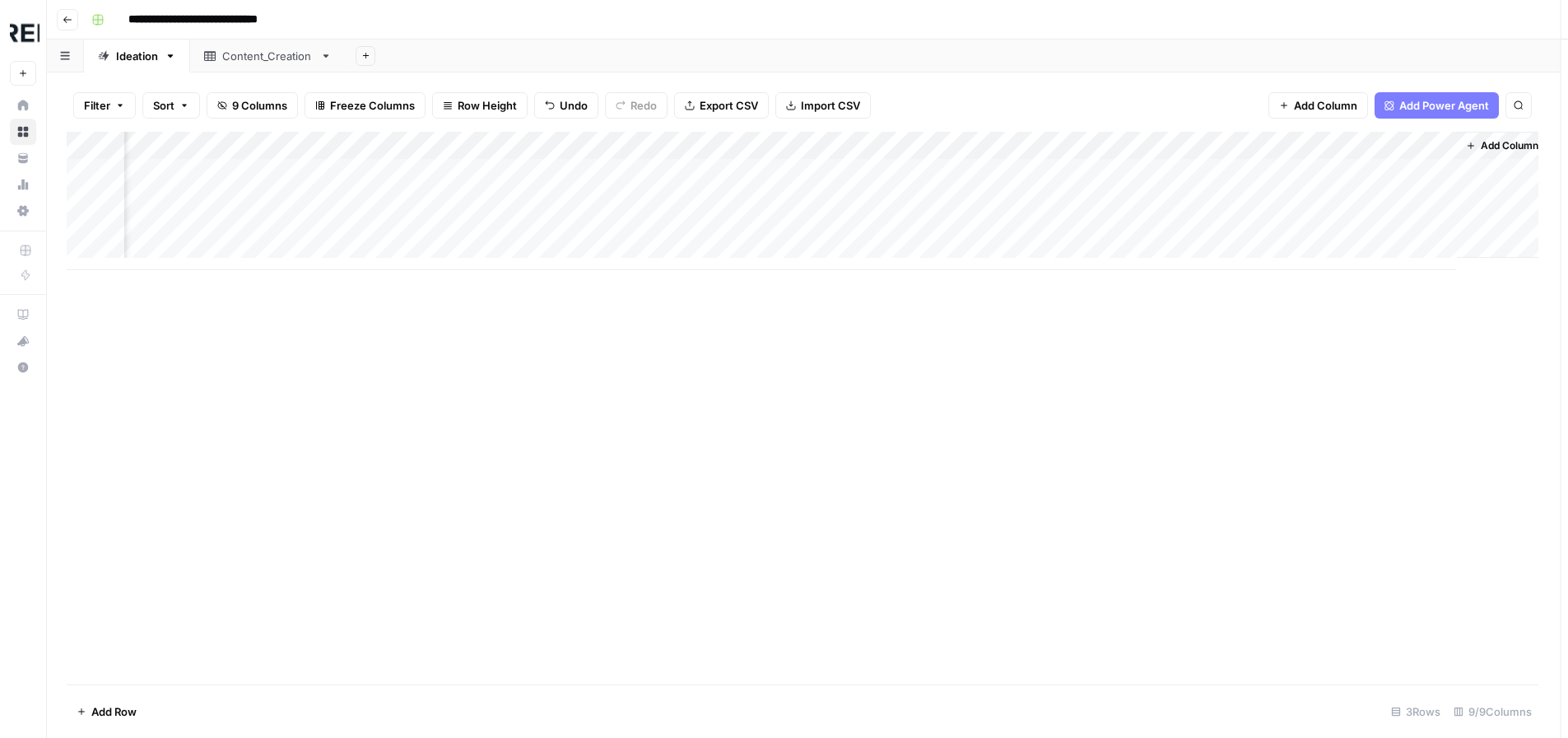
click at [1382, 164] on div at bounding box center [1382, 172] width 151 height 30
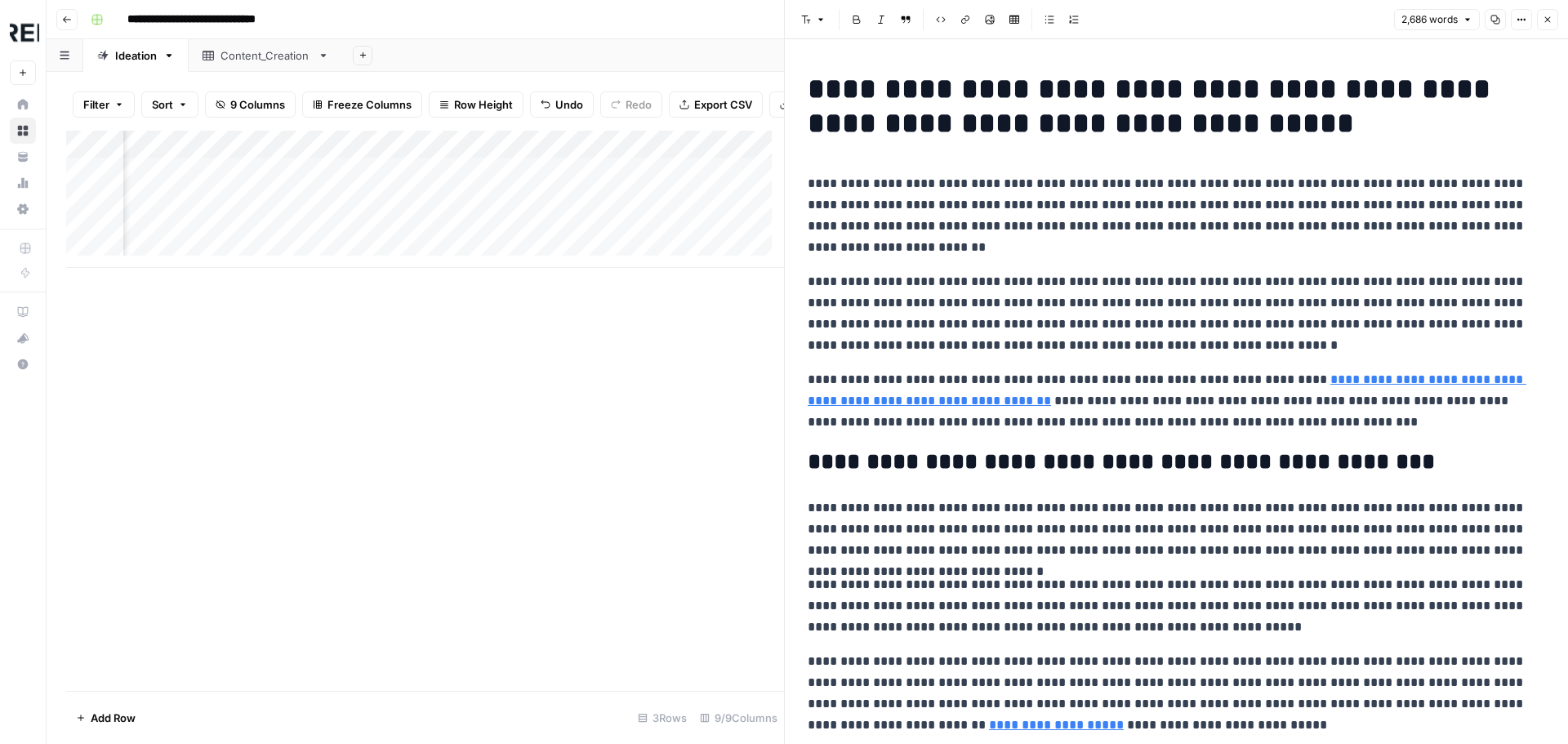
click at [1549, 26] on button "Close" at bounding box center [1547, 19] width 21 height 21
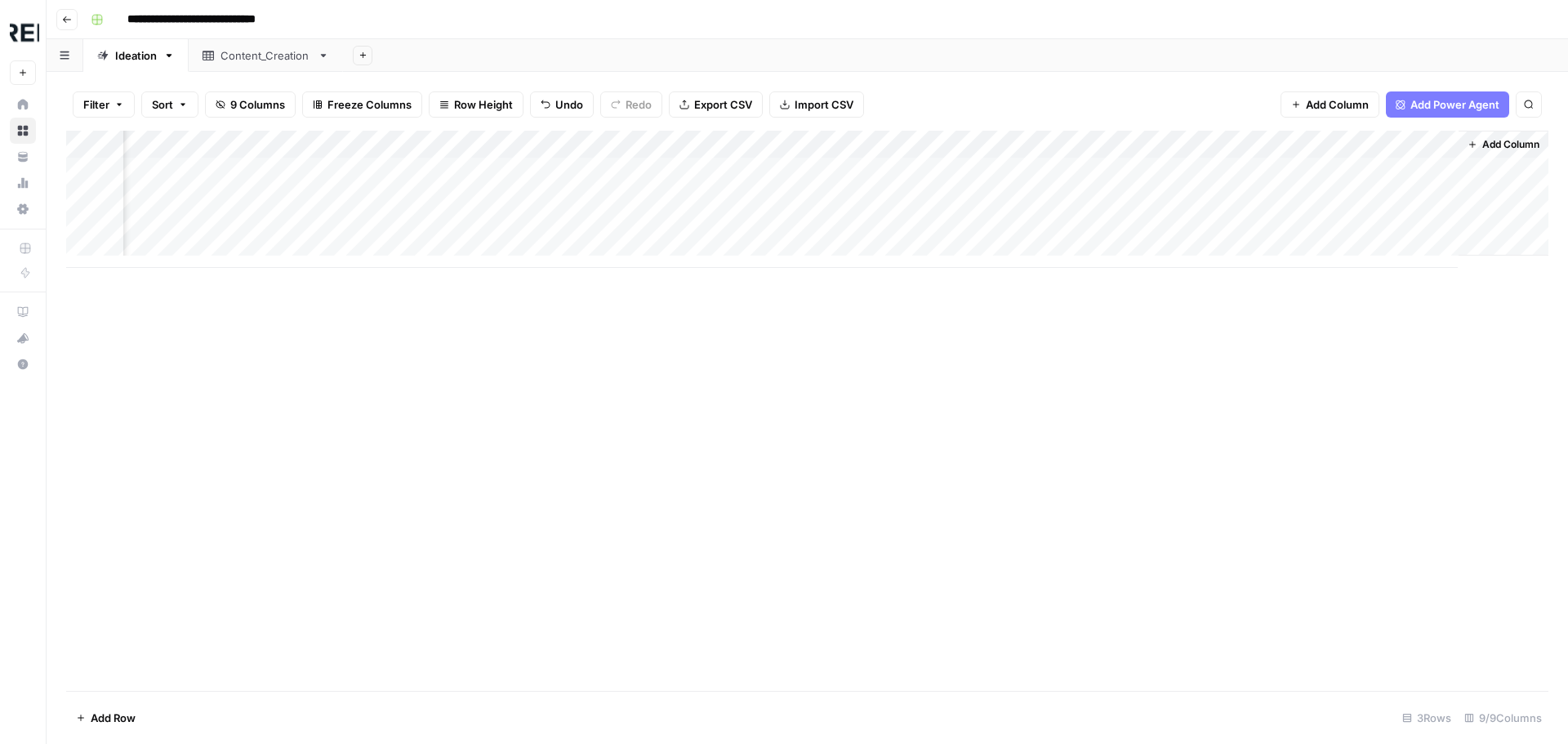
scroll to position [0, 812]
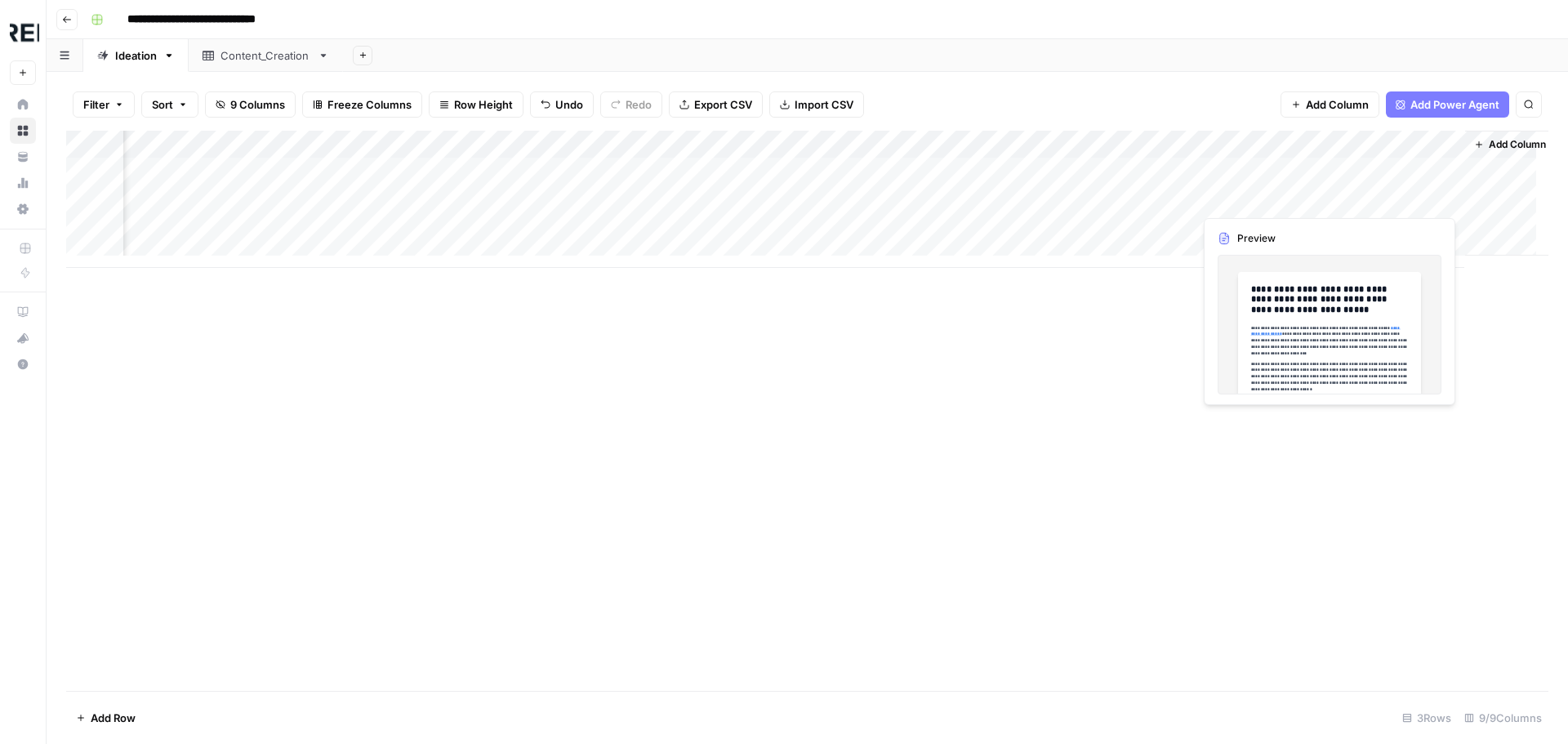
click at [1367, 192] on div "Add Column" at bounding box center [807, 199] width 1482 height 137
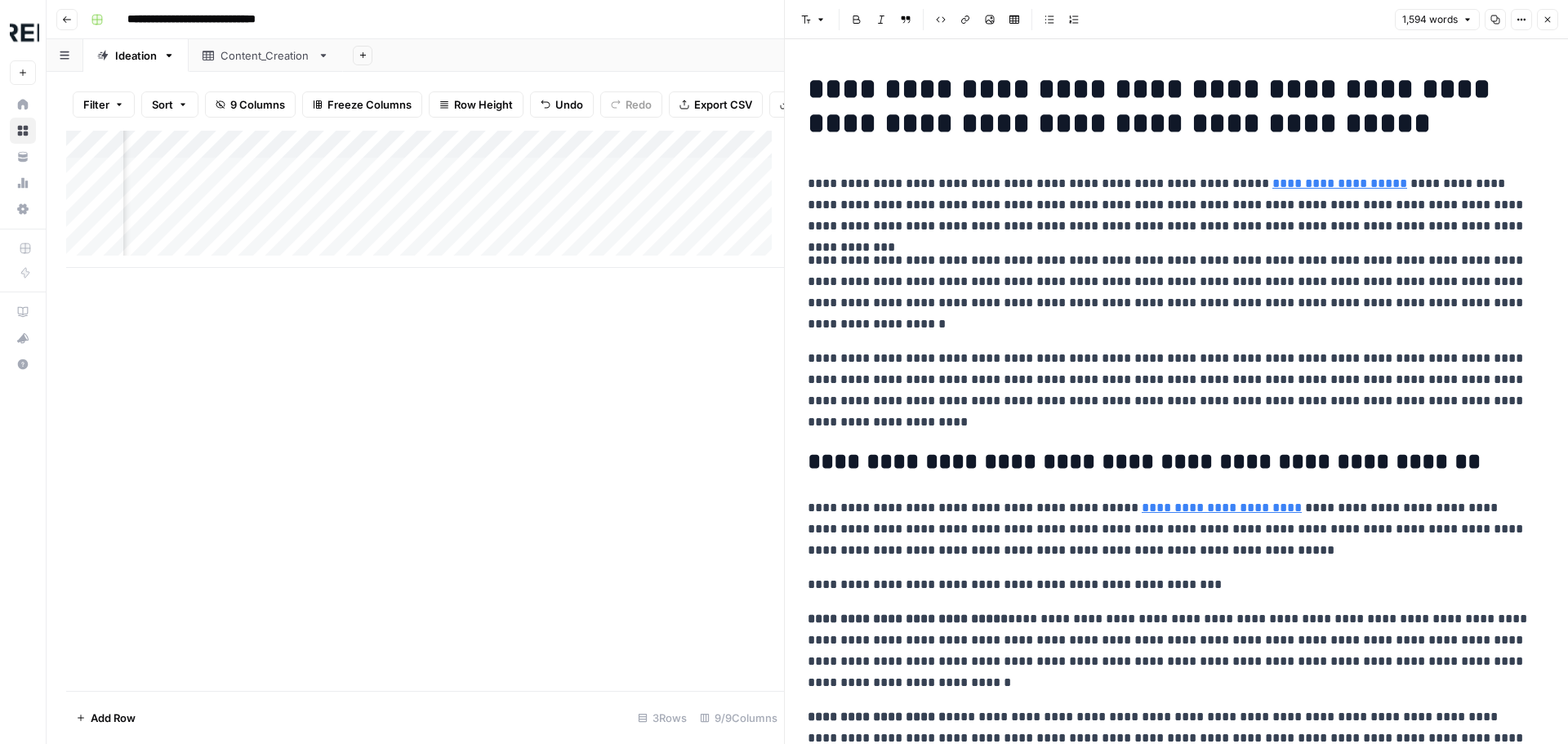
drag, startPoint x: 1525, startPoint y: 5, endPoint x: 1533, endPoint y: 12, distance: 10.6
click at [1530, 11] on header "Font style Bold Italic Block quote Code block Link Image Insert Table Bulleted …" at bounding box center [1176, 19] width 783 height 39
click at [1538, 13] on button "Close" at bounding box center [1547, 19] width 21 height 21
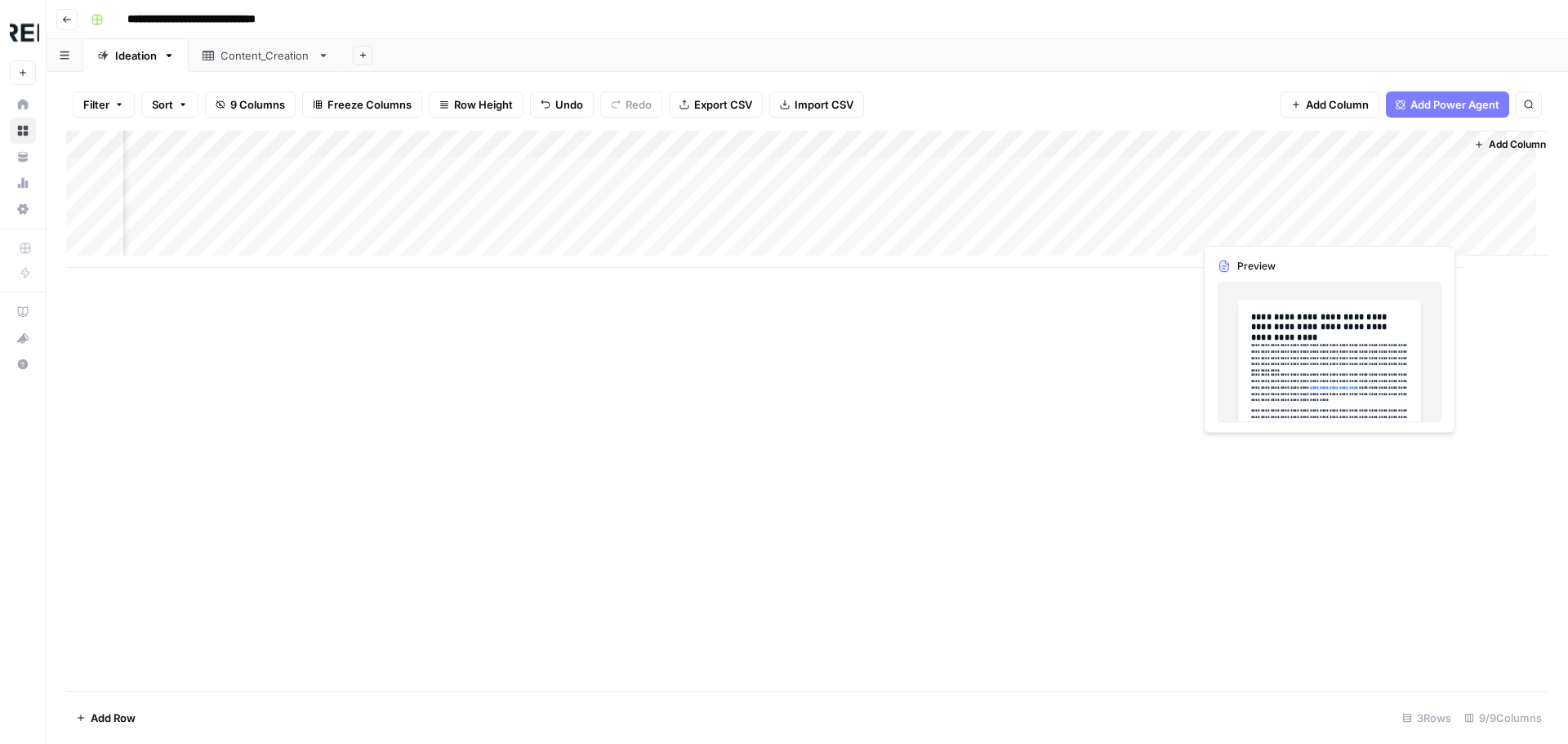
click at [1405, 222] on div "Add Column" at bounding box center [807, 199] width 1482 height 137
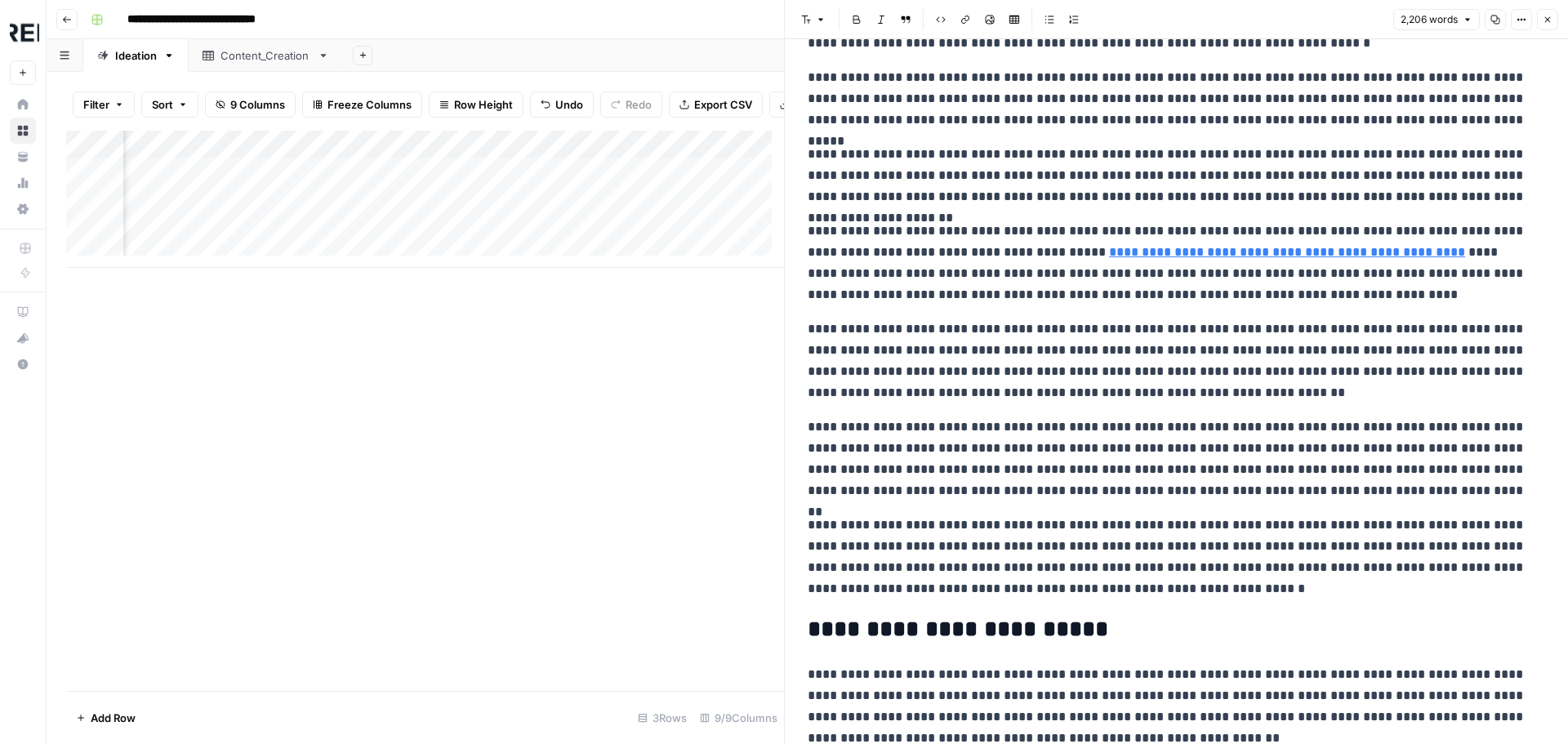
scroll to position [3660, 0]
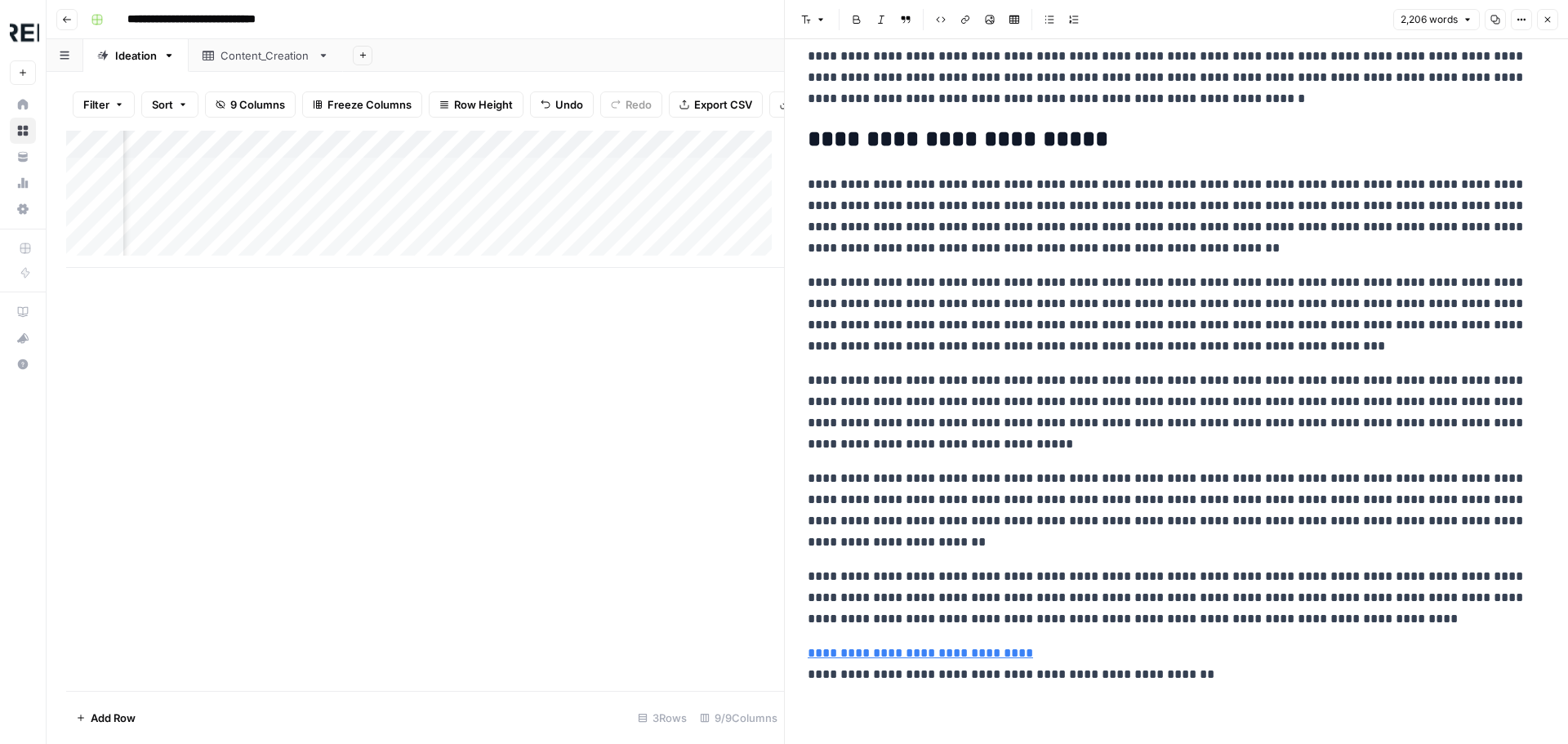
click at [1554, 18] on button "Close" at bounding box center [1547, 19] width 21 height 21
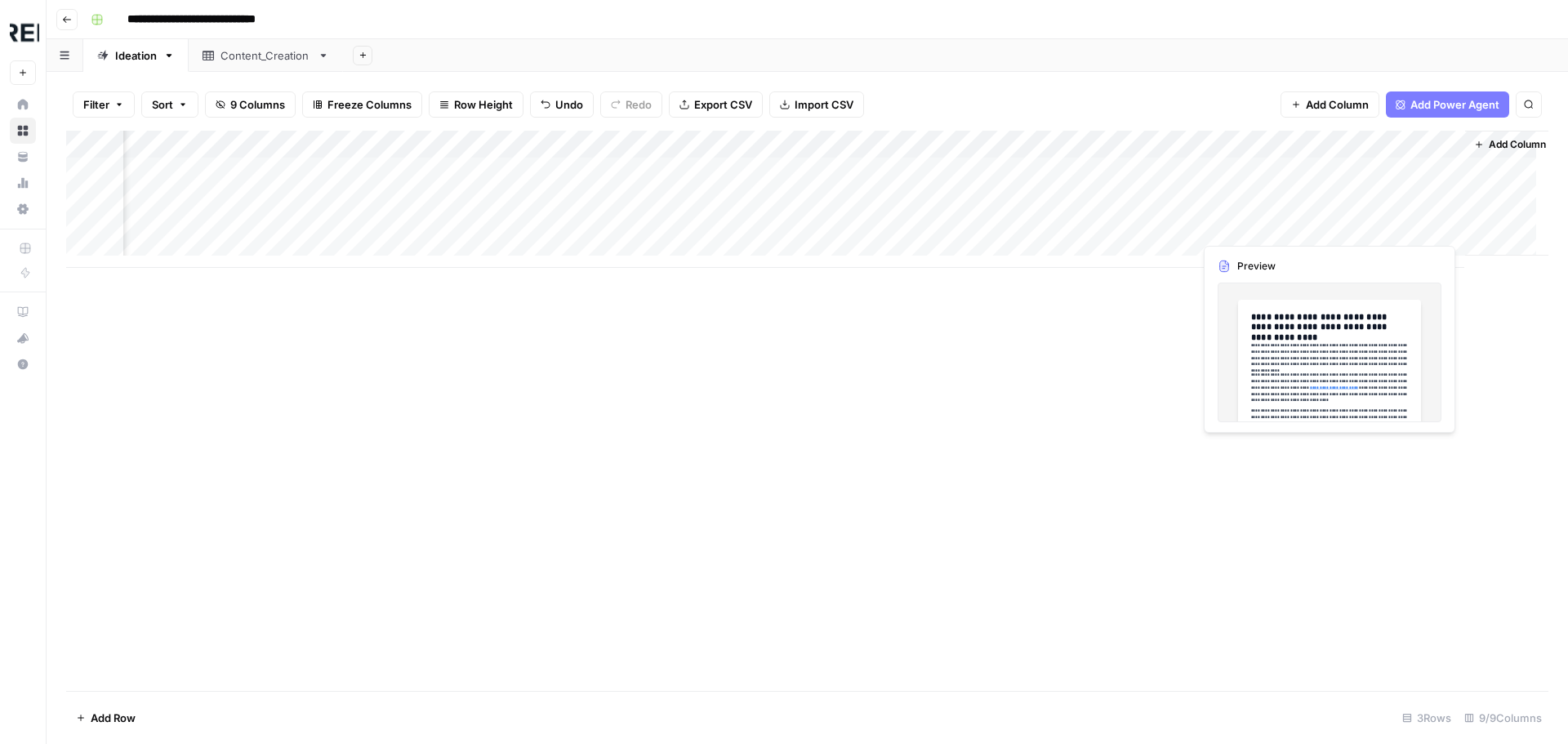
click at [1394, 223] on div "Add Column" at bounding box center [807, 199] width 1482 height 137
click at [1394, 223] on div at bounding box center [1391, 227] width 150 height 30
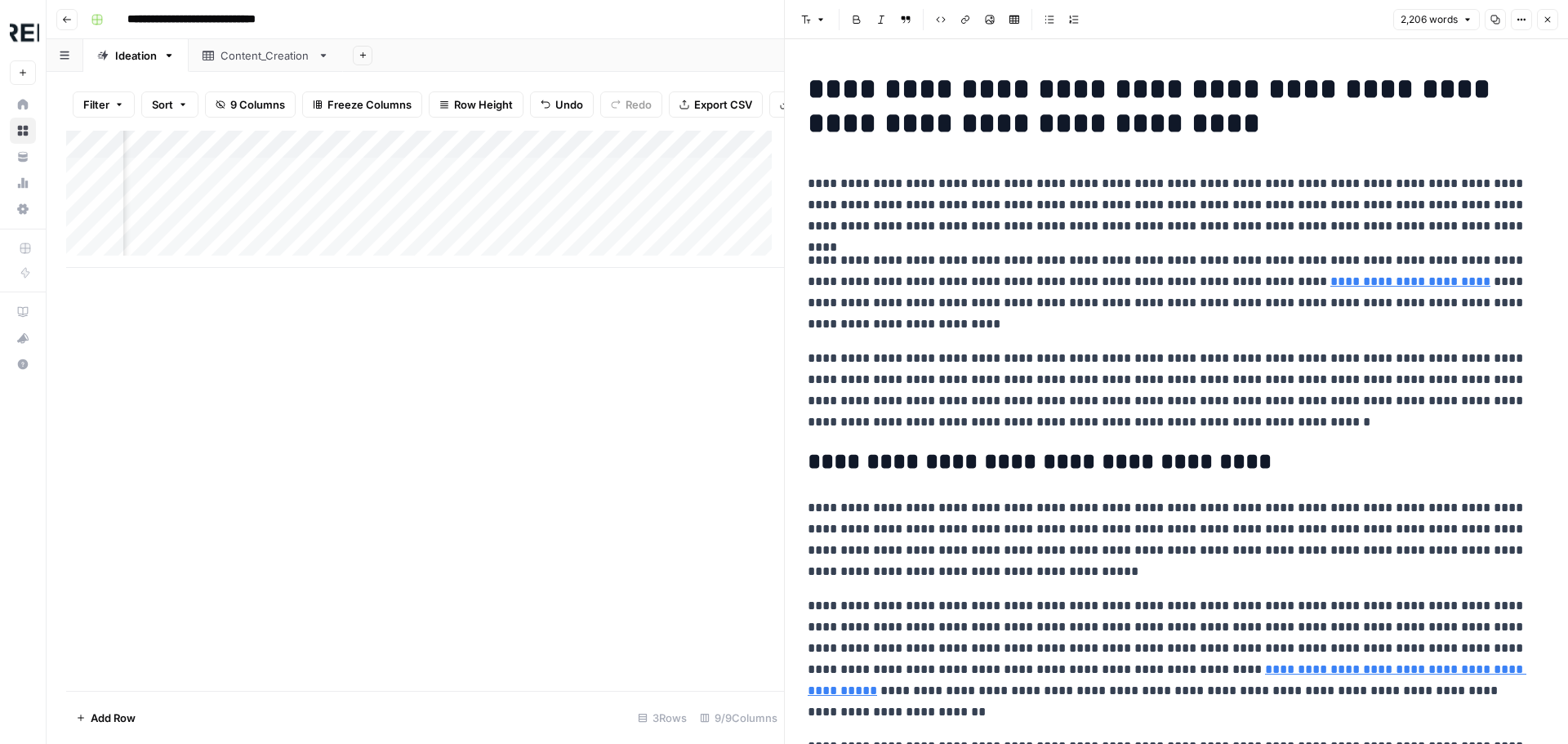
click at [1541, 18] on button "Close" at bounding box center [1547, 19] width 21 height 21
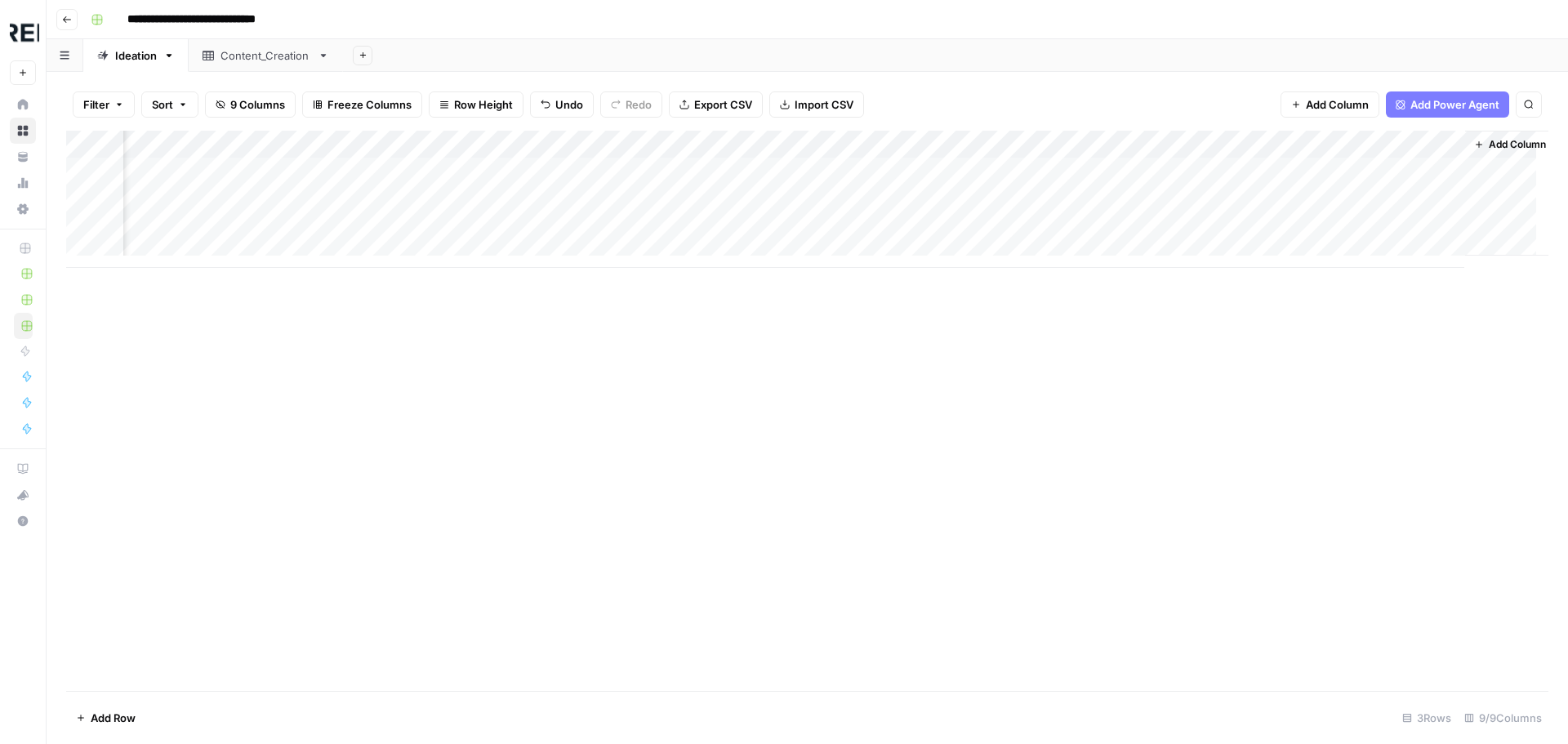
click at [1378, 171] on div "Add Column" at bounding box center [807, 199] width 1482 height 137
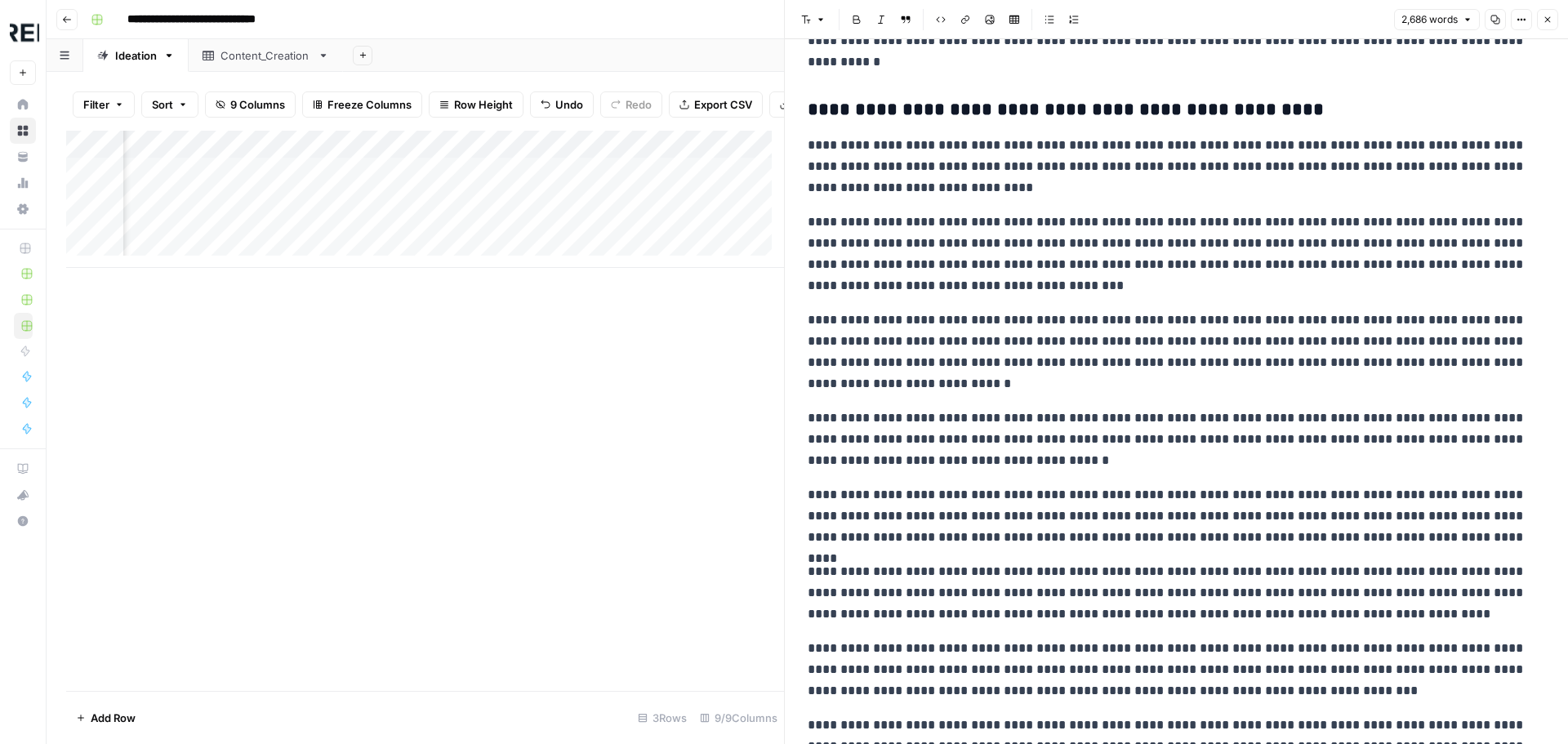
scroll to position [5636, 0]
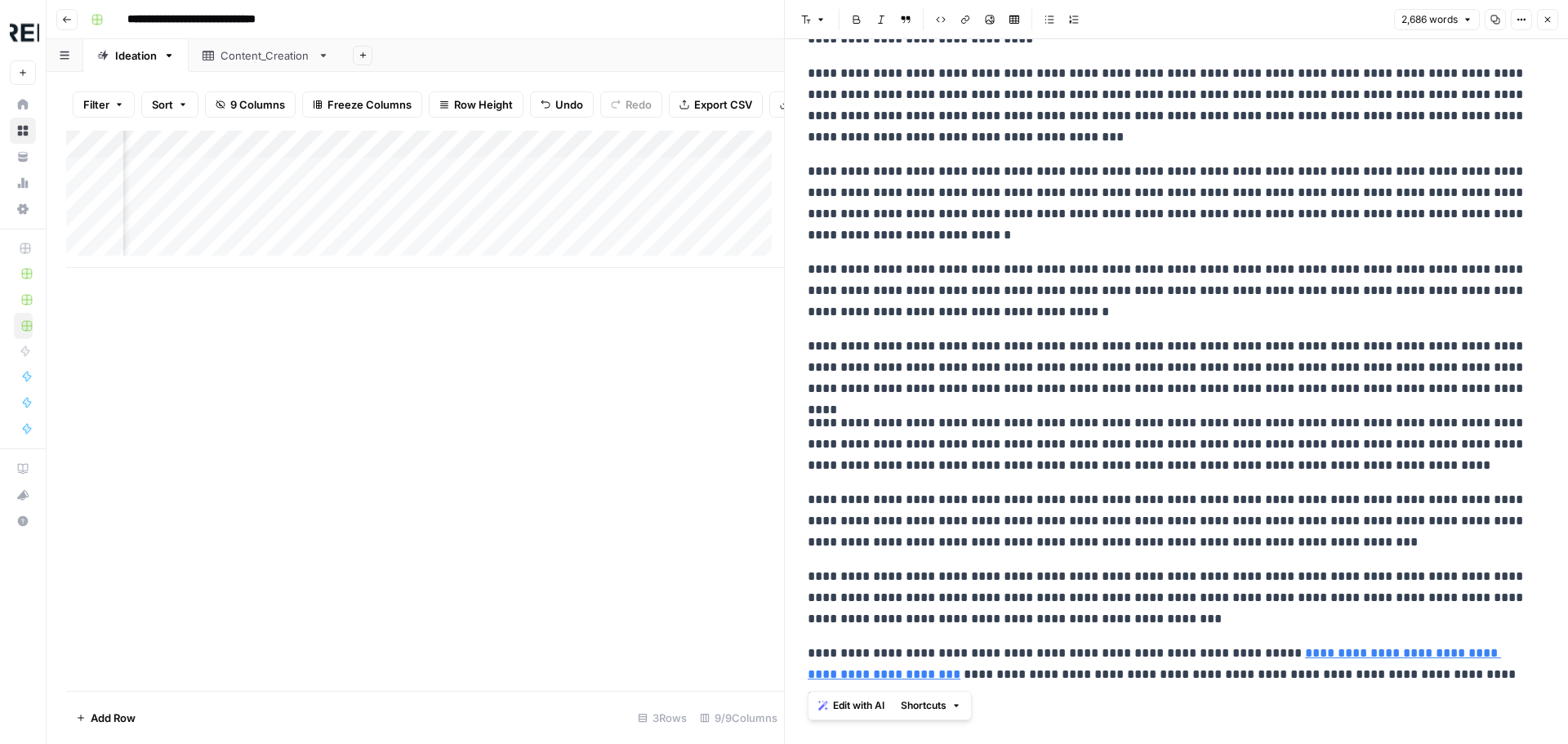
drag, startPoint x: 809, startPoint y: 653, endPoint x: 1483, endPoint y: 682, distance: 674.6
click at [1483, 682] on p "**********" at bounding box center [1170, 664] width 725 height 43
copy p "**********"
click at [1556, 24] on button "Close" at bounding box center [1547, 19] width 21 height 21
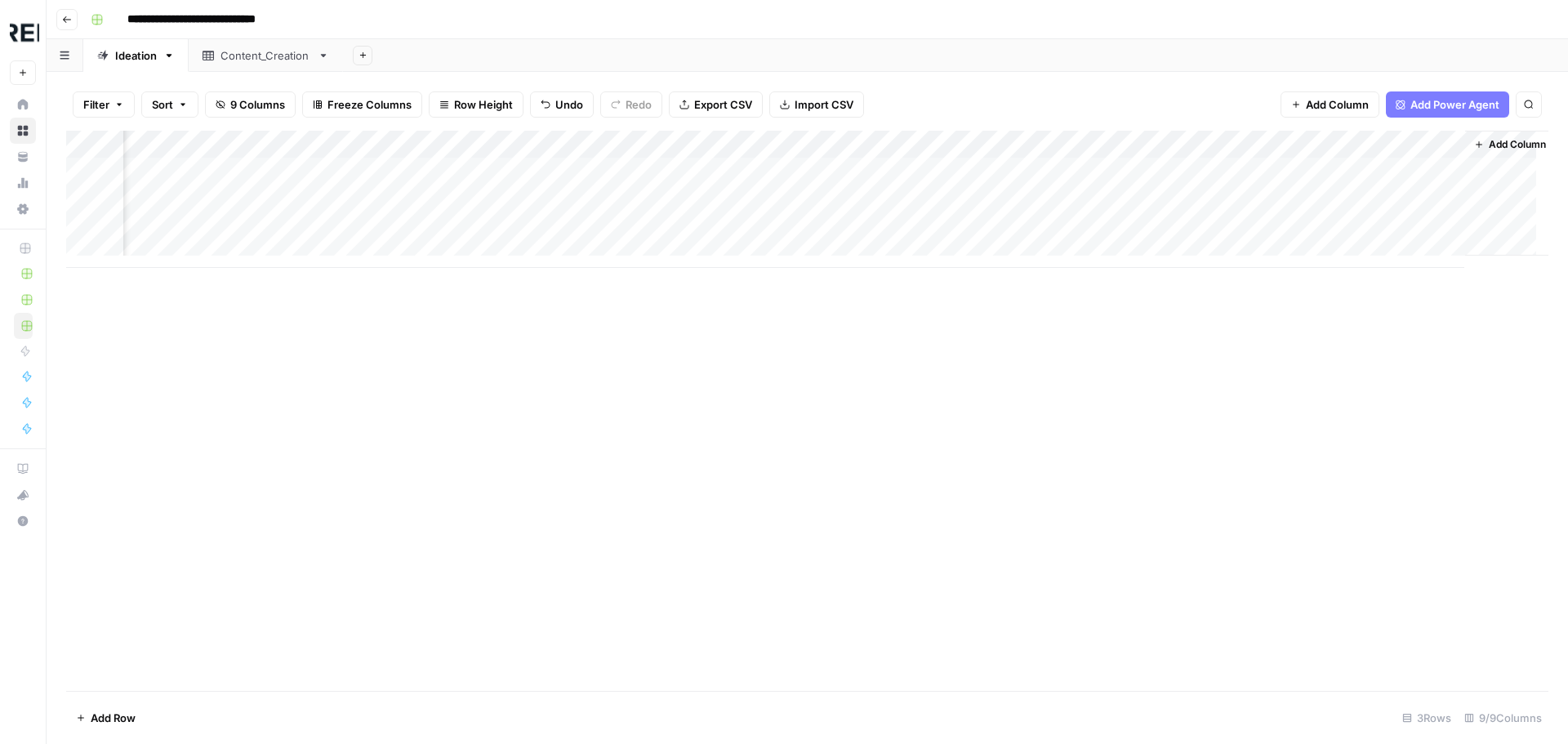
scroll to position [0, 832]
click at [1376, 187] on div "Add Column" at bounding box center [807, 199] width 1482 height 137
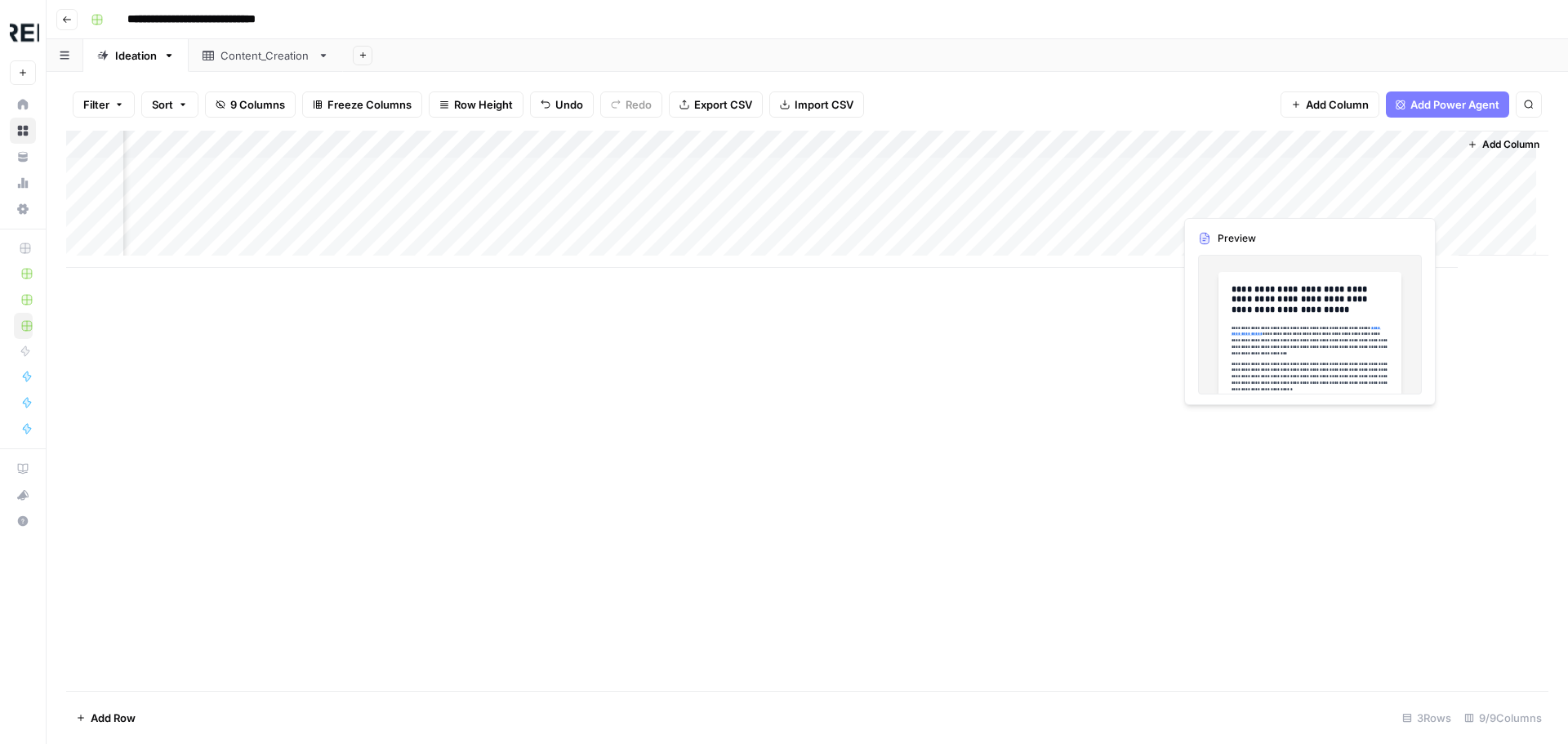
click at [1376, 196] on div "Add Column" at bounding box center [807, 199] width 1482 height 137
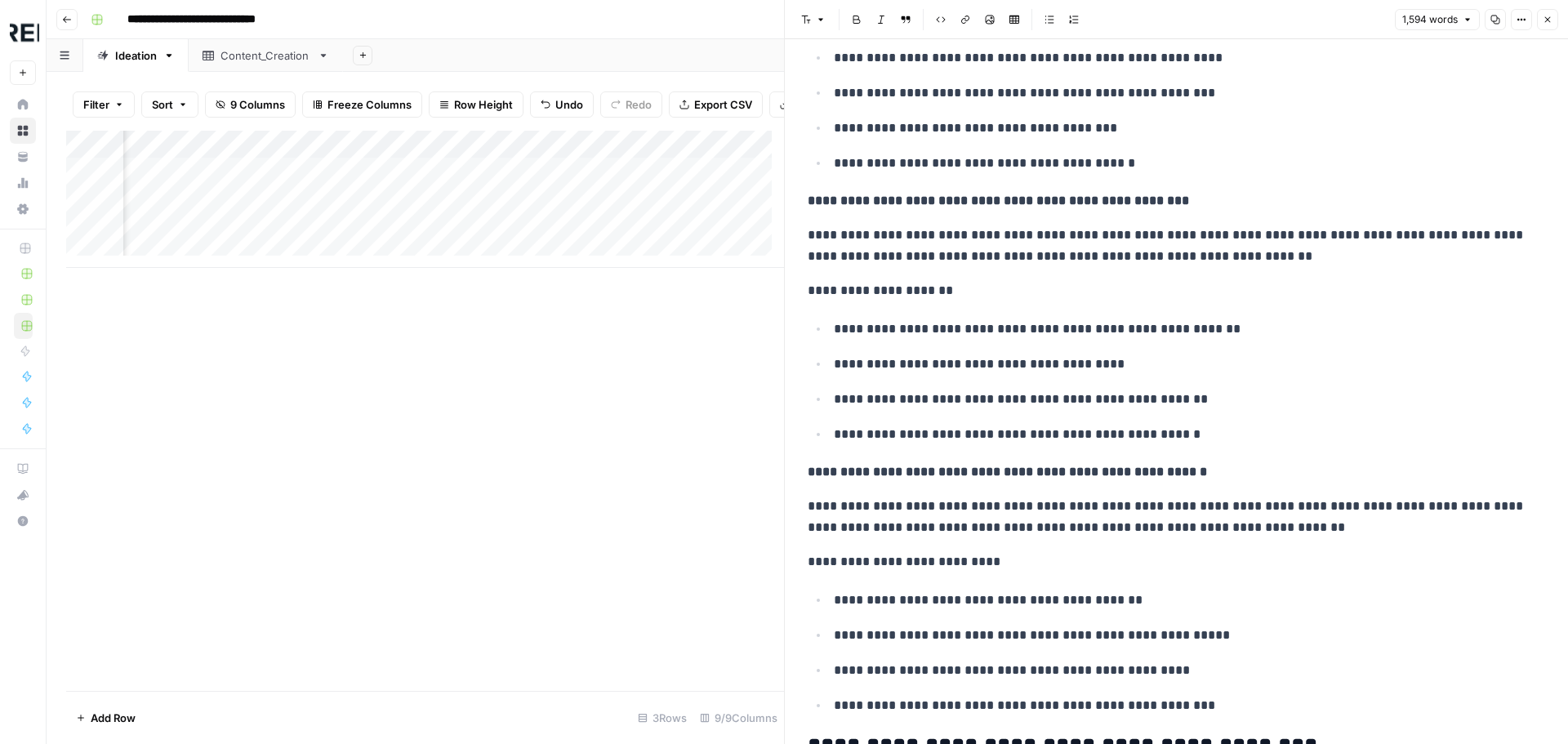
scroll to position [4733, 0]
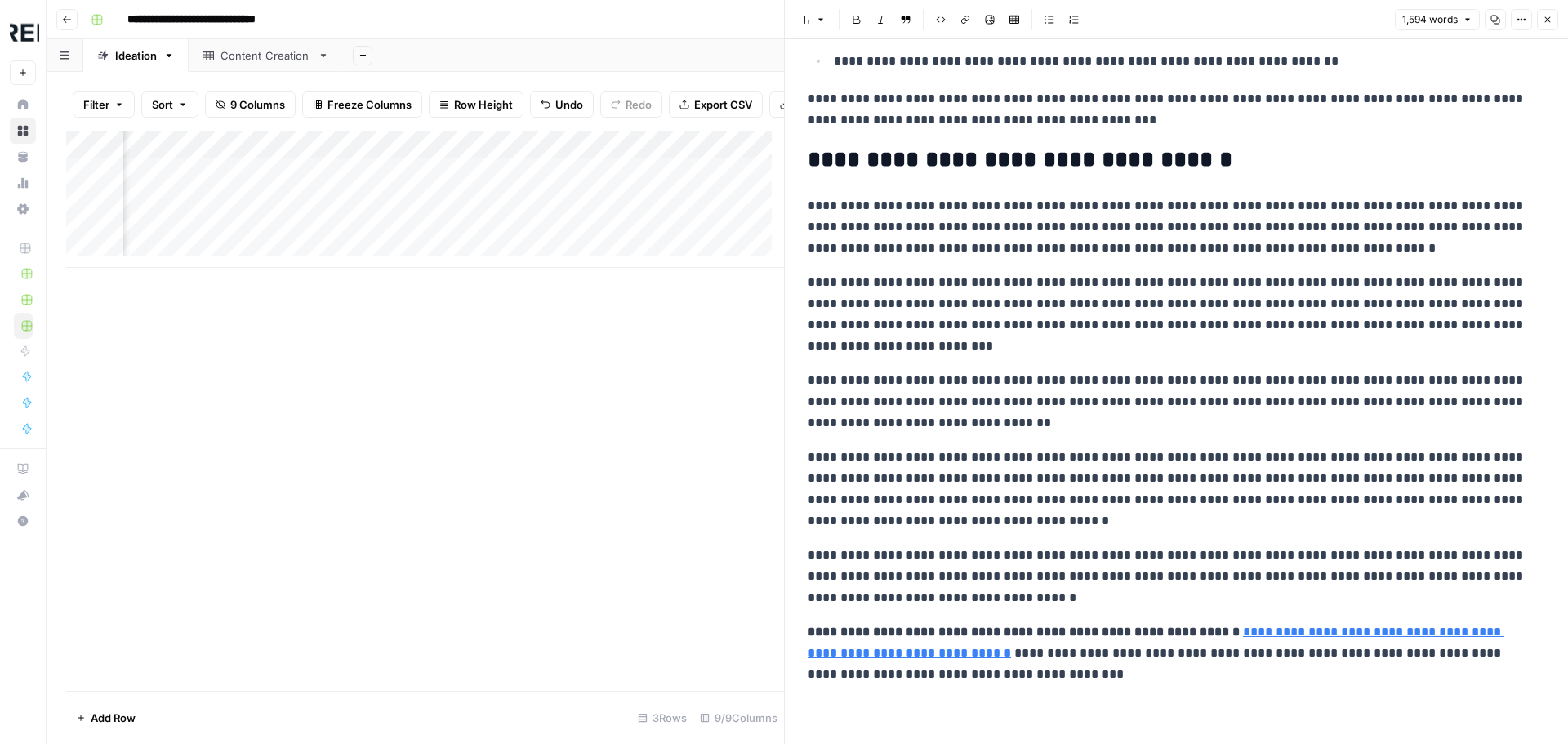
click at [1545, 18] on icon "button" at bounding box center [1548, 20] width 10 height 10
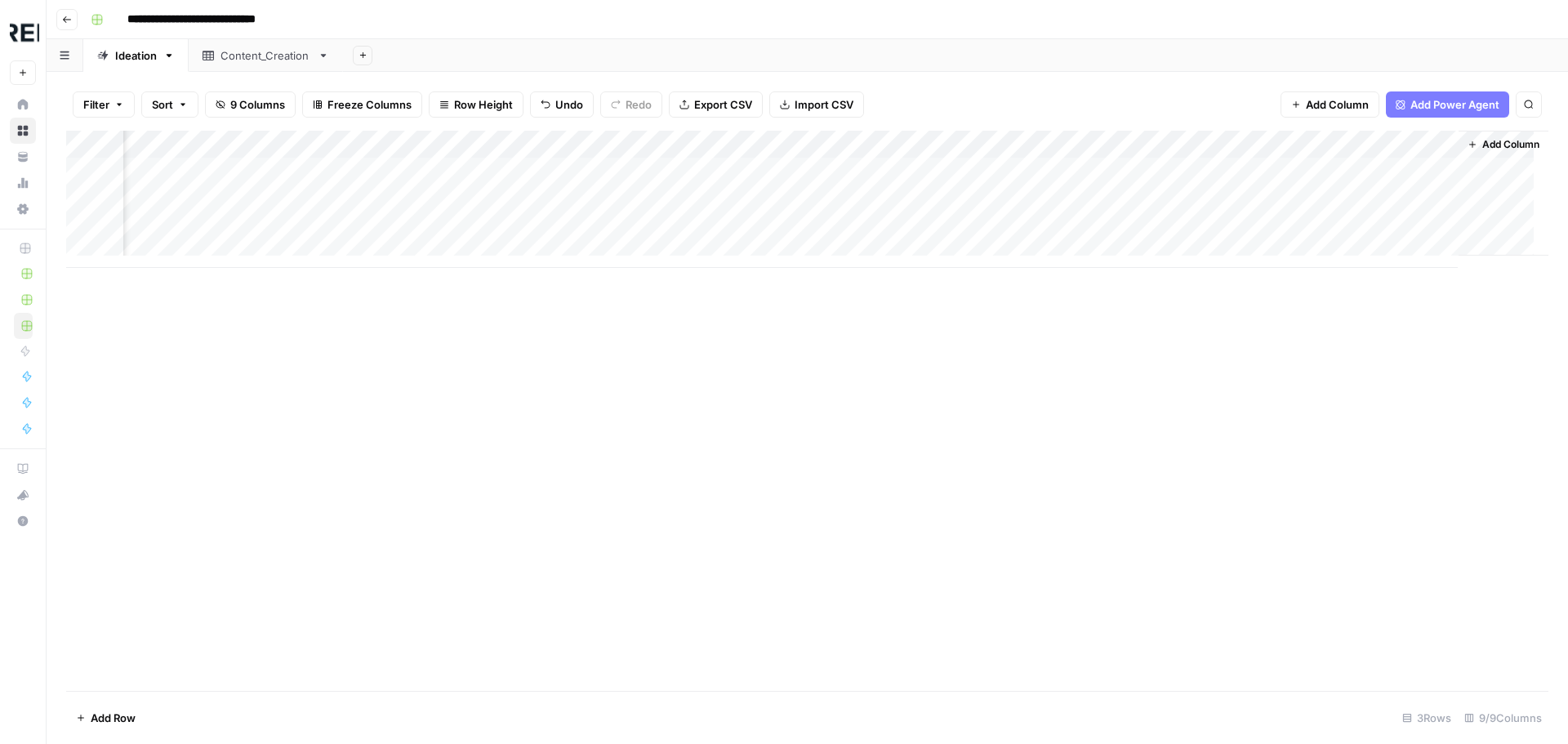
scroll to position [0, 812]
click at [1404, 229] on div "Add Column" at bounding box center [807, 199] width 1482 height 137
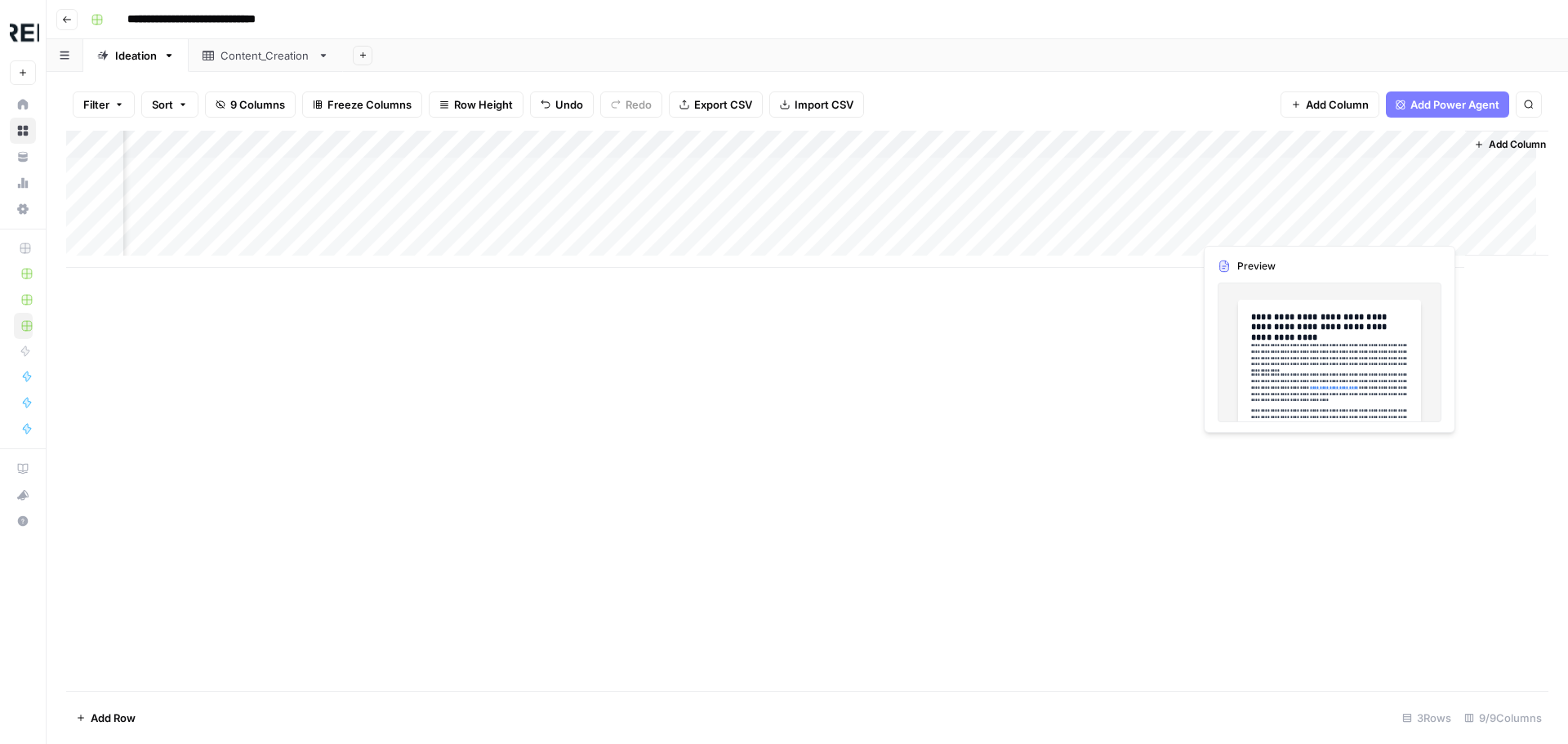
click at [1404, 229] on div "Add Column" at bounding box center [807, 199] width 1482 height 137
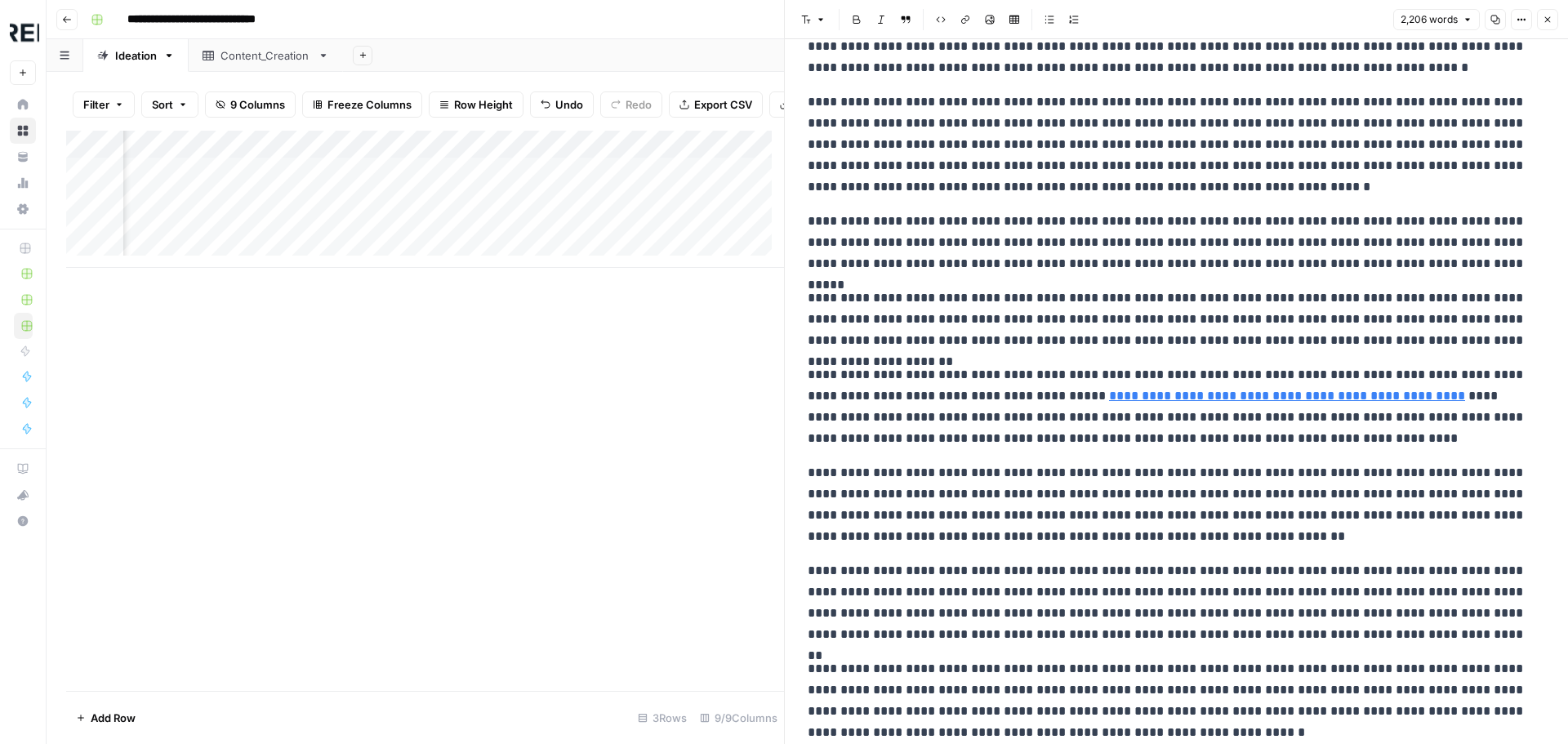
scroll to position [3660, 0]
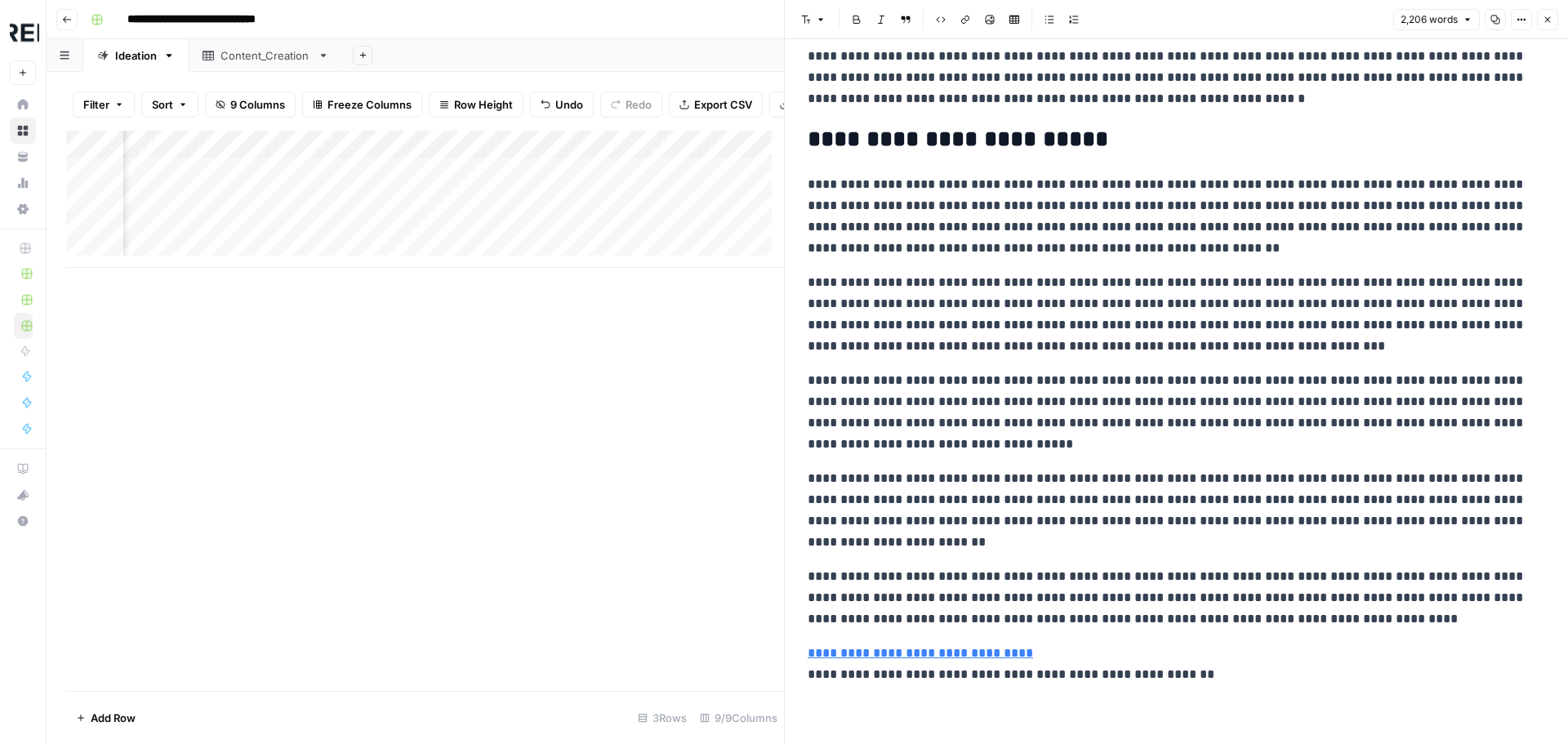
click at [1546, 17] on icon "button" at bounding box center [1548, 20] width 10 height 10
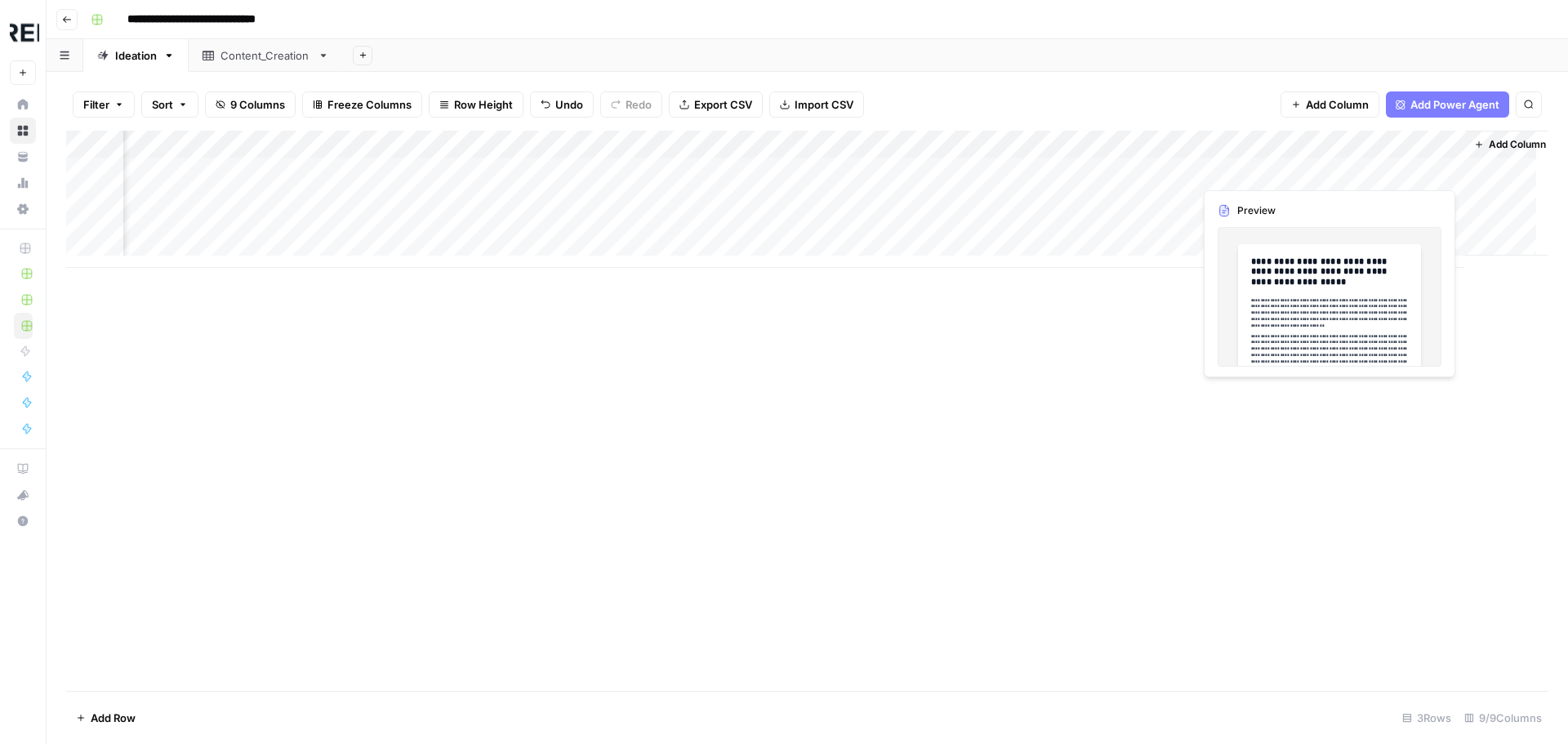
click at [1407, 176] on div "Add Column" at bounding box center [807, 199] width 1482 height 137
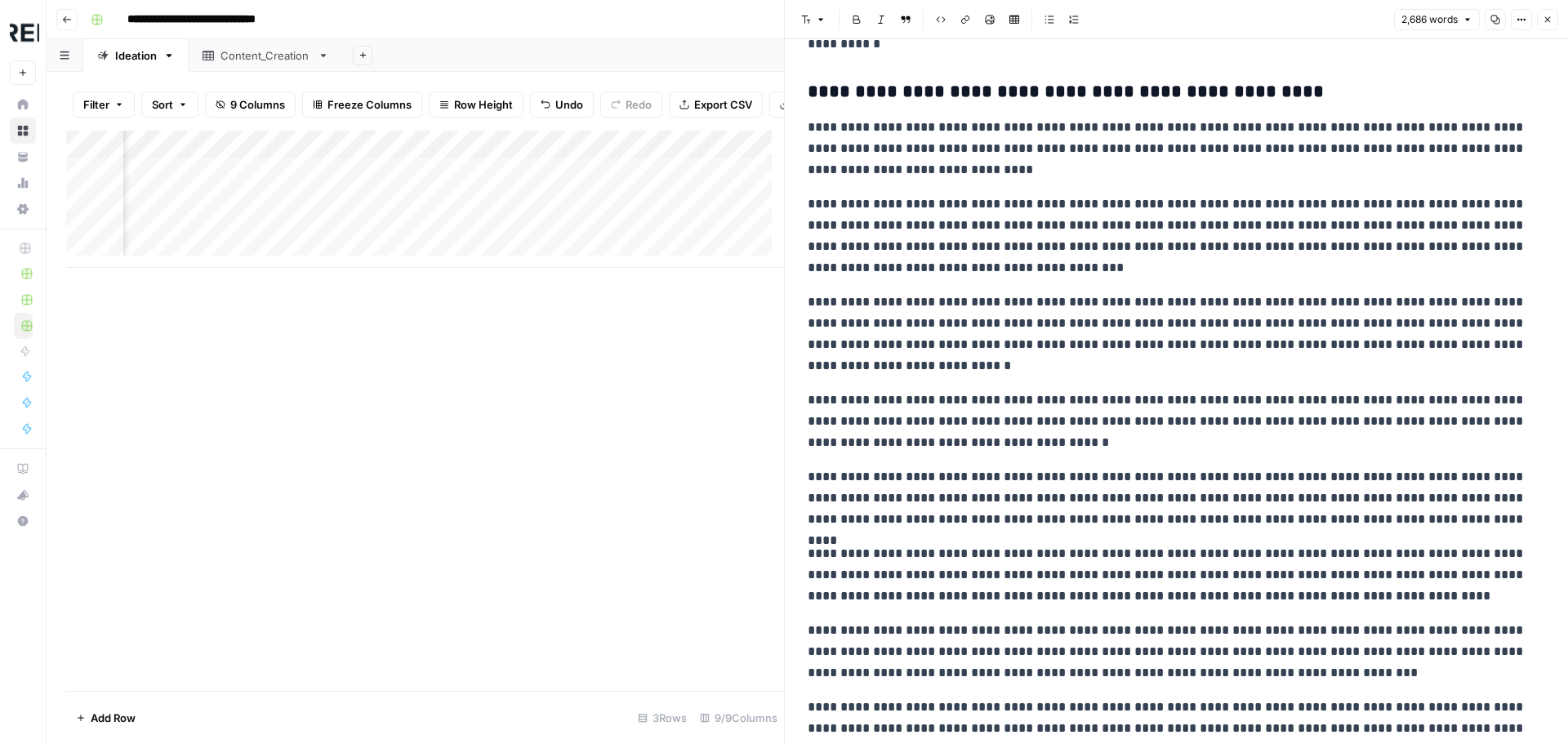
scroll to position [5636, 0]
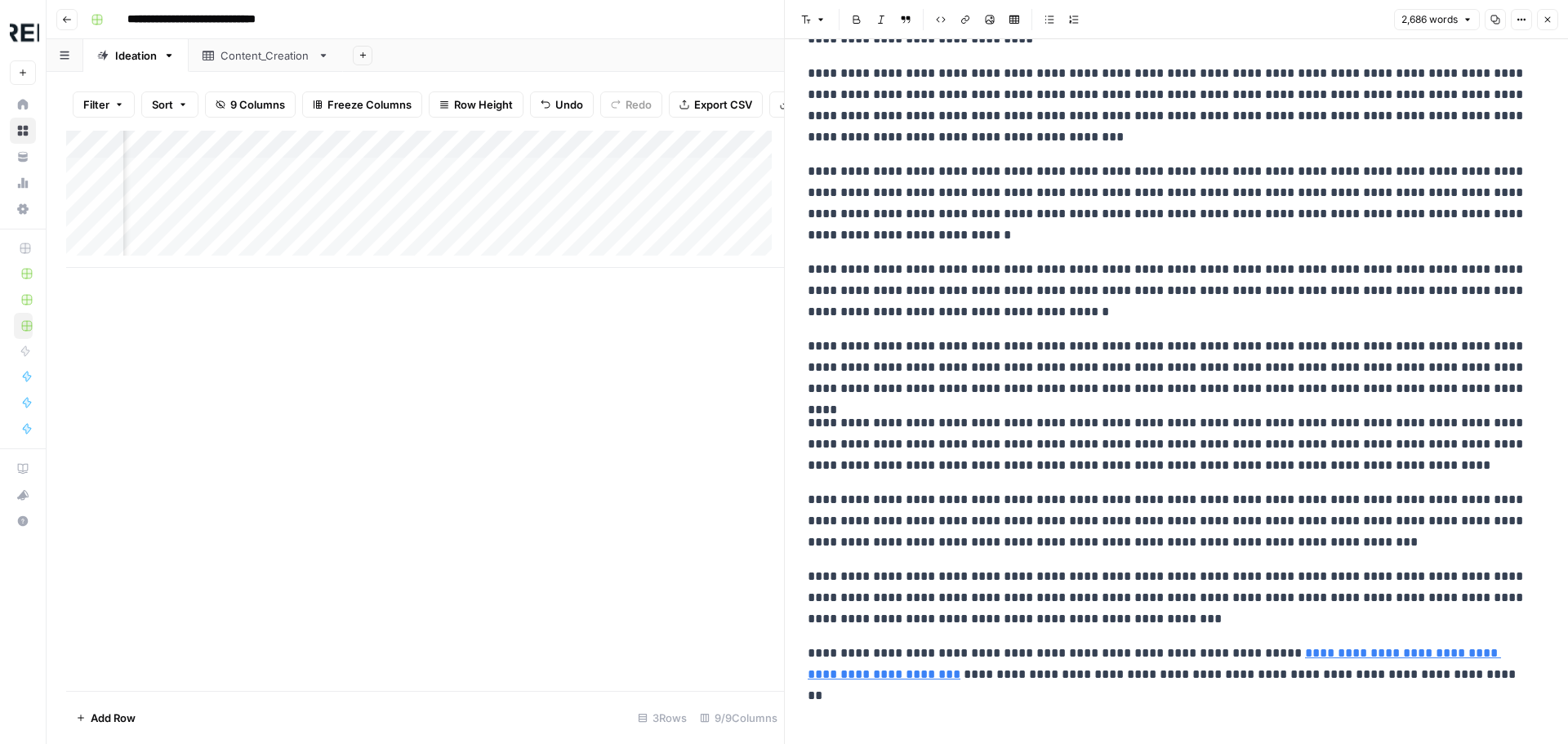
click at [1554, 16] on button "Close" at bounding box center [1547, 19] width 21 height 21
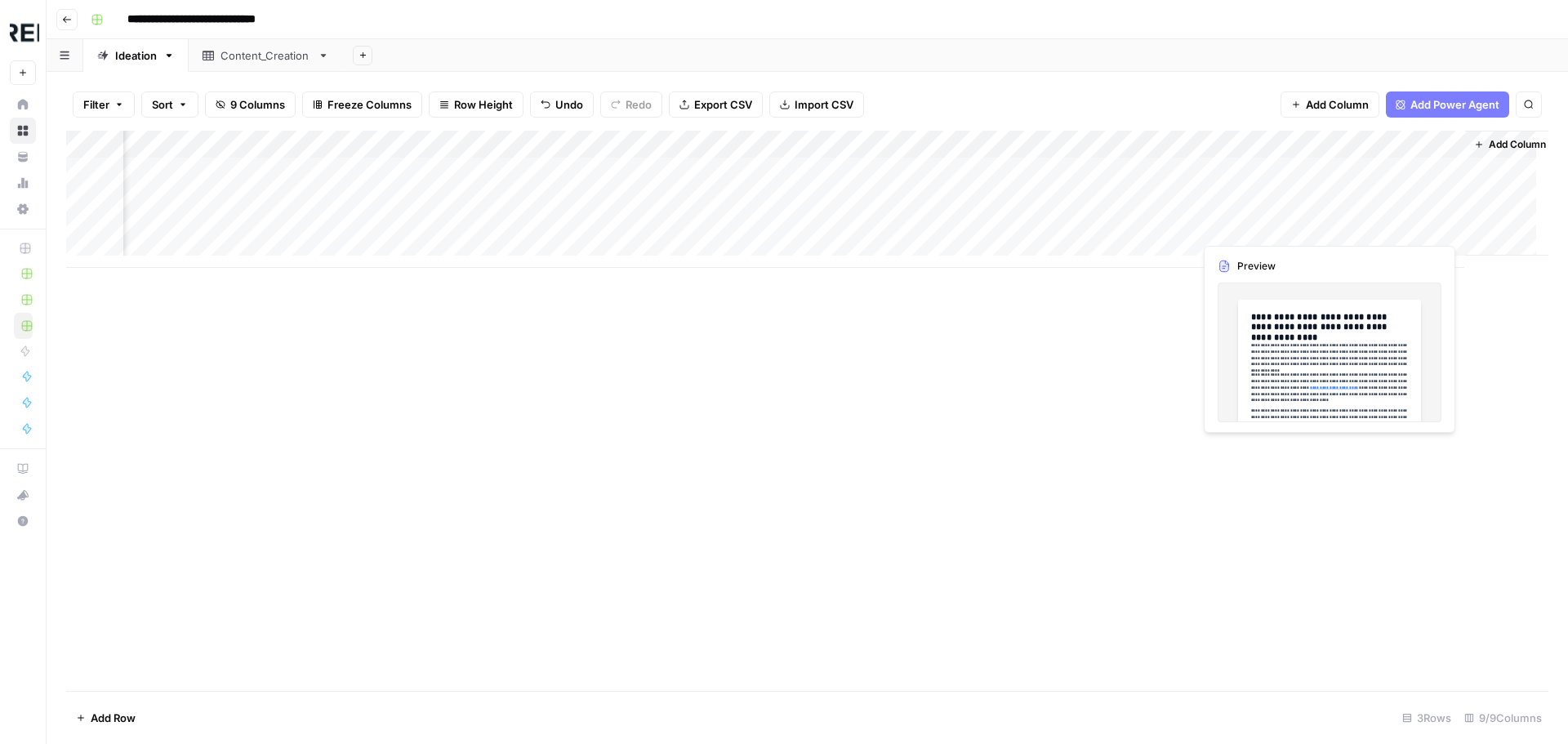
click at [1411, 223] on div "Add Column" at bounding box center [807, 199] width 1482 height 137
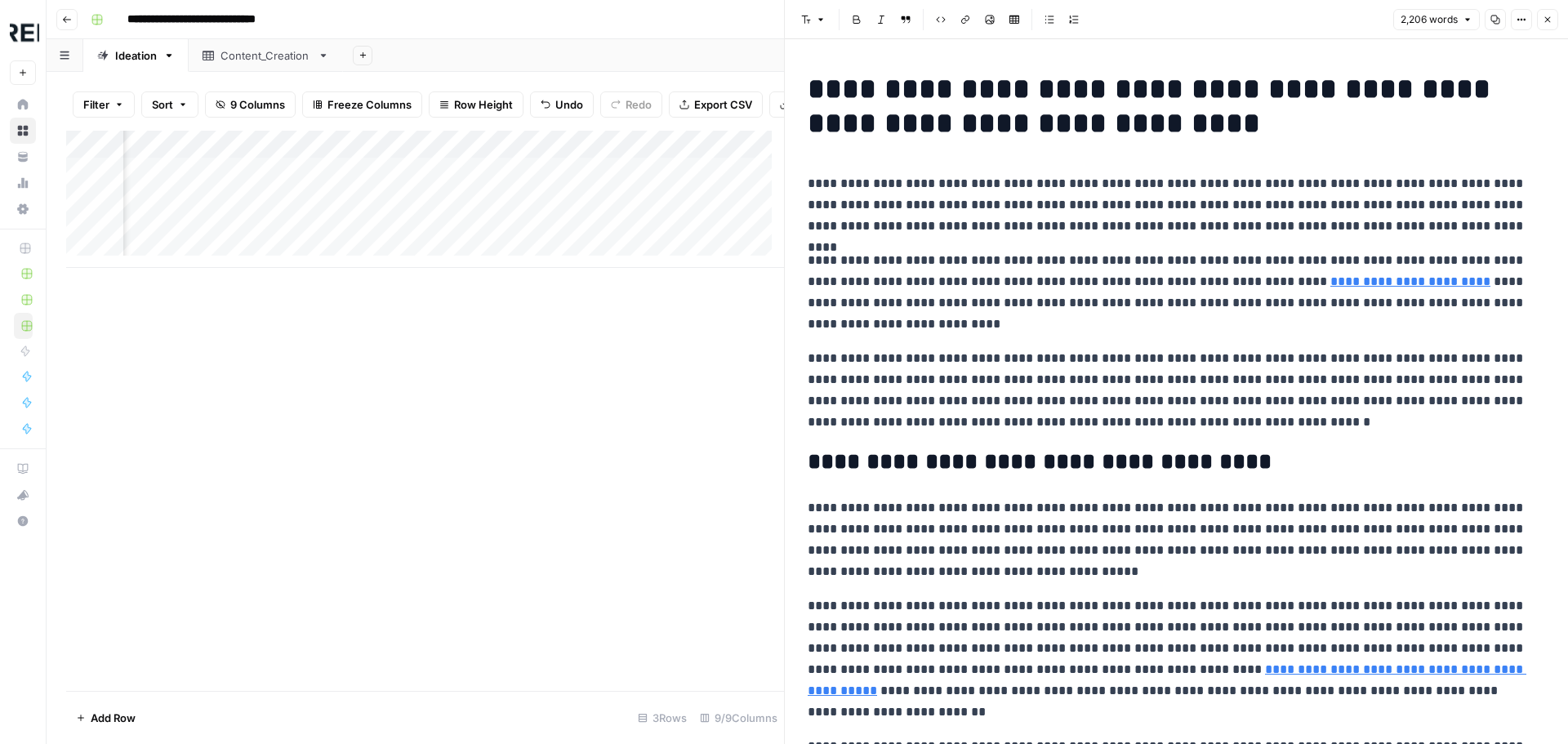
click at [1540, 24] on button "Close" at bounding box center [1547, 19] width 21 height 21
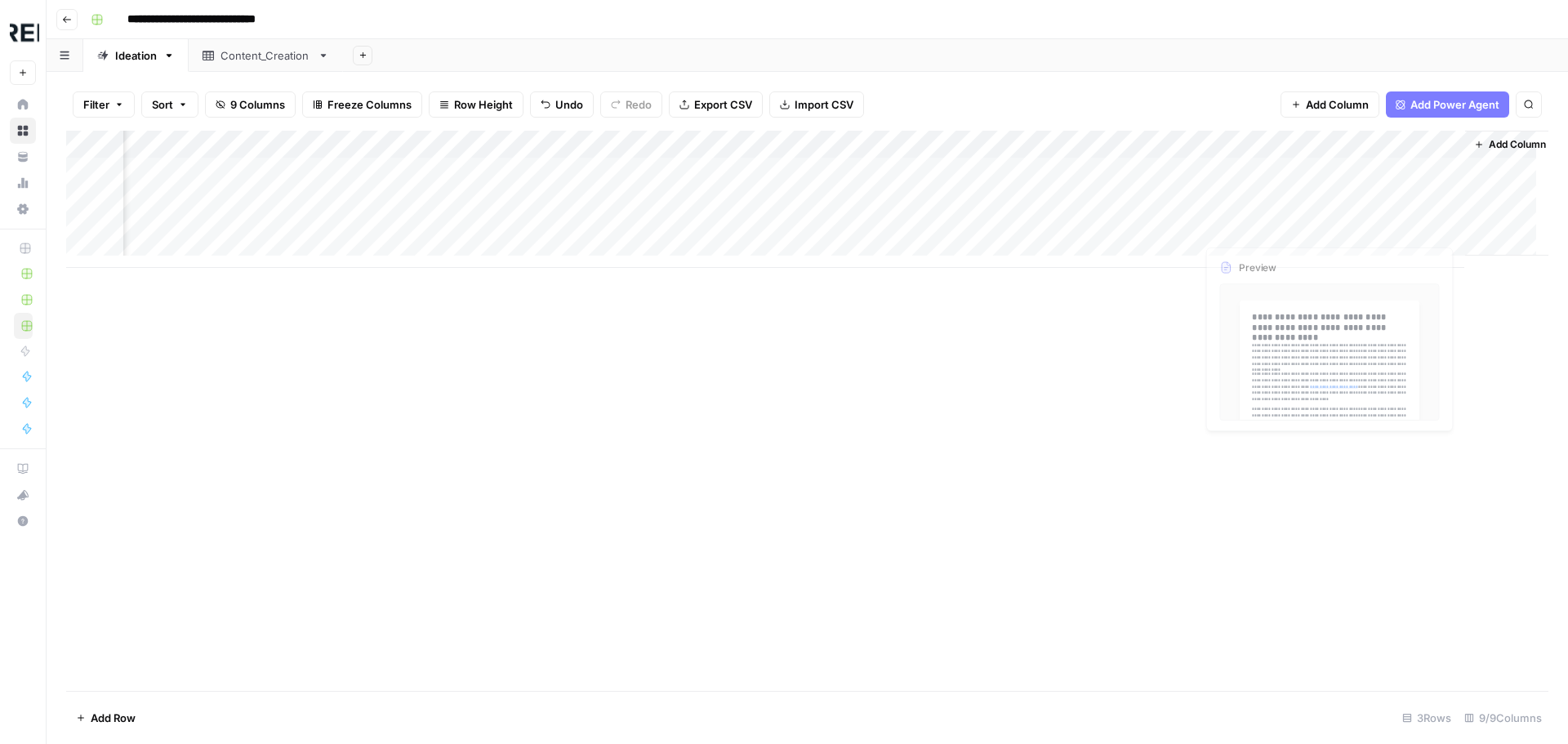
click at [1381, 196] on div "Add Column" at bounding box center [807, 199] width 1482 height 137
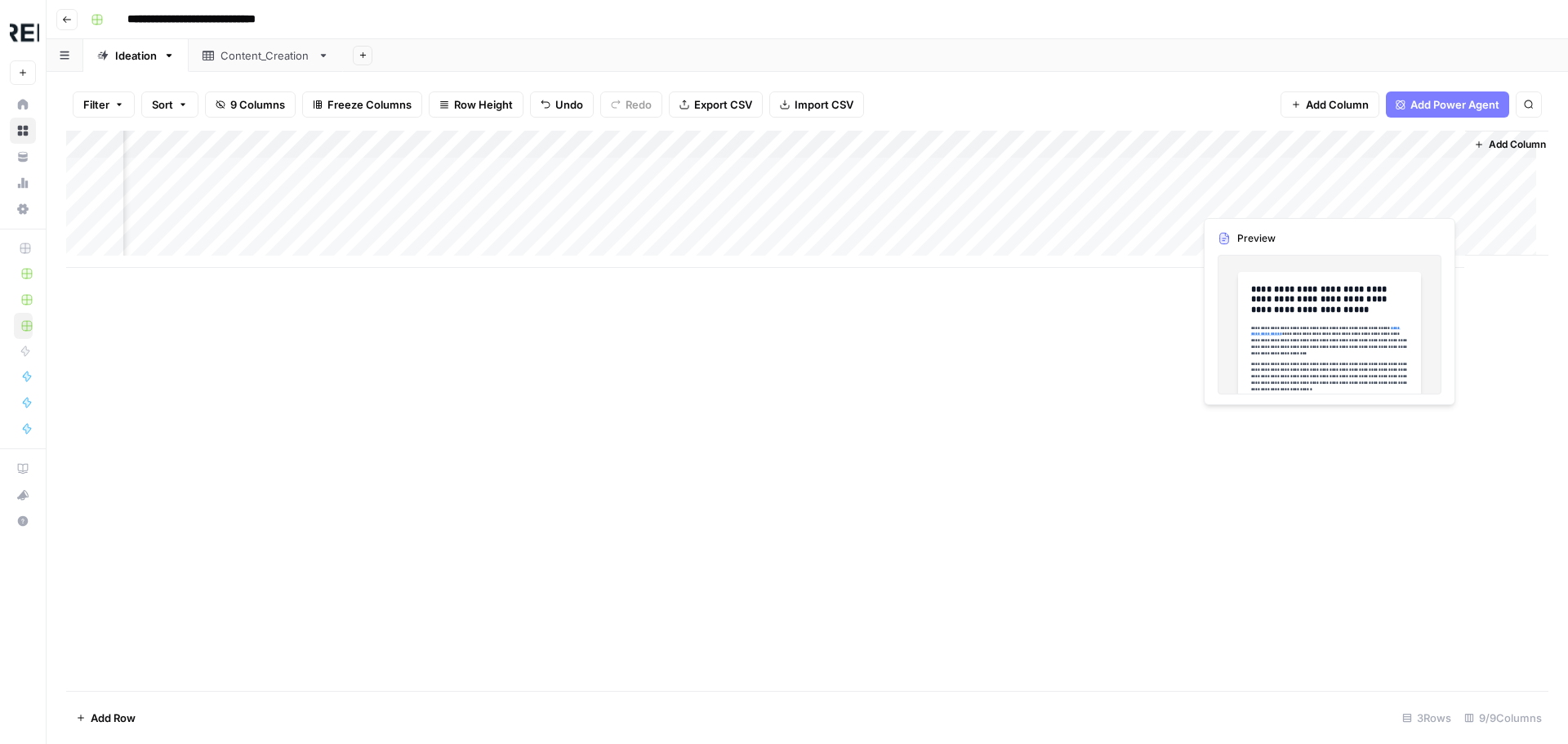
click at [1381, 196] on div "Add Column" at bounding box center [807, 199] width 1482 height 137
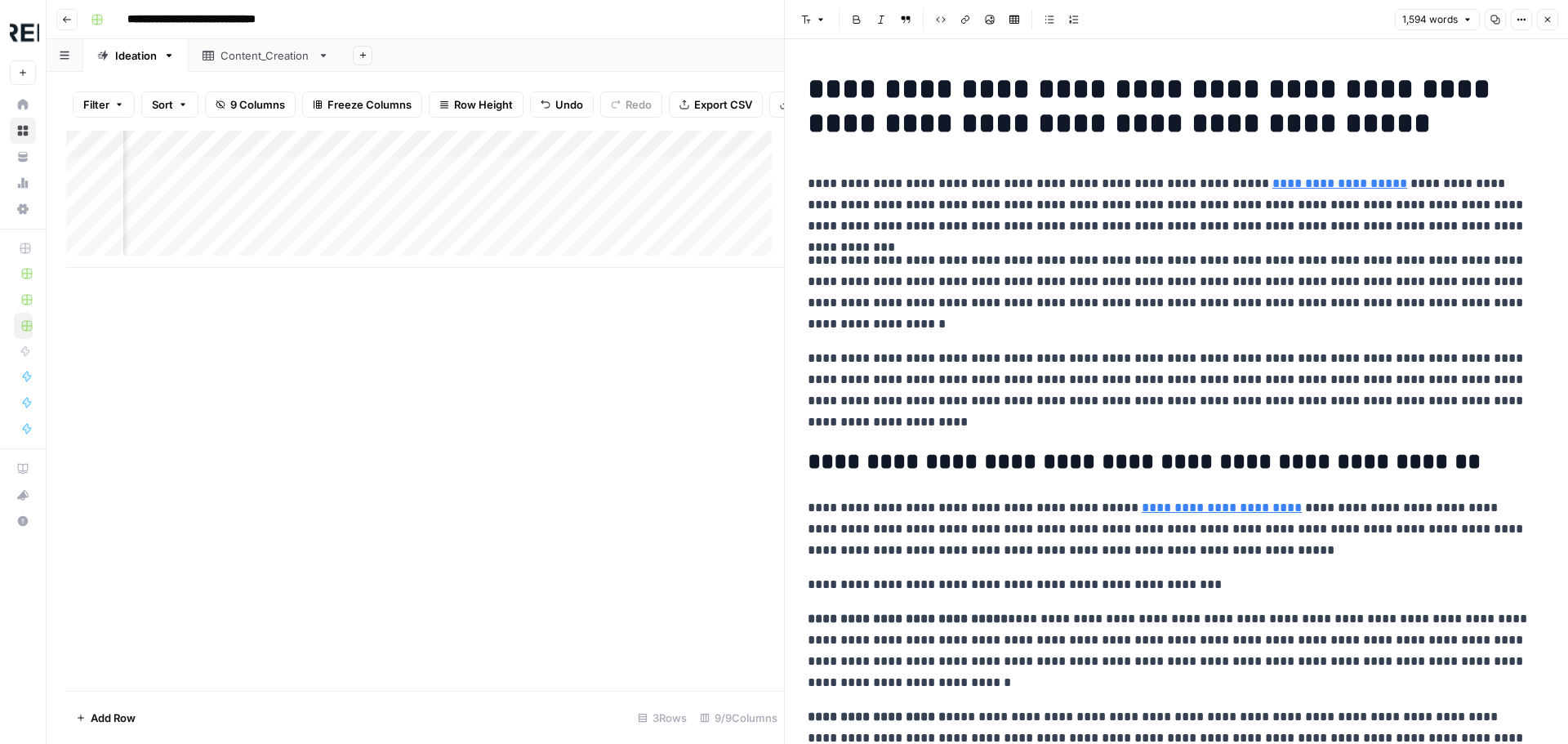
click at [1545, 24] on button "Close" at bounding box center [1547, 19] width 21 height 21
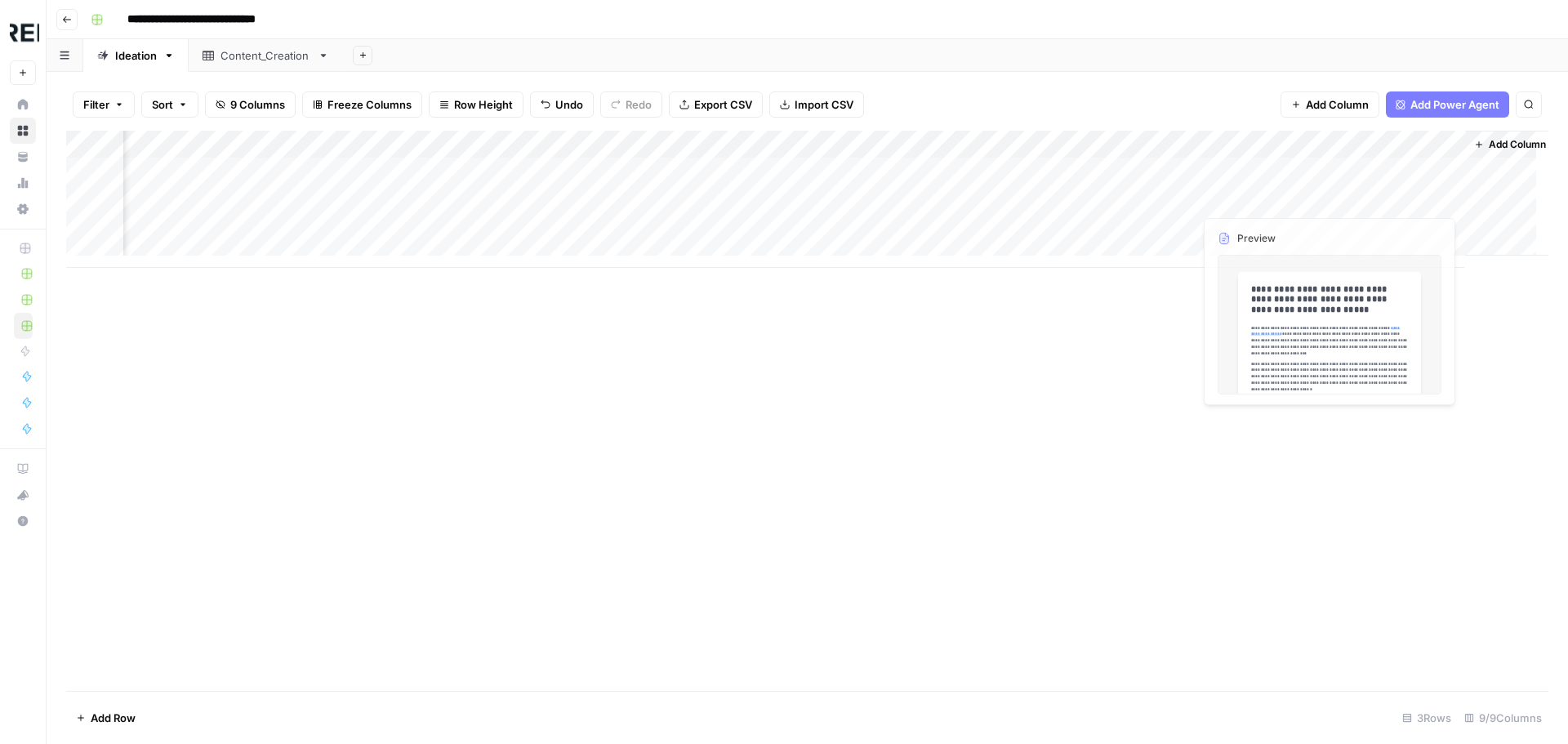
click at [1355, 168] on div "Add Column" at bounding box center [807, 199] width 1482 height 137
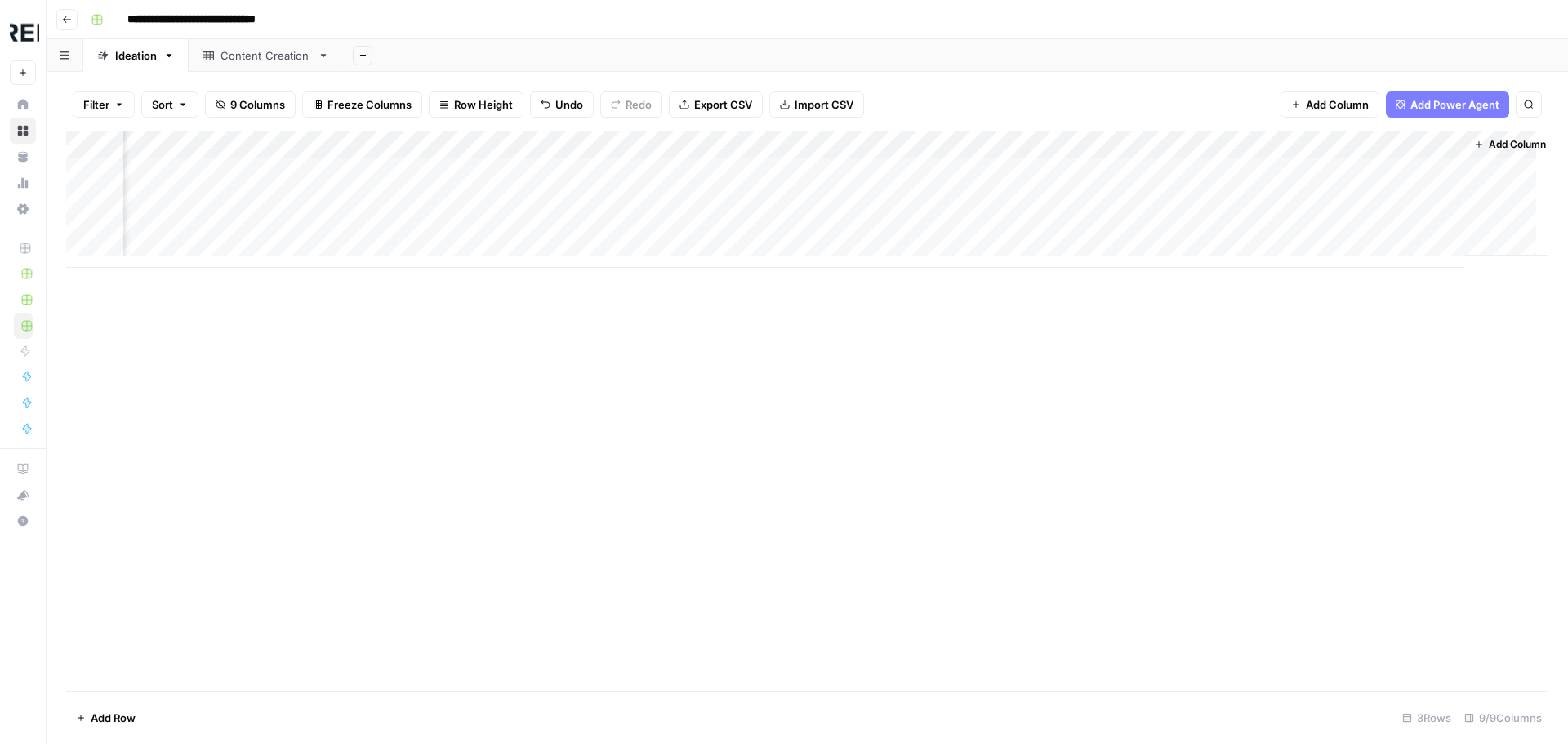
click at [1444, 165] on div "Add Column" at bounding box center [807, 199] width 1482 height 137
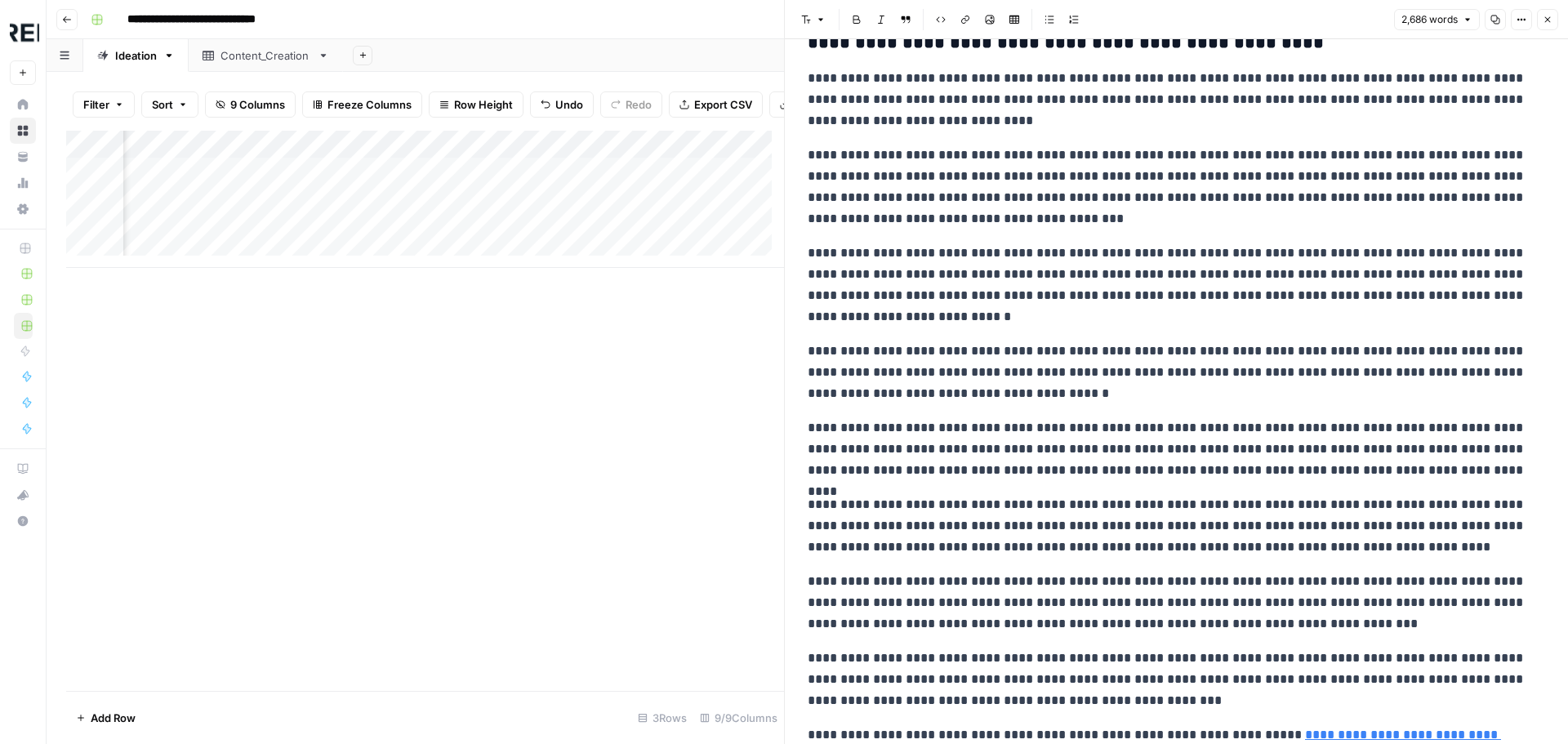
scroll to position [5636, 0]
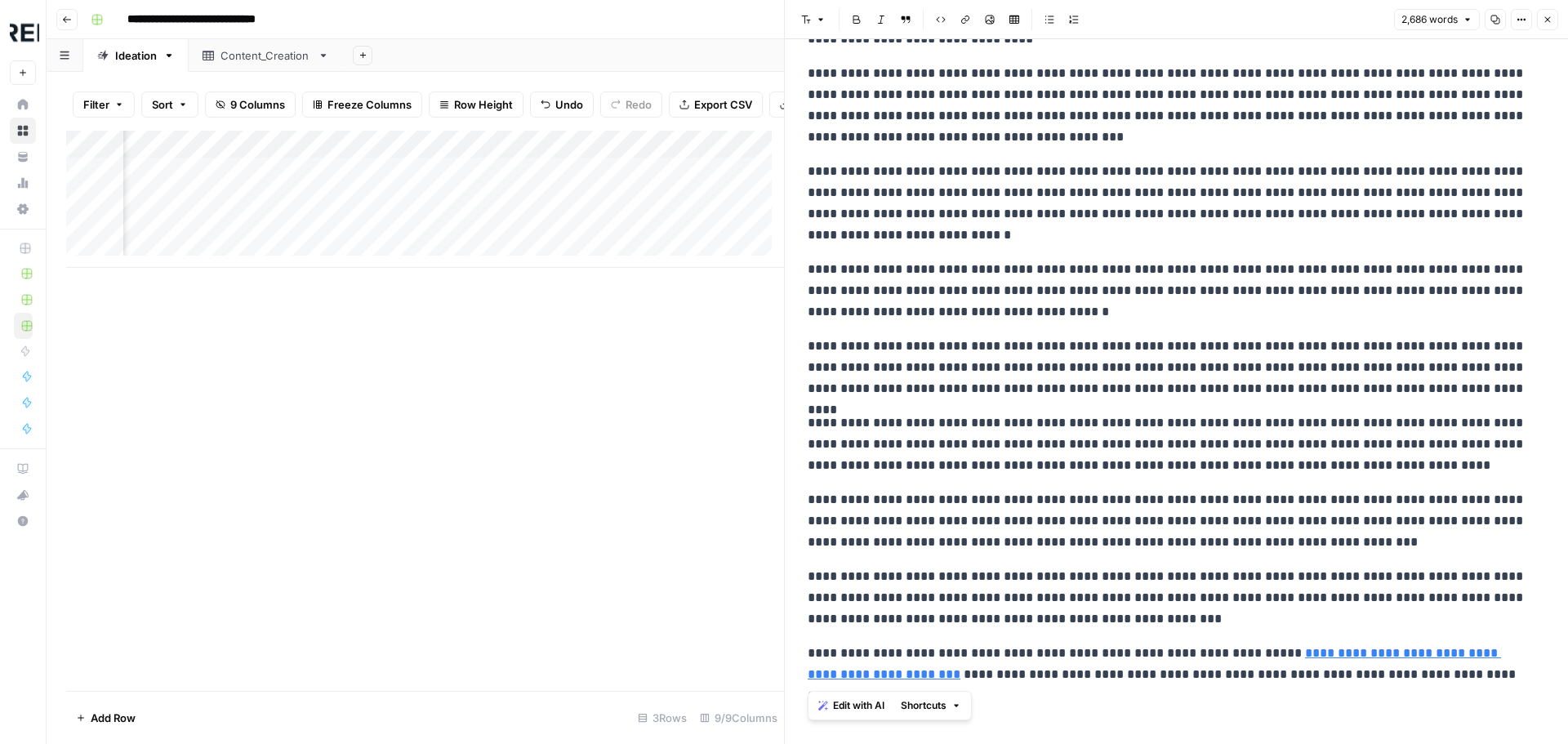
drag, startPoint x: 806, startPoint y: 653, endPoint x: 1470, endPoint y: 732, distance: 668.7
click at [1549, 23] on icon "button" at bounding box center [1548, 20] width 10 height 10
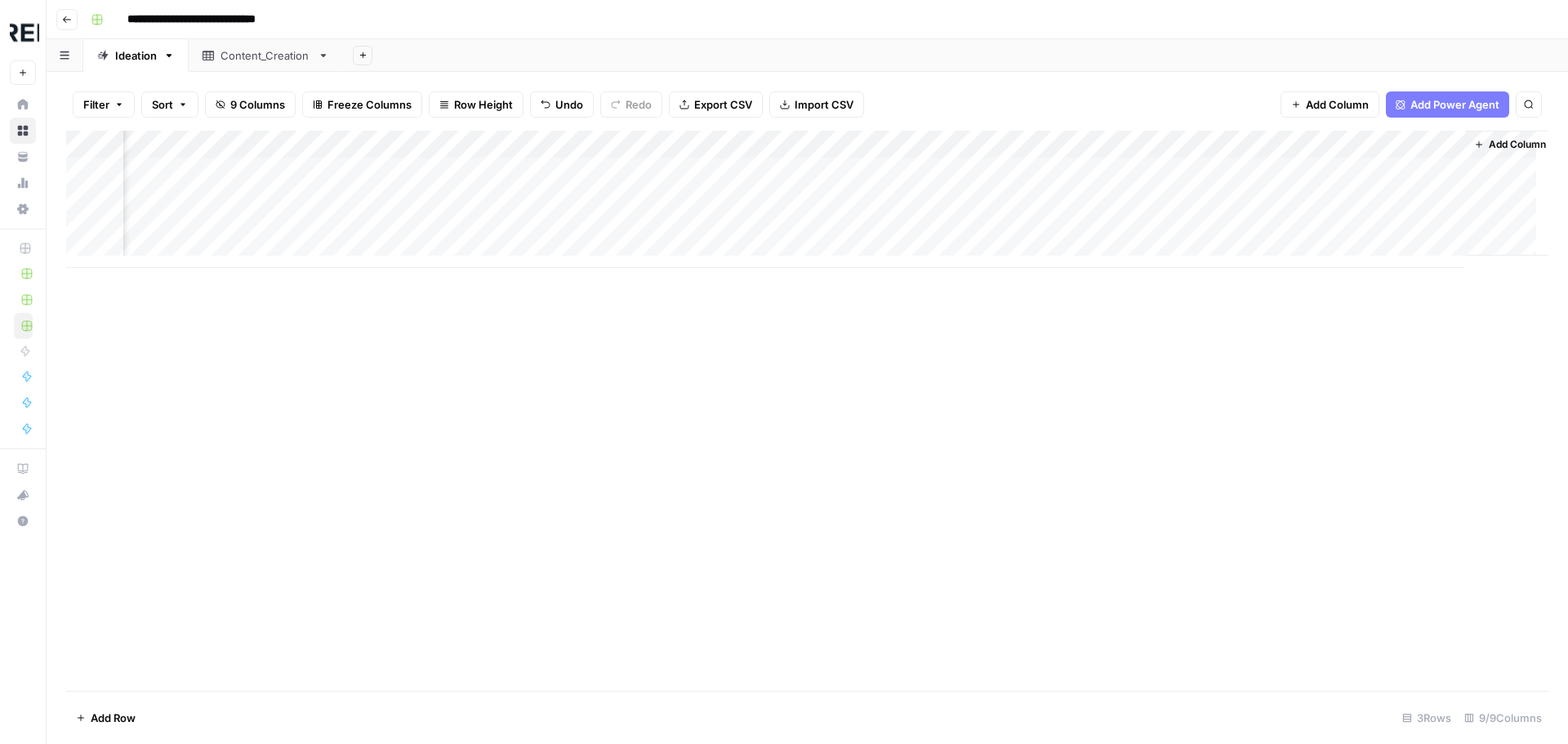
click at [1414, 228] on div "Add Column" at bounding box center [807, 199] width 1482 height 137
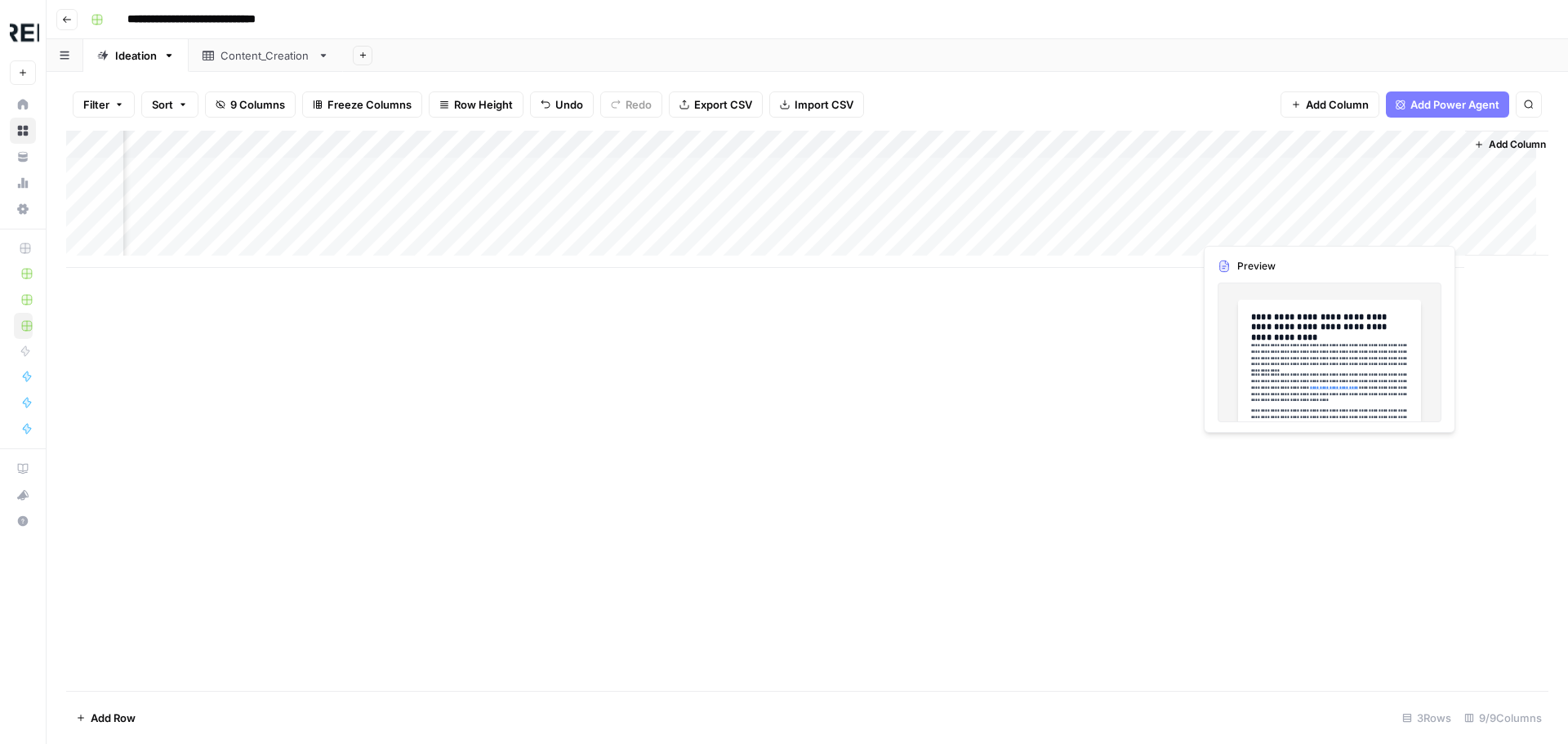
click at [1411, 225] on div "Add Column" at bounding box center [807, 199] width 1482 height 137
click at [1411, 225] on div at bounding box center [1391, 227] width 150 height 30
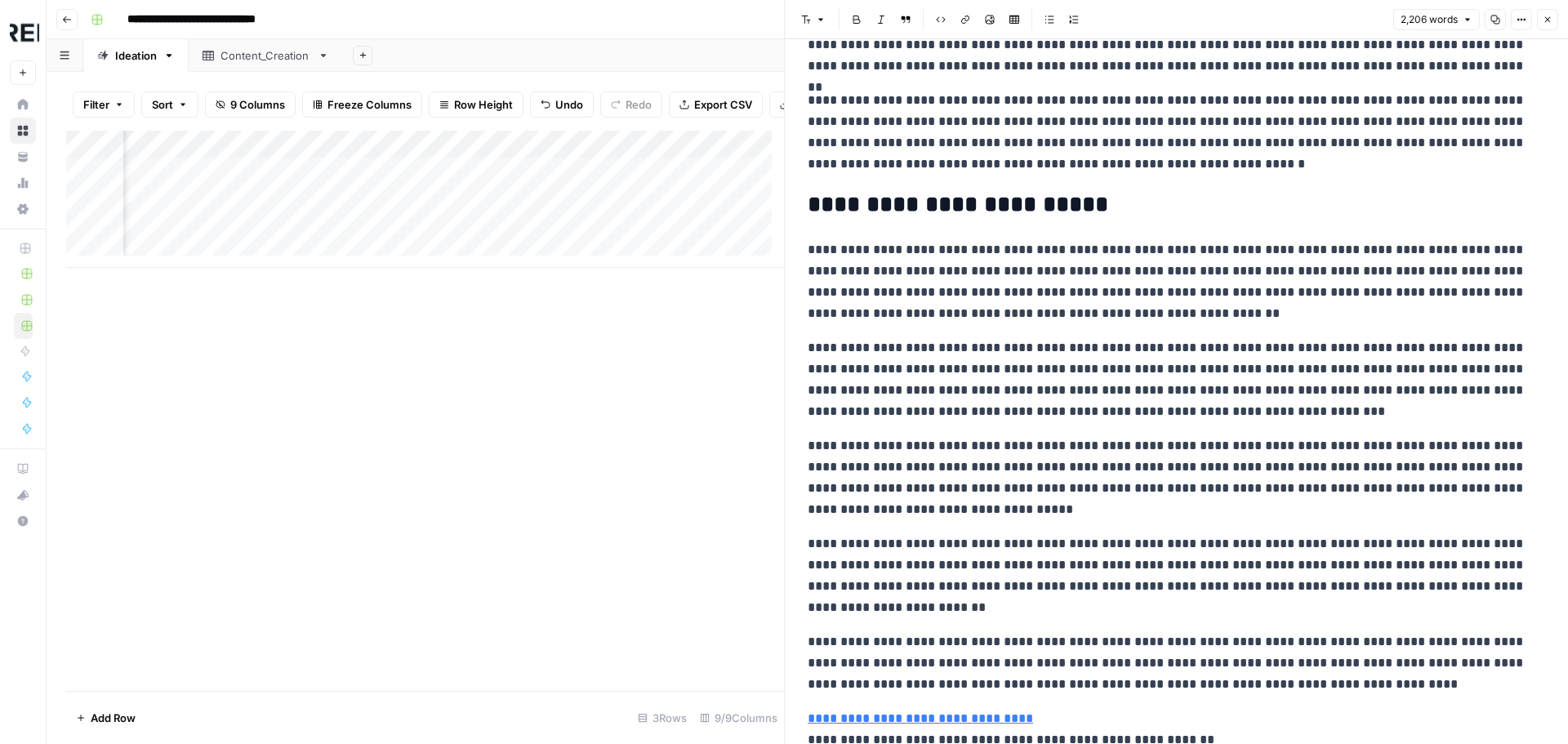
scroll to position [3660, 0]
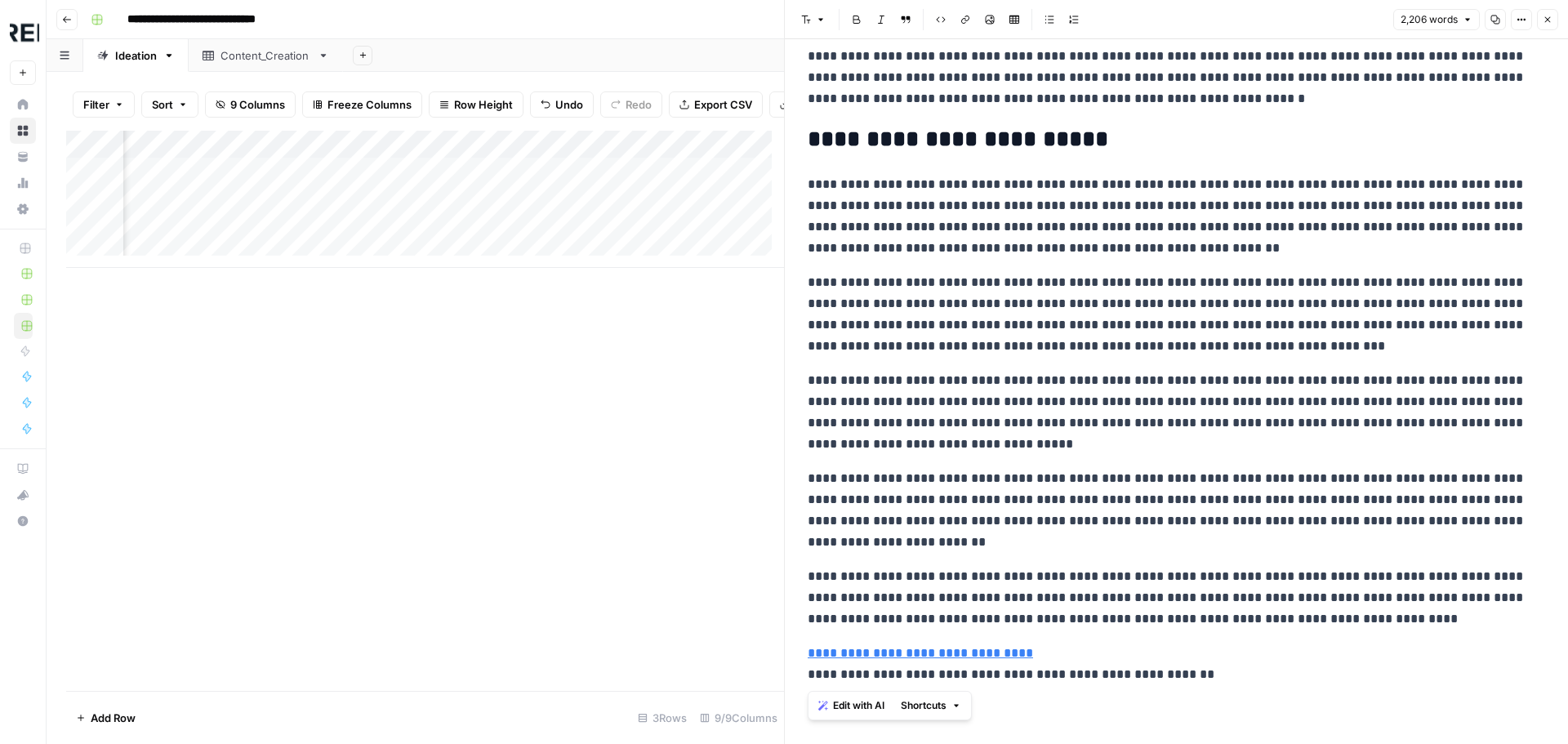
drag, startPoint x: 1182, startPoint y: 685, endPoint x: 790, endPoint y: 664, distance: 392.6
click at [790, 664] on div "**********" at bounding box center [1176, 372] width 784 height 744
copy p "**********"
click at [1552, 28] on button "Close" at bounding box center [1547, 19] width 21 height 21
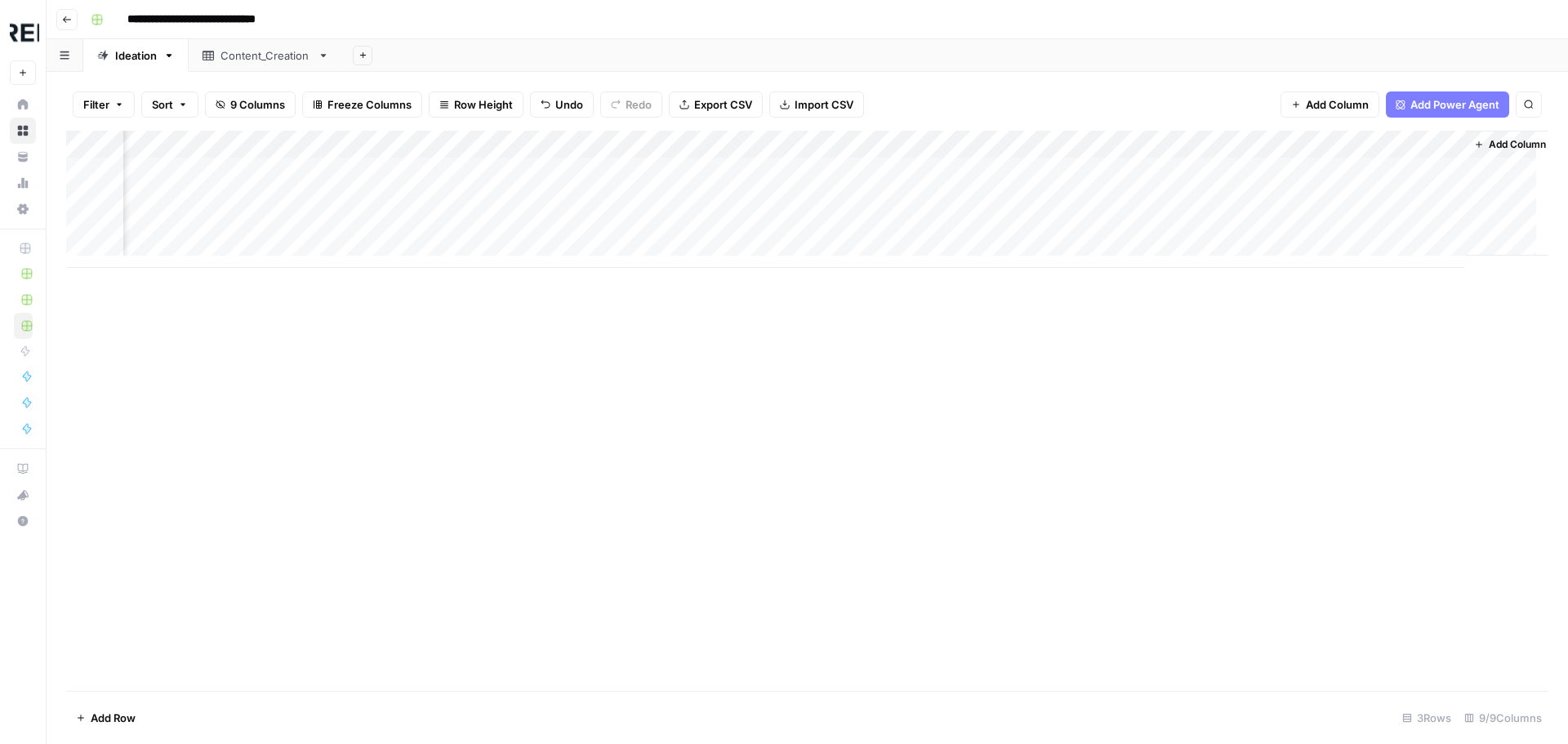
click at [1304, 222] on div "Add Column" at bounding box center [807, 199] width 1482 height 137
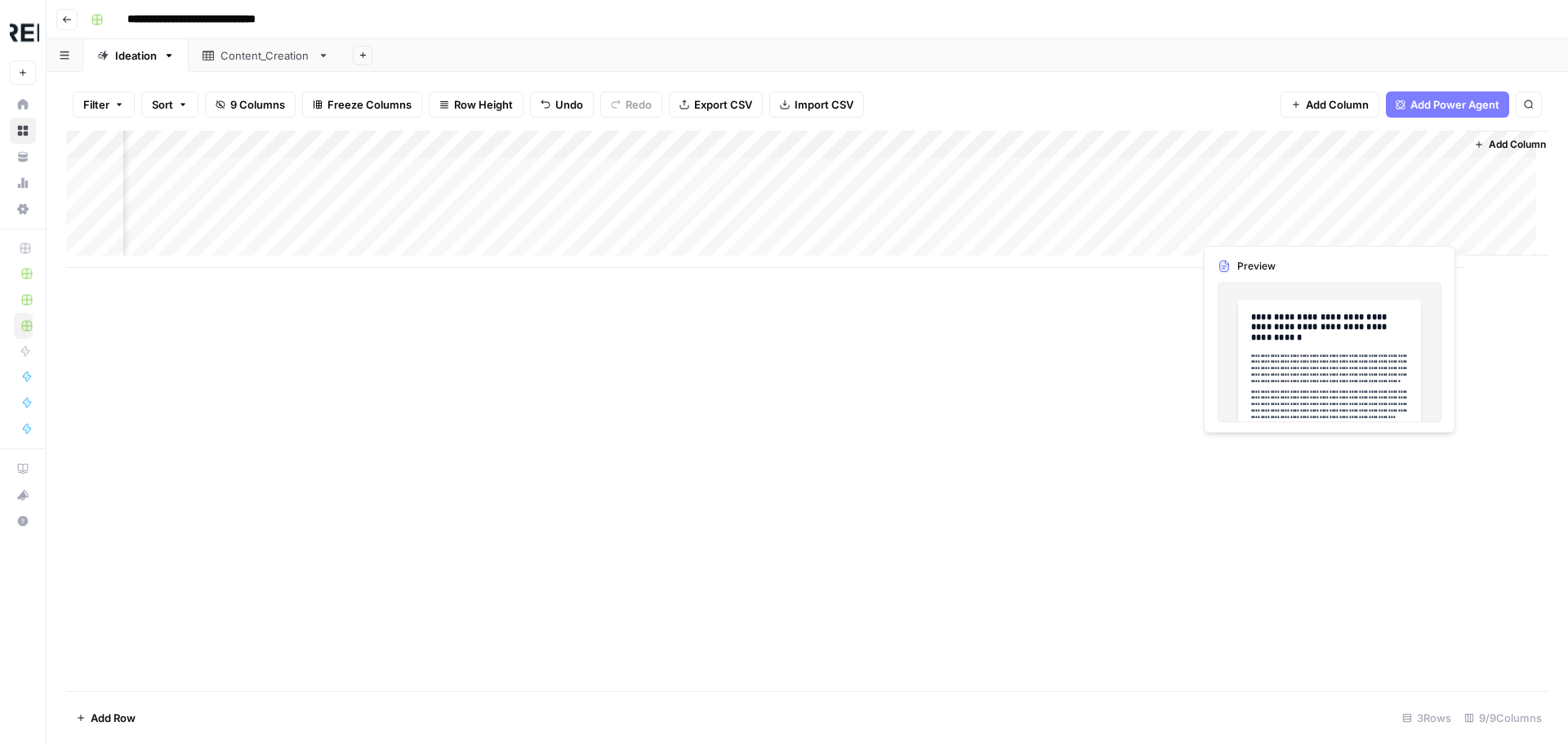
click at [1404, 222] on div "Add Column" at bounding box center [807, 199] width 1482 height 137
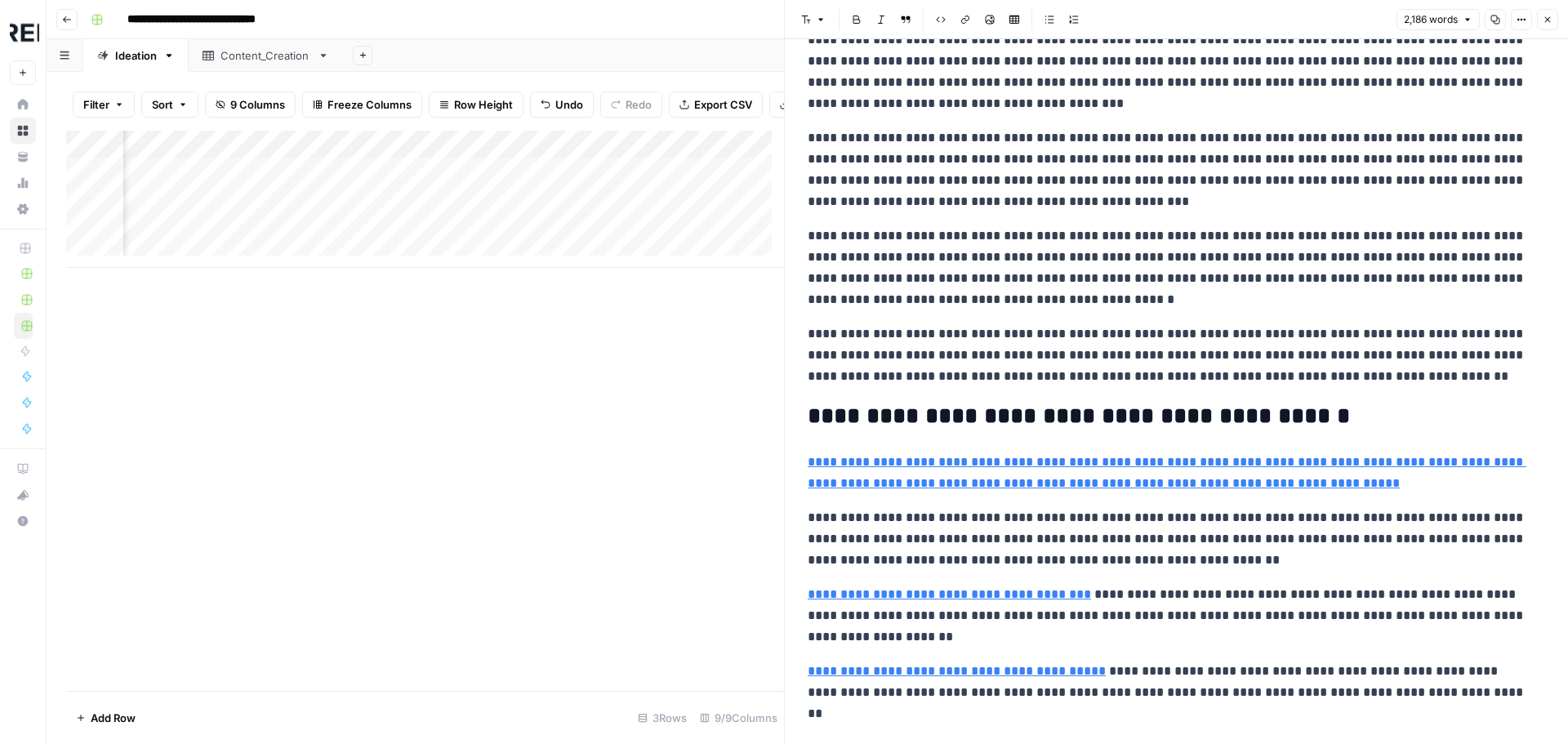
scroll to position [3951, 0]
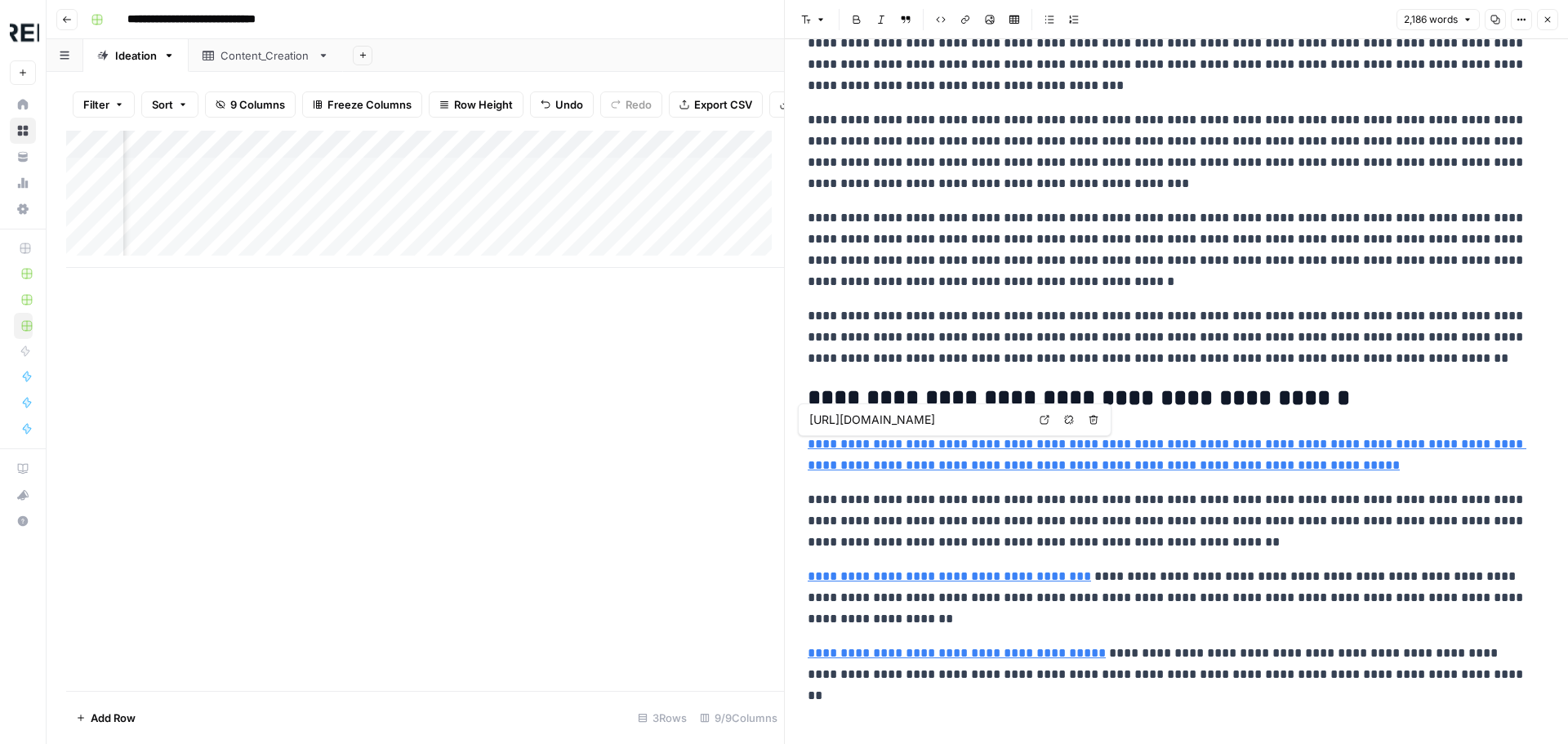
type input "[URL][DOMAIN_NAME]"
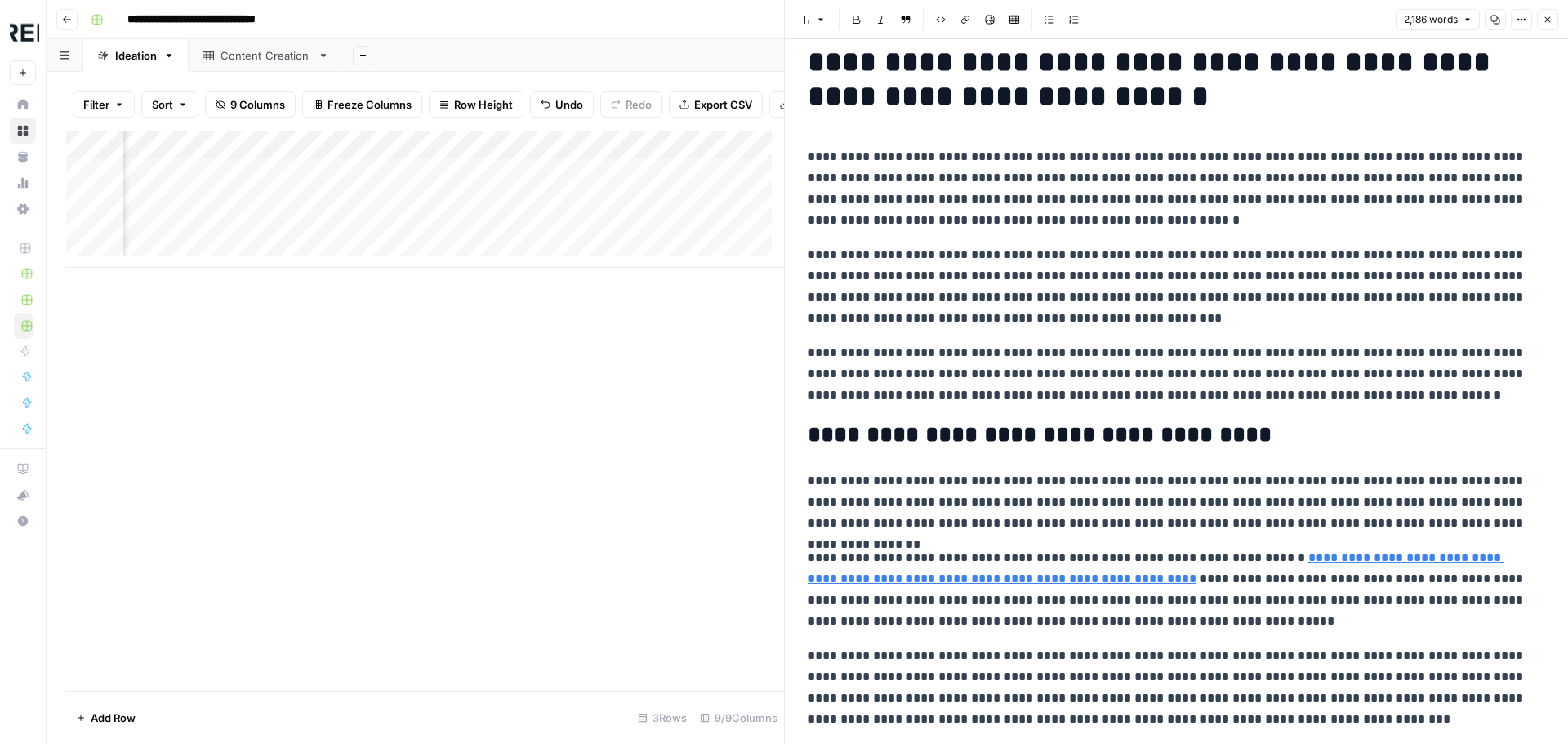
scroll to position [0, 0]
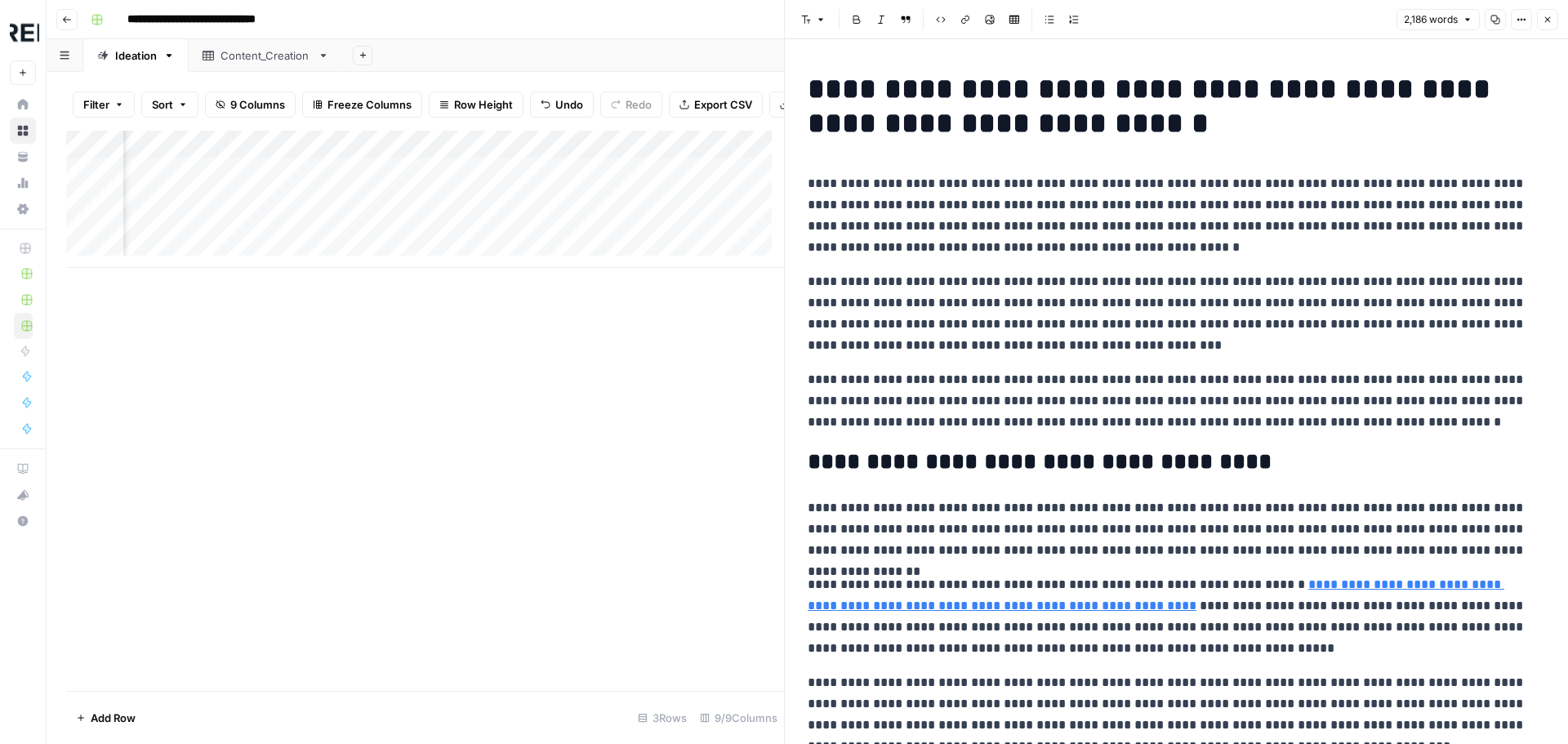
click at [1545, 31] on header "Font style Bold Italic Block quote Code block Link Image Insert Table Bulleted …" at bounding box center [1176, 19] width 783 height 39
click at [1545, 19] on icon "button" at bounding box center [1548, 20] width 10 height 10
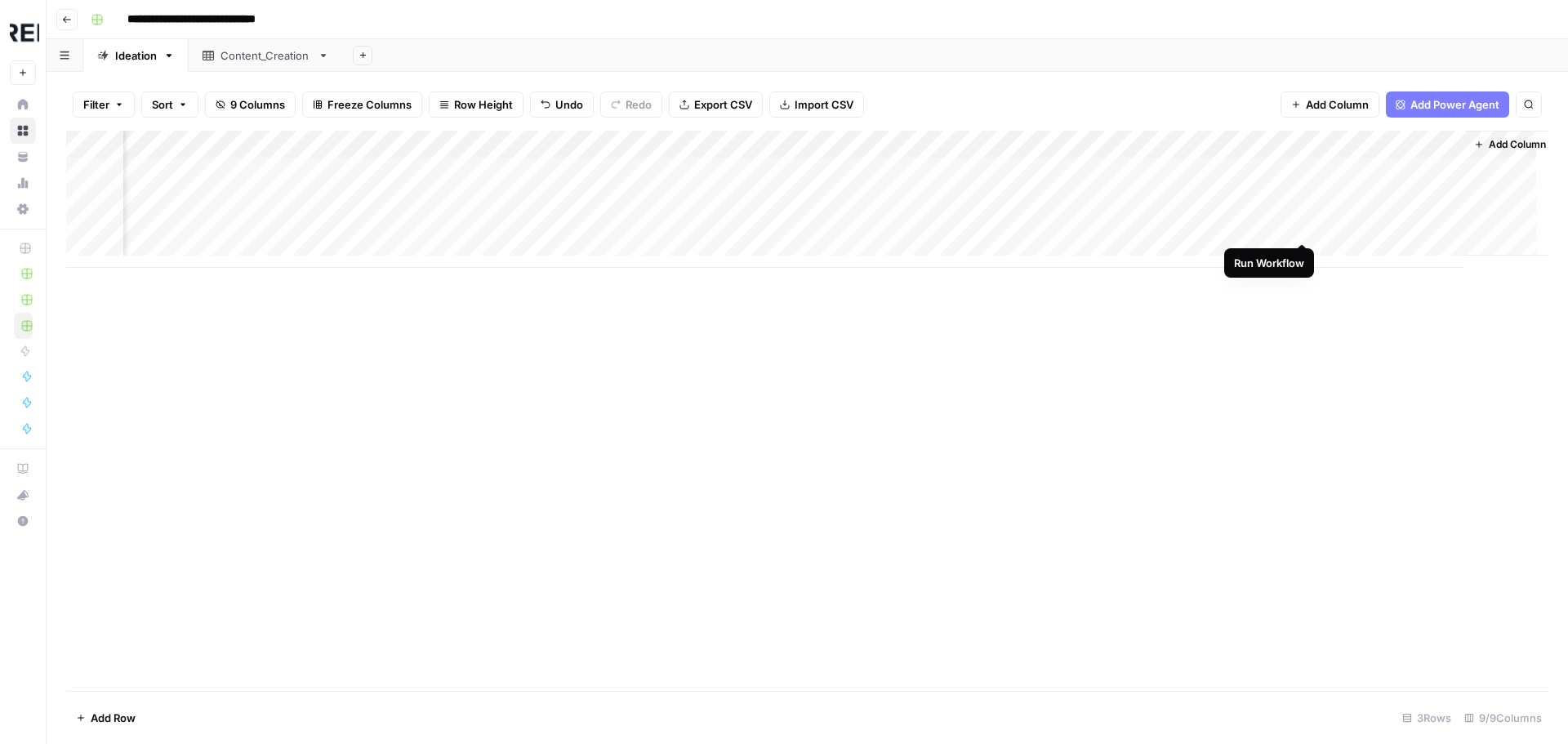
click at [1304, 223] on div "Add Column" at bounding box center [807, 199] width 1482 height 137
click at [1302, 224] on div "Add Column" at bounding box center [807, 199] width 1482 height 137
click at [1301, 226] on div "Add Column" at bounding box center [807, 199] width 1482 height 137
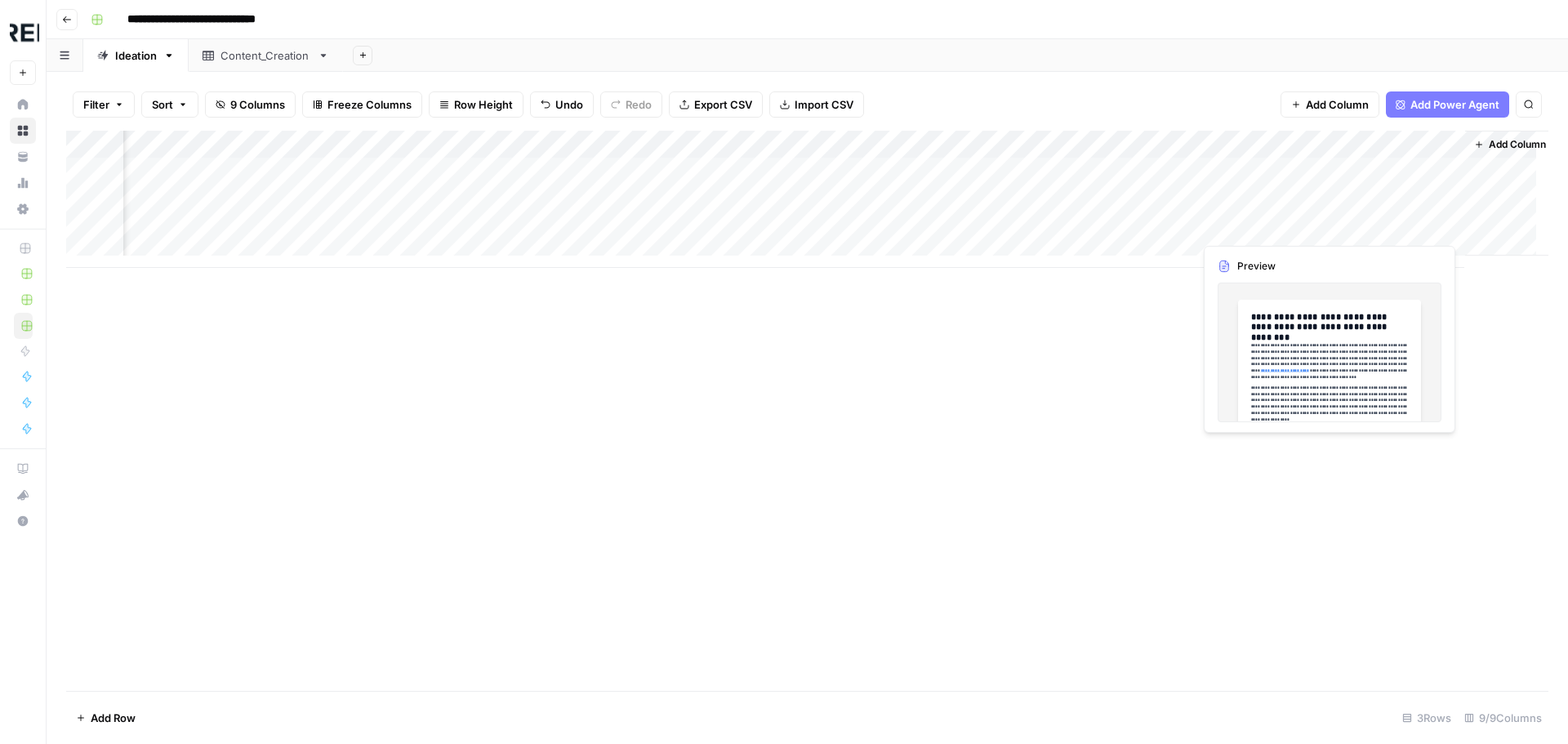
click at [1390, 224] on div "Add Column" at bounding box center [807, 199] width 1482 height 137
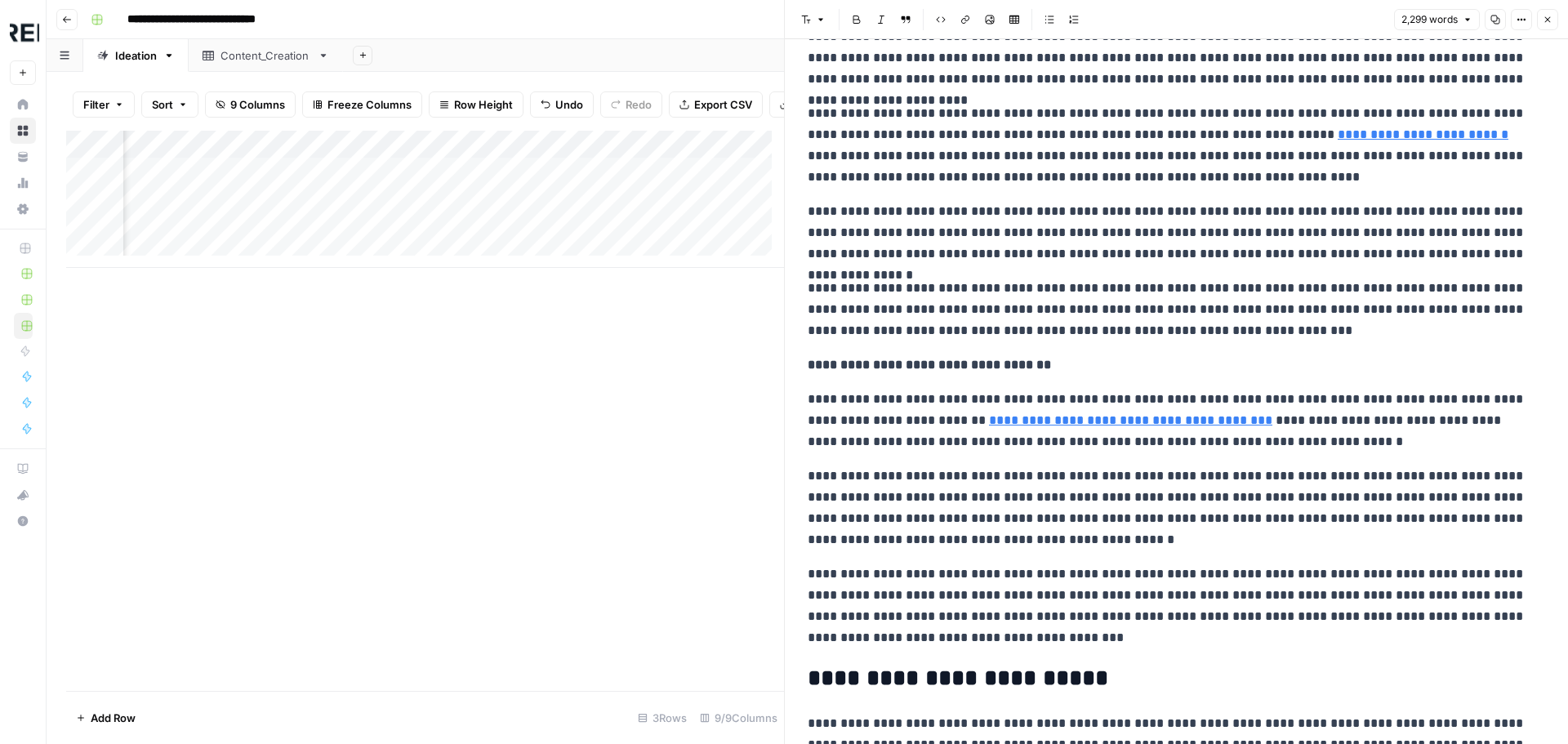
scroll to position [4341, 0]
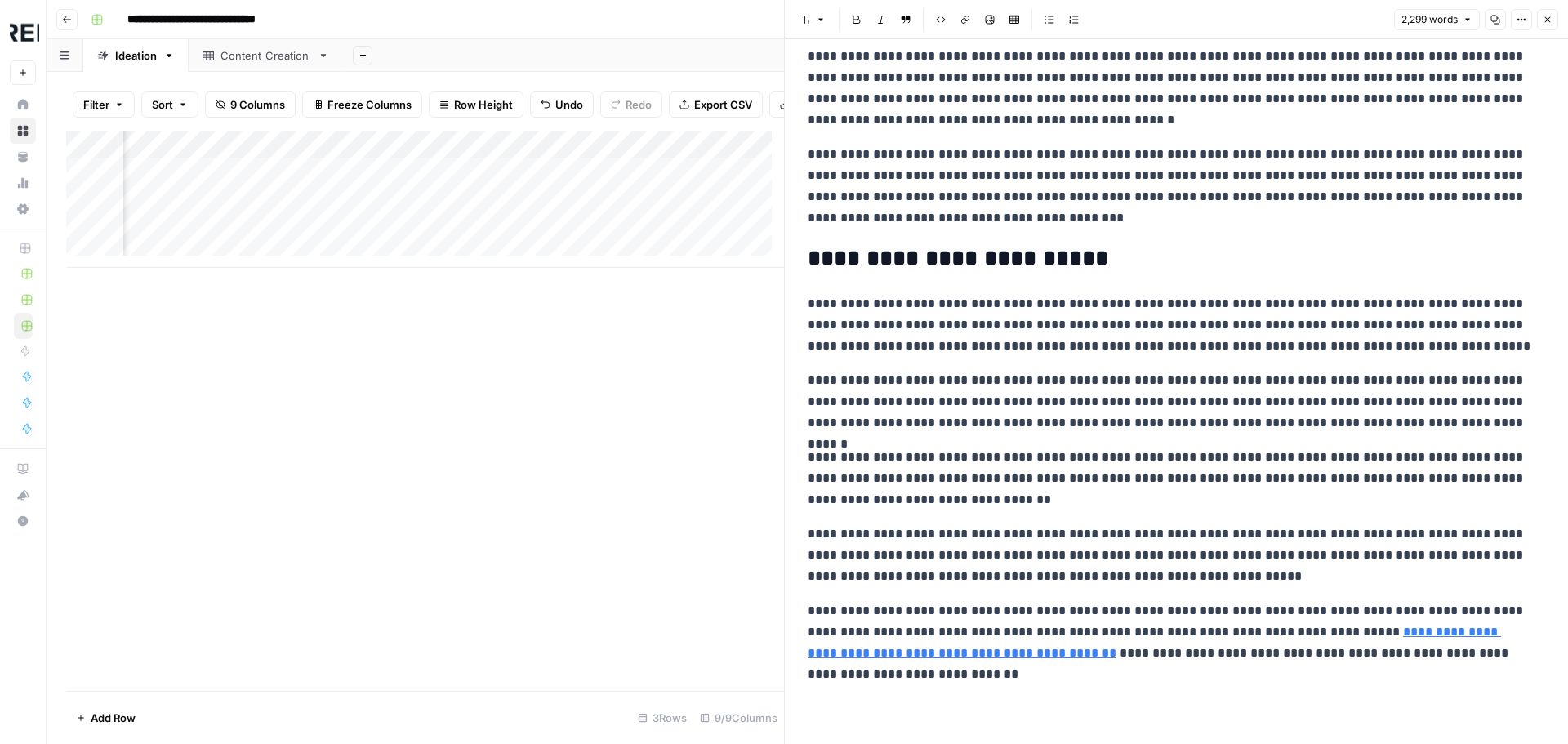
click at [1550, 23] on icon "button" at bounding box center [1548, 20] width 10 height 10
